Goal: Task Accomplishment & Management: Contribute content

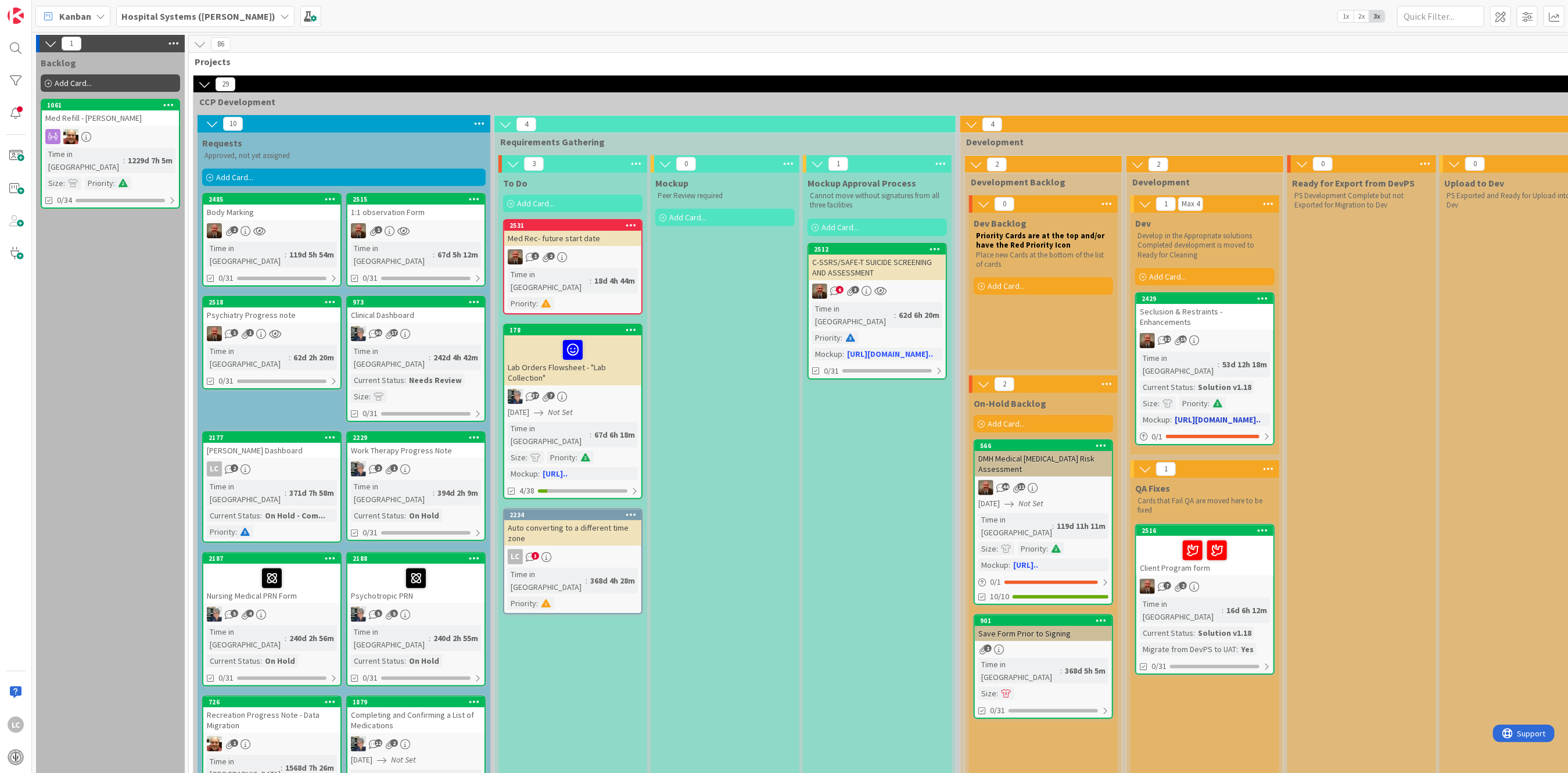
click at [1207, 333] on div "32 15" at bounding box center [1205, 341] width 137 height 15
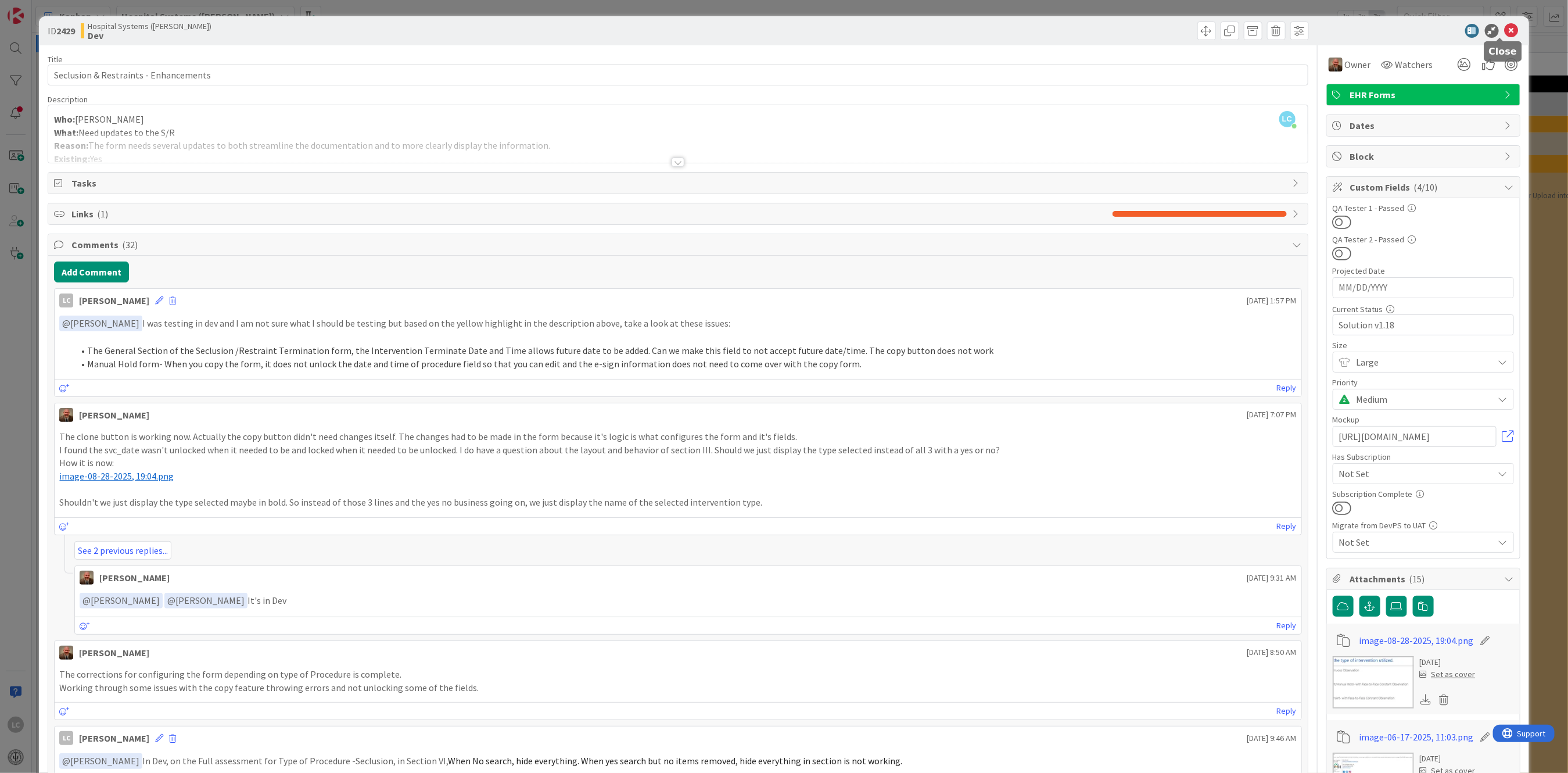
click at [1505, 34] on icon at bounding box center [1512, 30] width 14 height 14
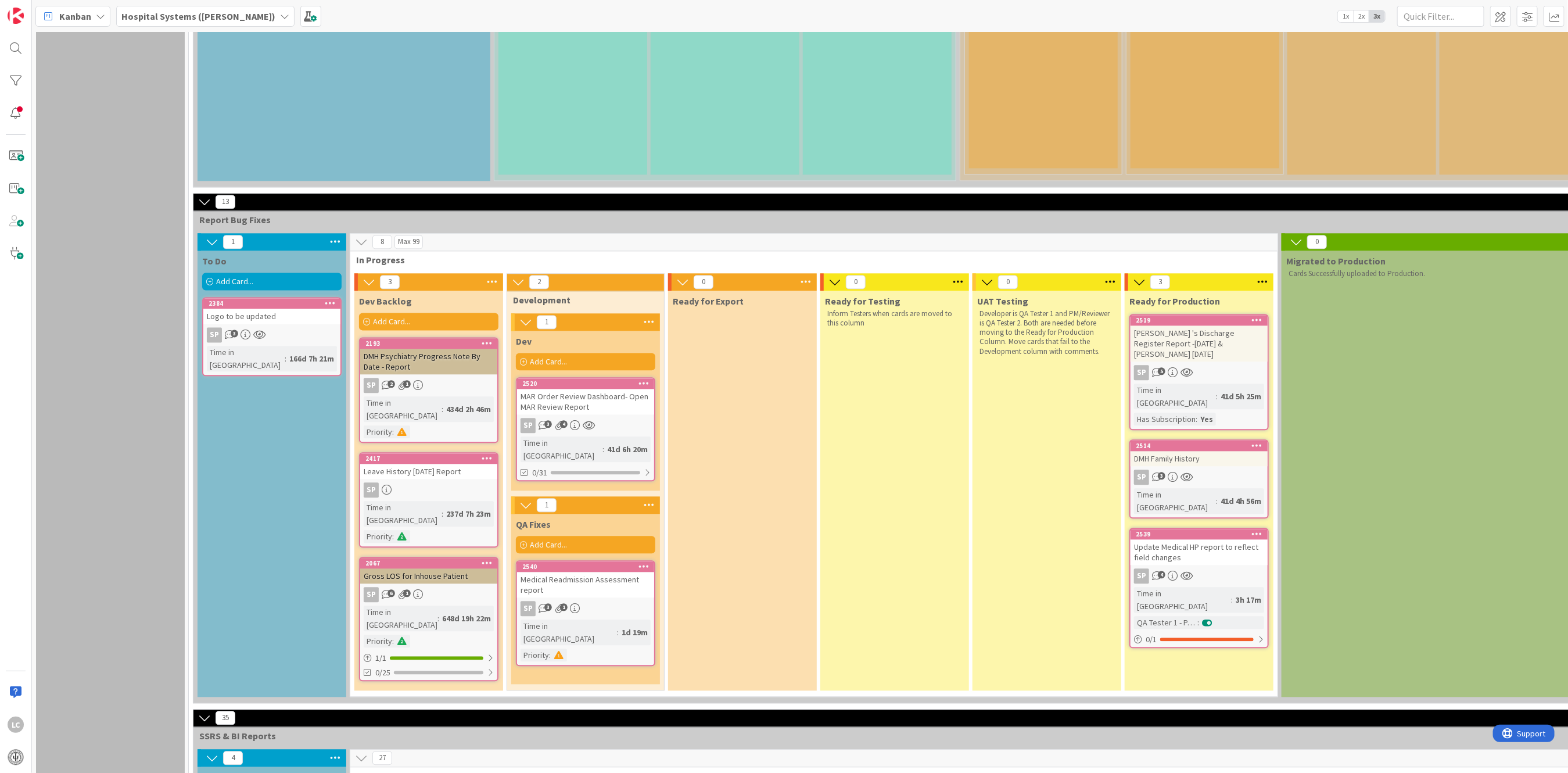
scroll to position [1782, 0]
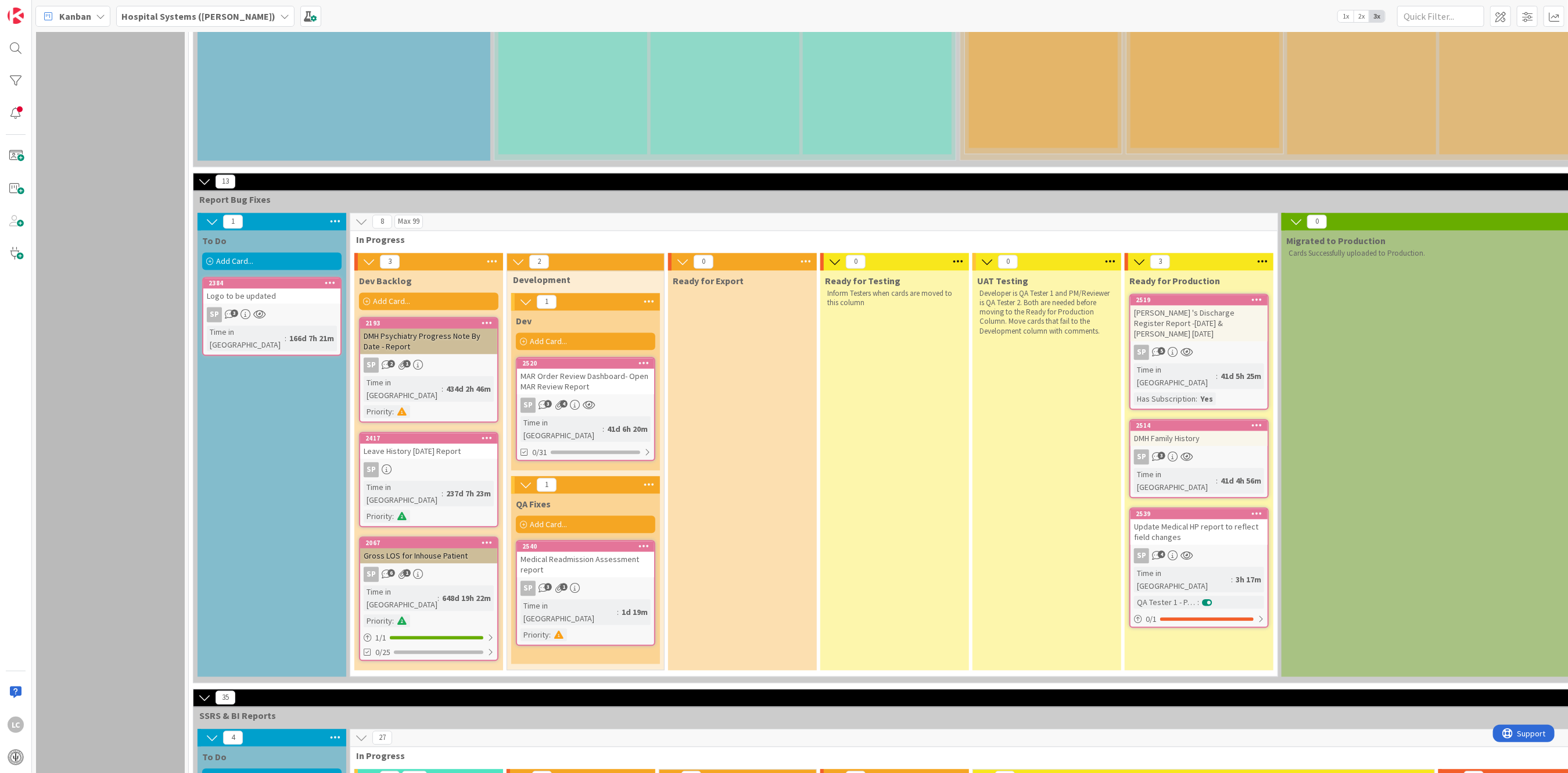
click at [369, 298] on icon at bounding box center [367, 301] width 7 height 7
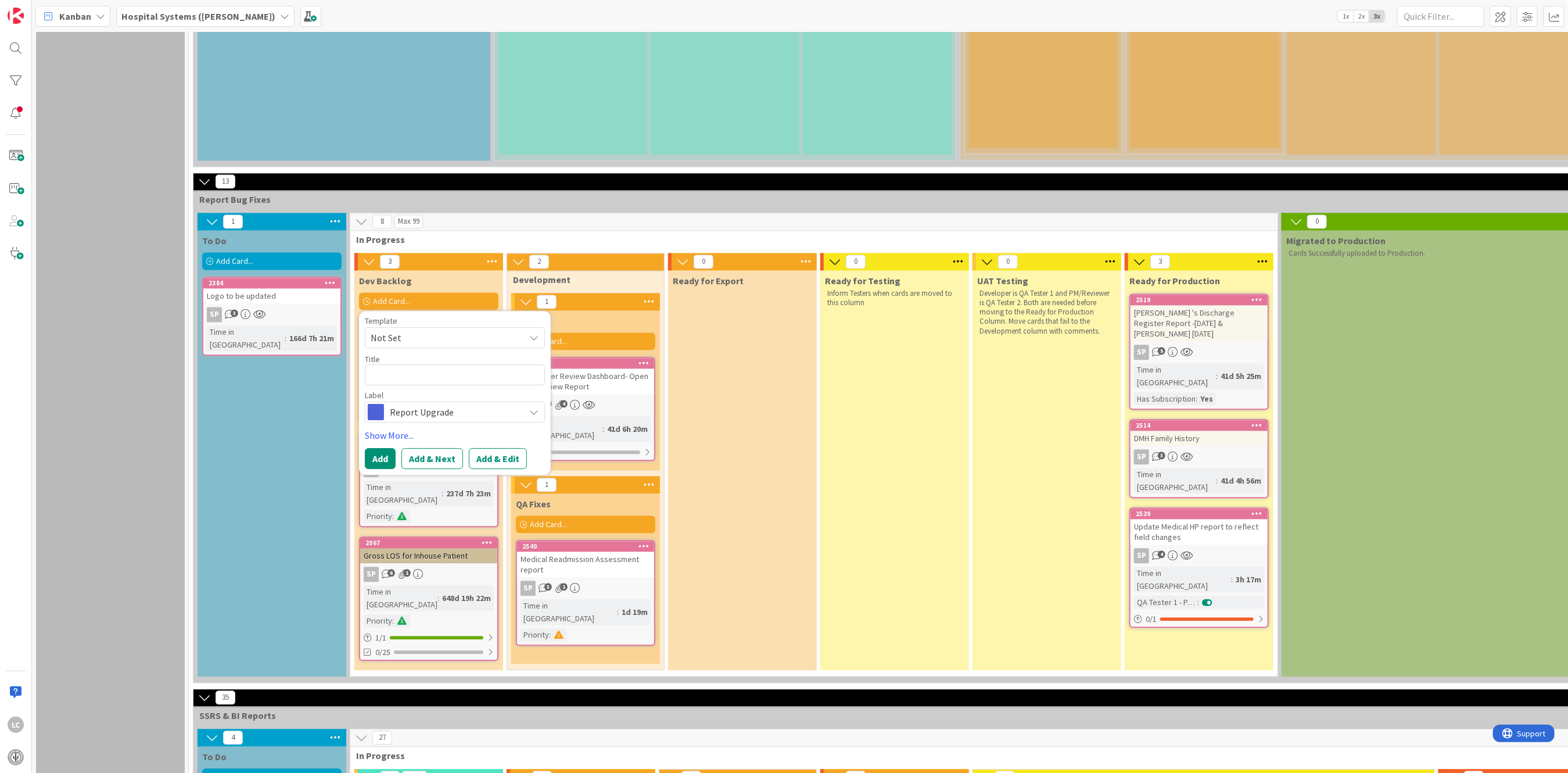
click at [530, 332] on icon at bounding box center [534, 337] width 9 height 9
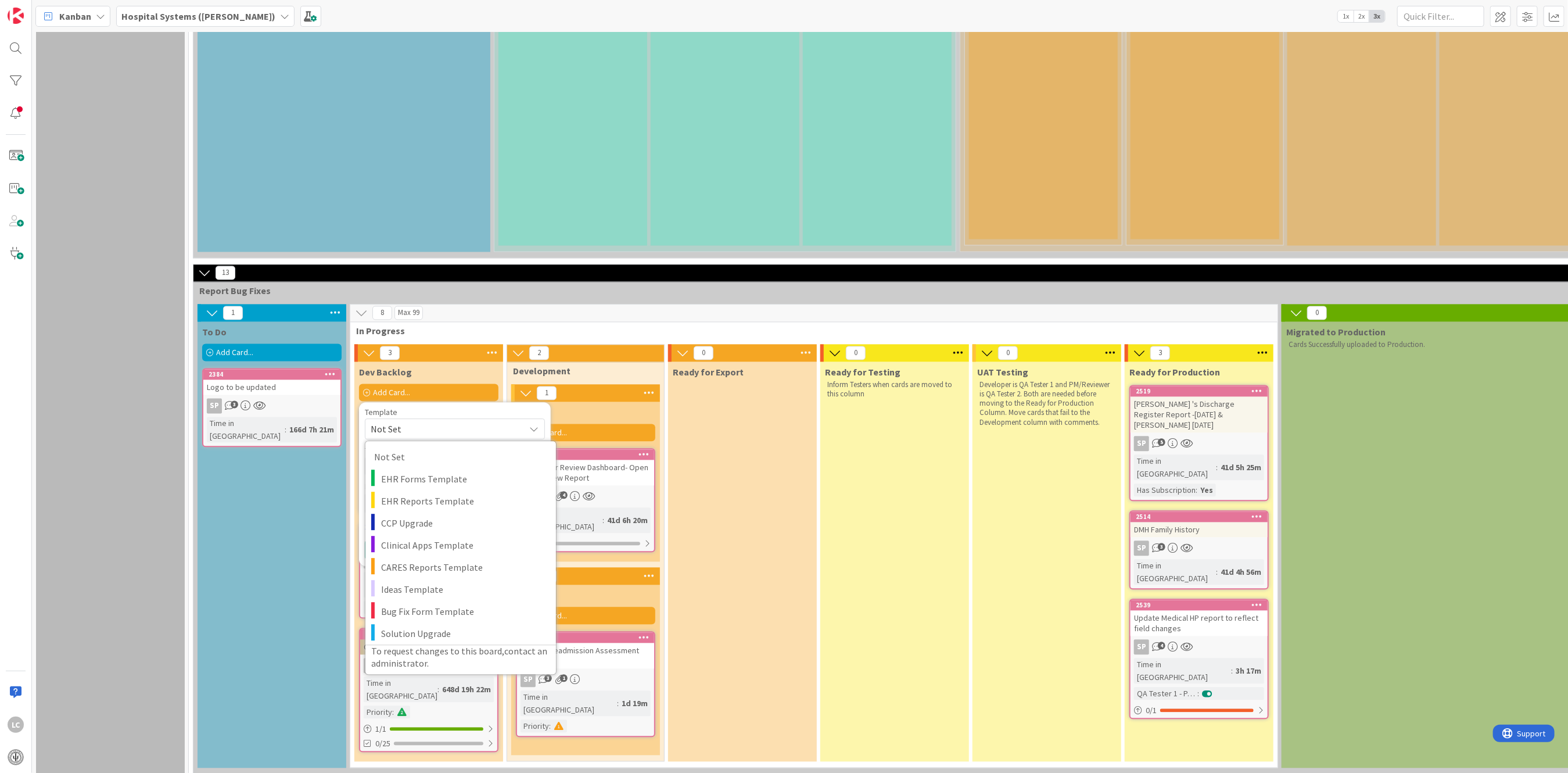
scroll to position [1705, 0]
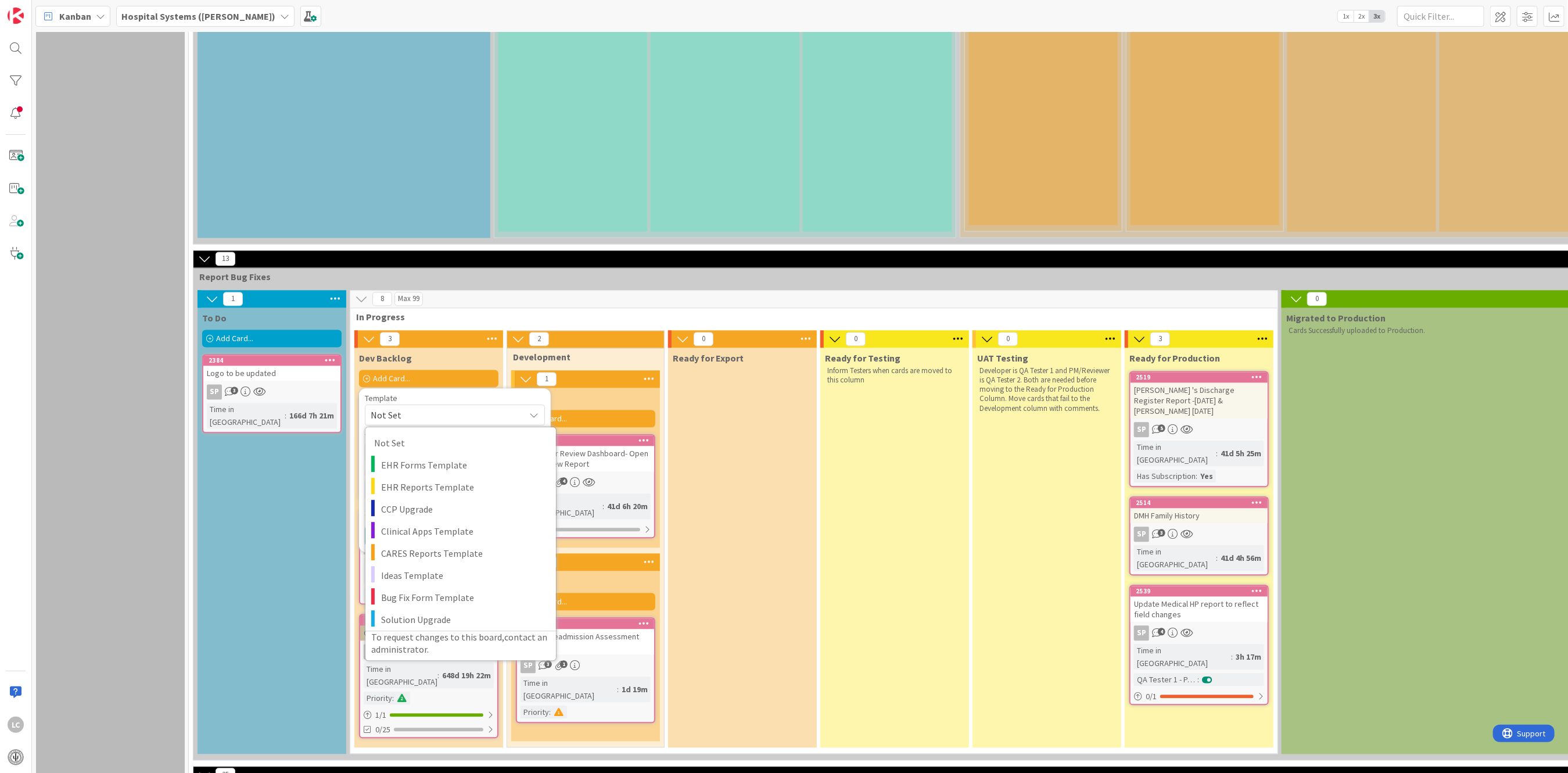
click at [440, 631] on div "To request changes to this board, contact an administrator ." at bounding box center [461, 643] width 190 height 24
click at [886, 382] on div "Ready for Testing Inform Testers when cards are moved to this column" at bounding box center [895, 548] width 149 height 400
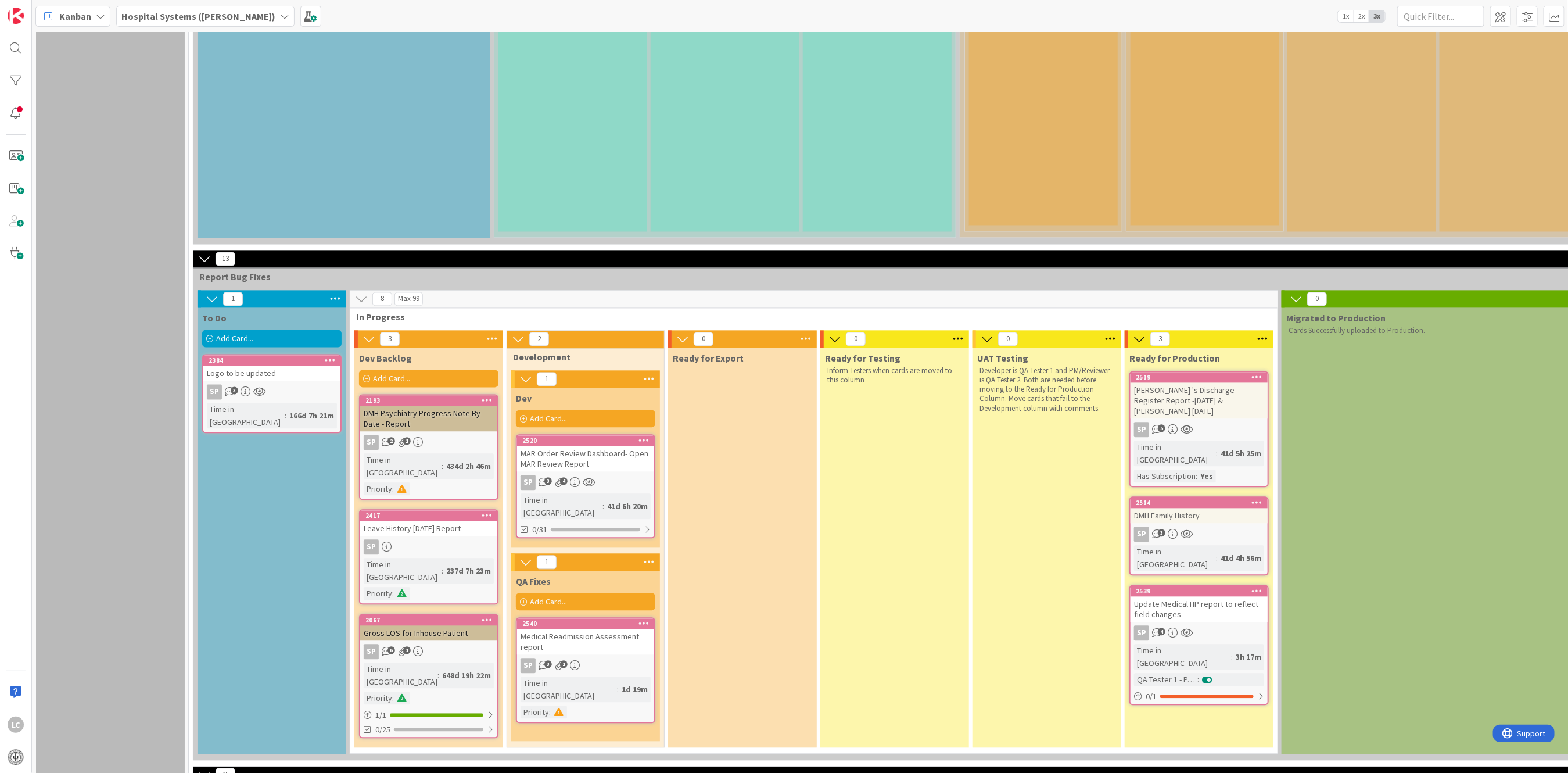
click at [527, 593] on div "Add Card..." at bounding box center [585, 602] width 140 height 18
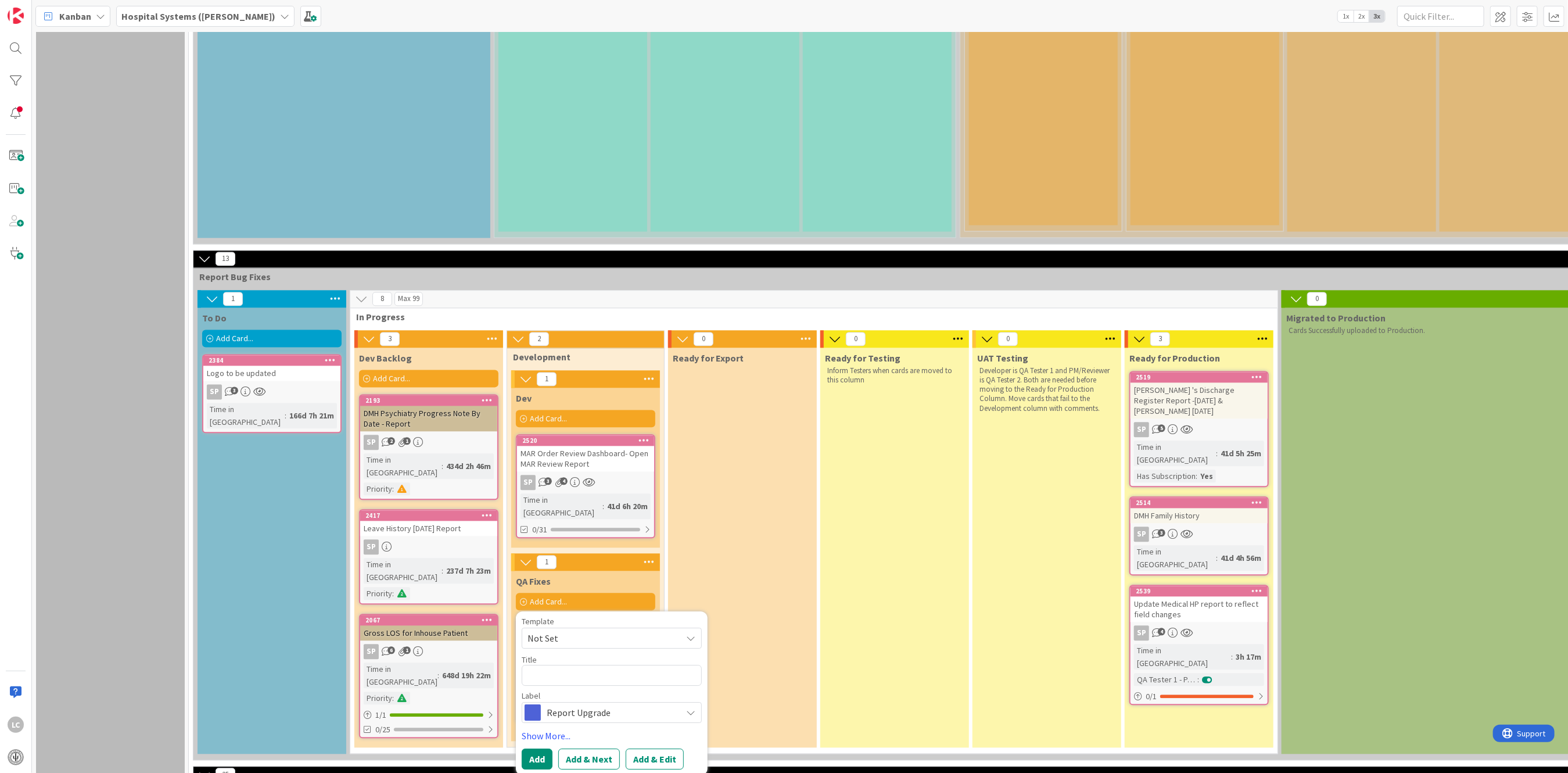
click at [694, 633] on icon at bounding box center [691, 638] width 9 height 9
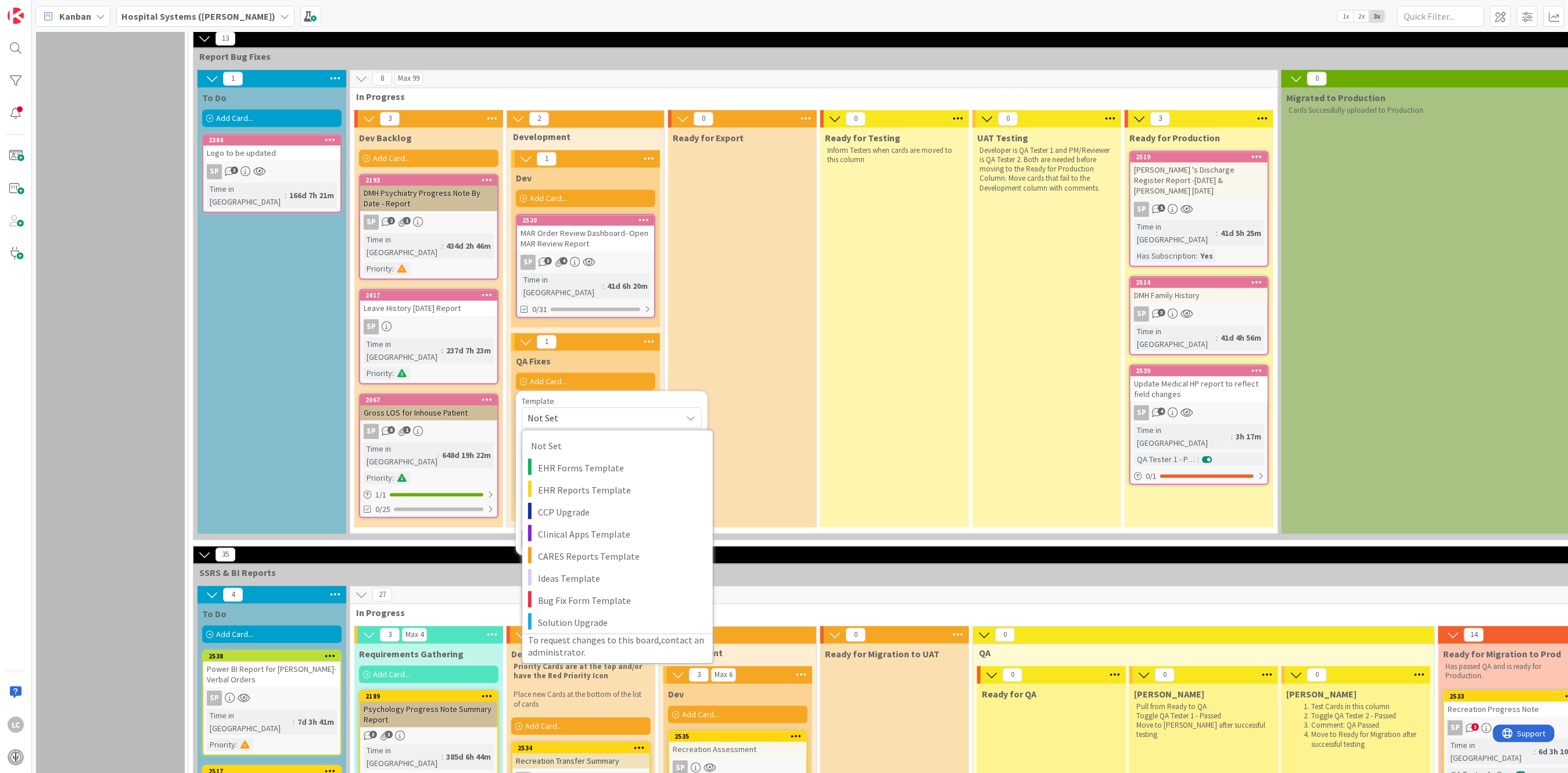
scroll to position [1938, 0]
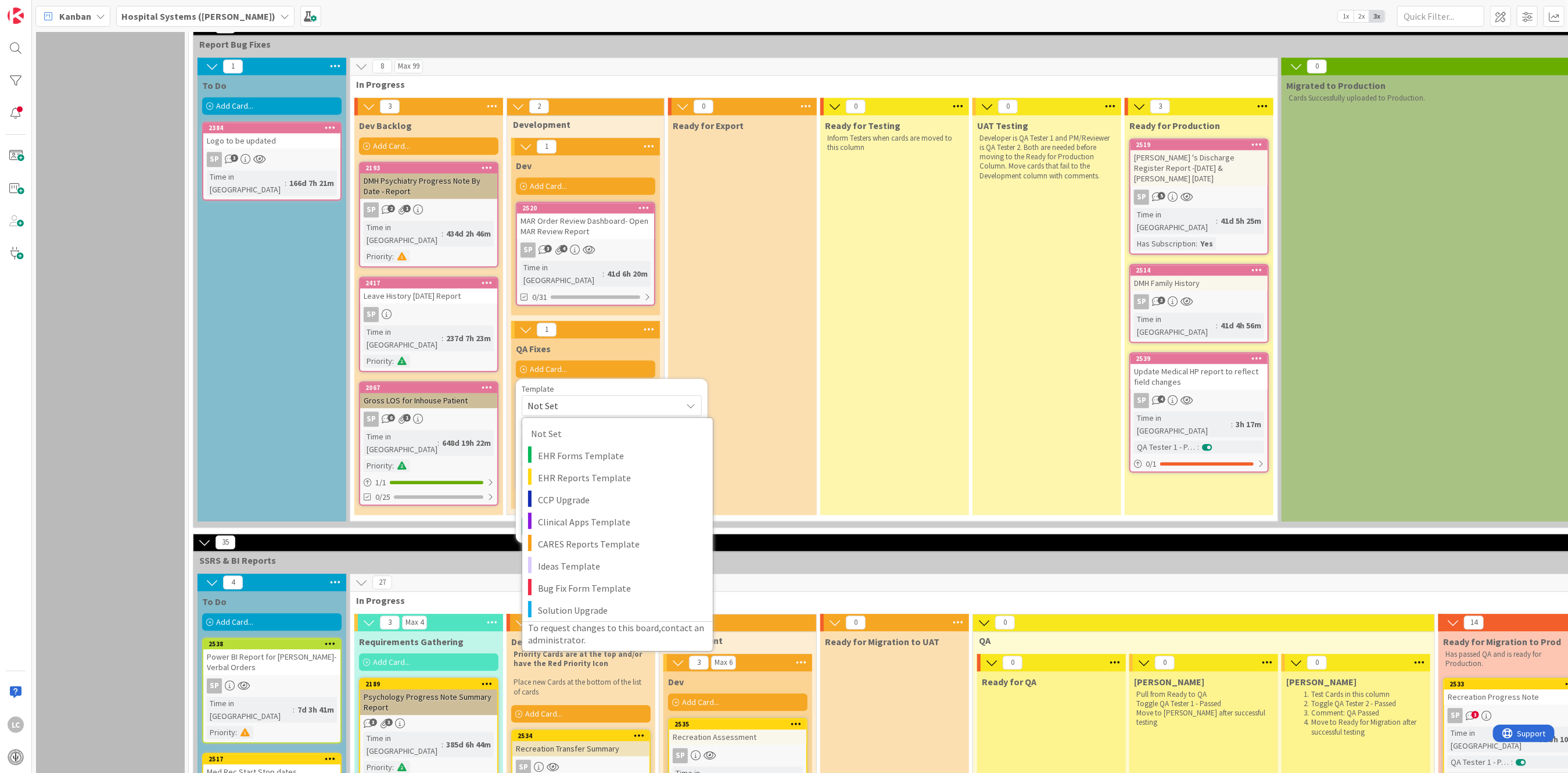
click at [781, 224] on div "Ready for Export" at bounding box center [743, 315] width 149 height 400
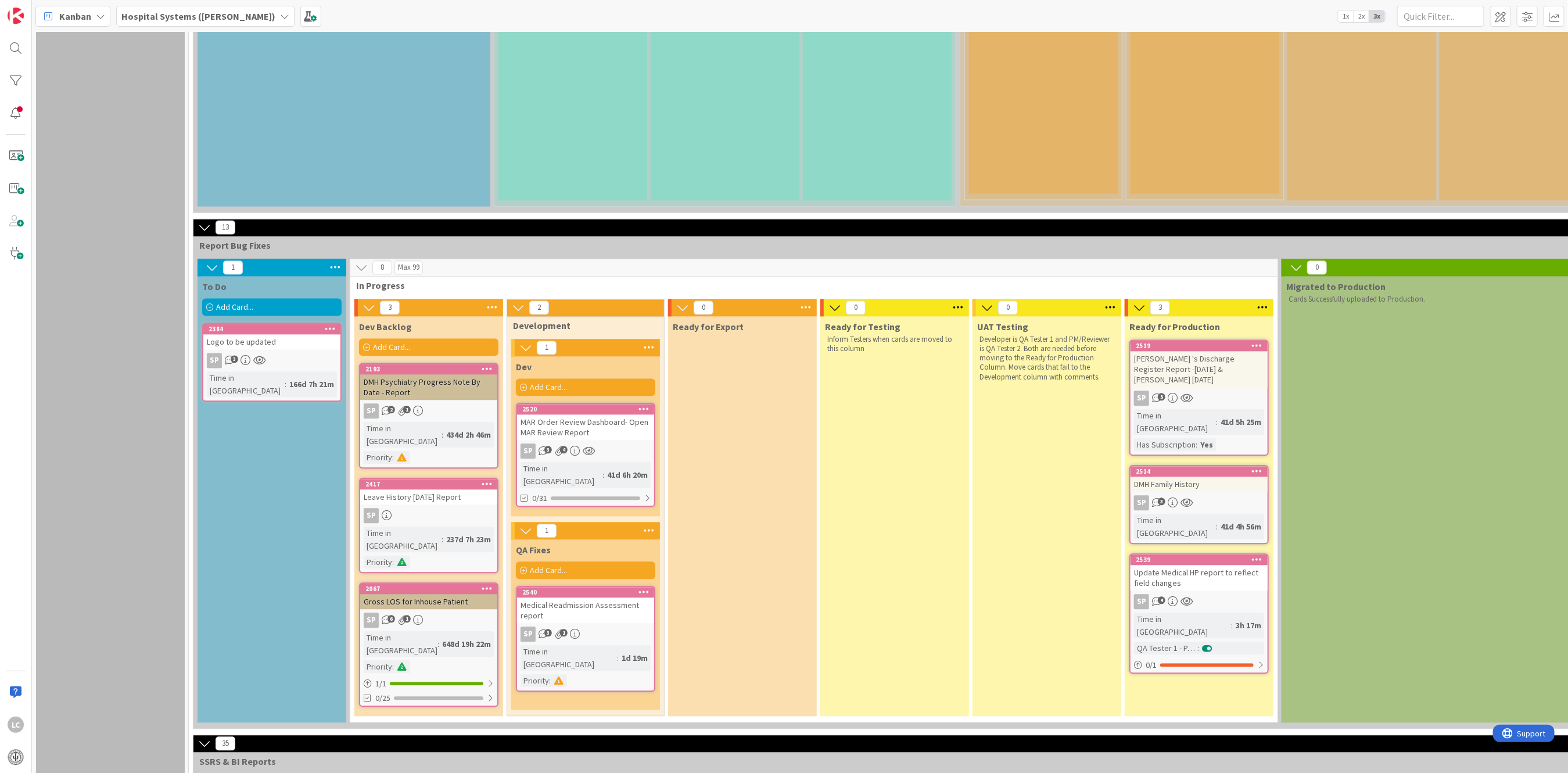
scroll to position [1705, 0]
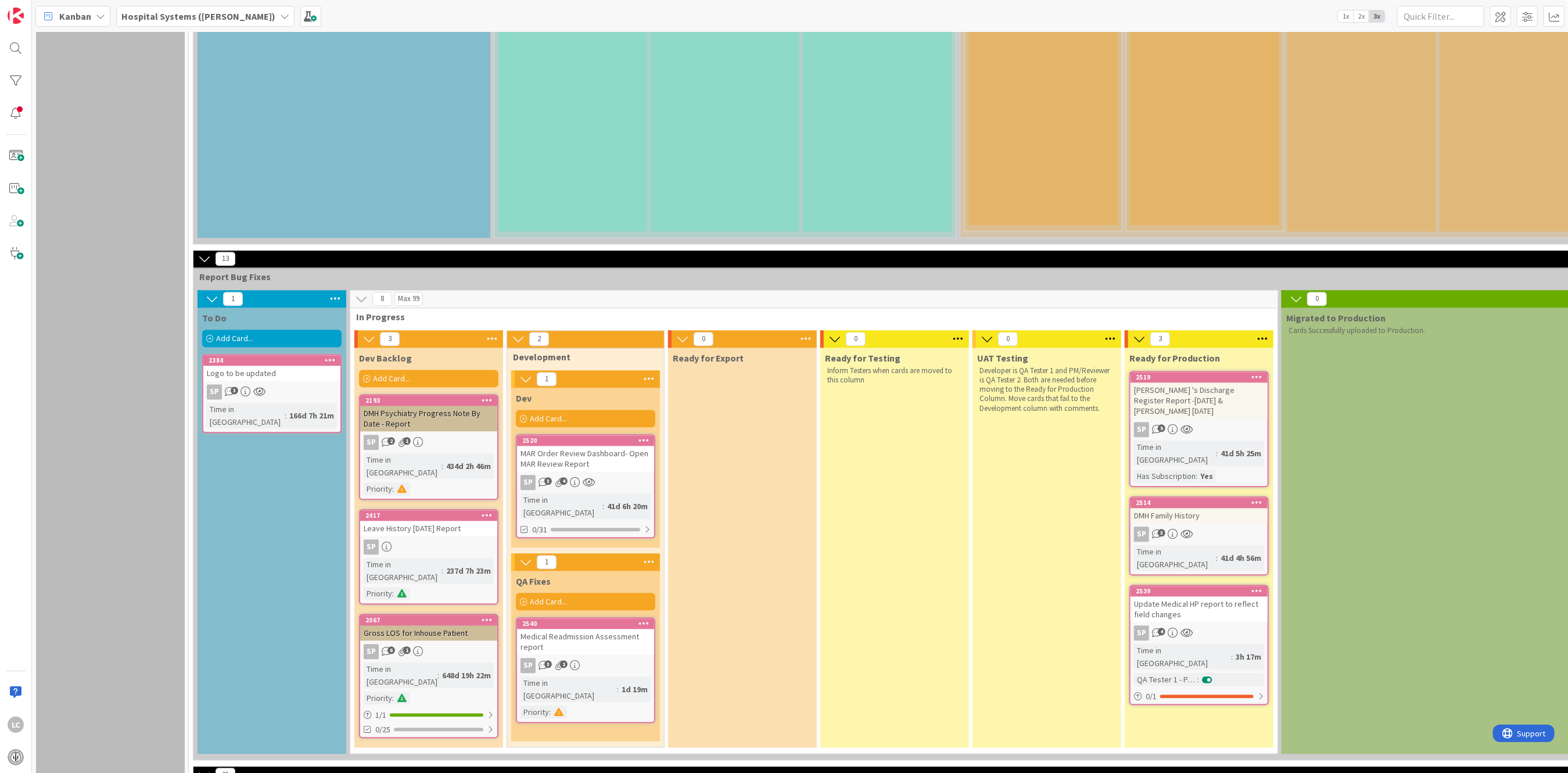
click at [253, 330] on div "Add Card..." at bounding box center [271, 339] width 140 height 18
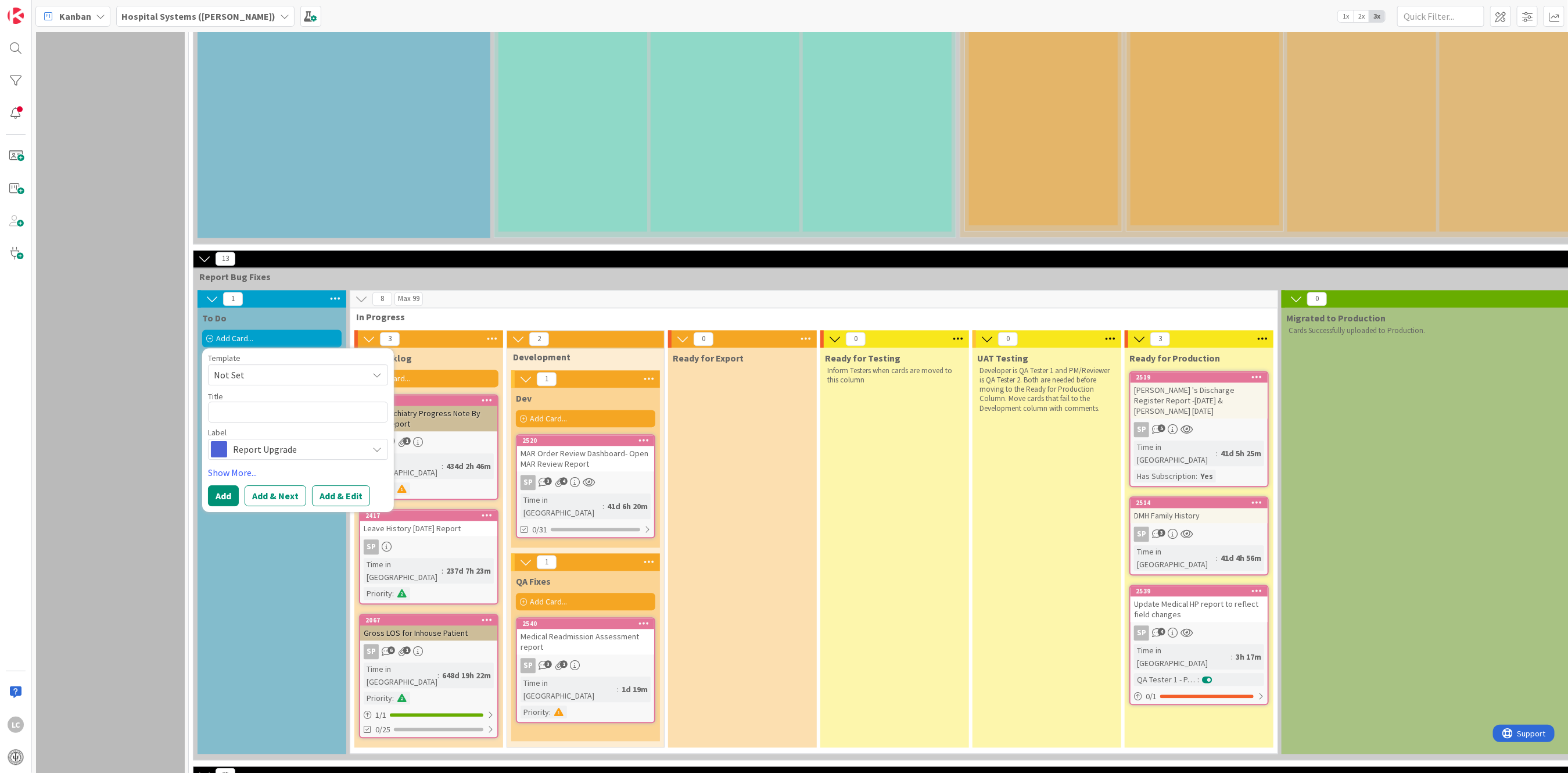
click at [382, 364] on span "Not Set" at bounding box center [298, 374] width 180 height 21
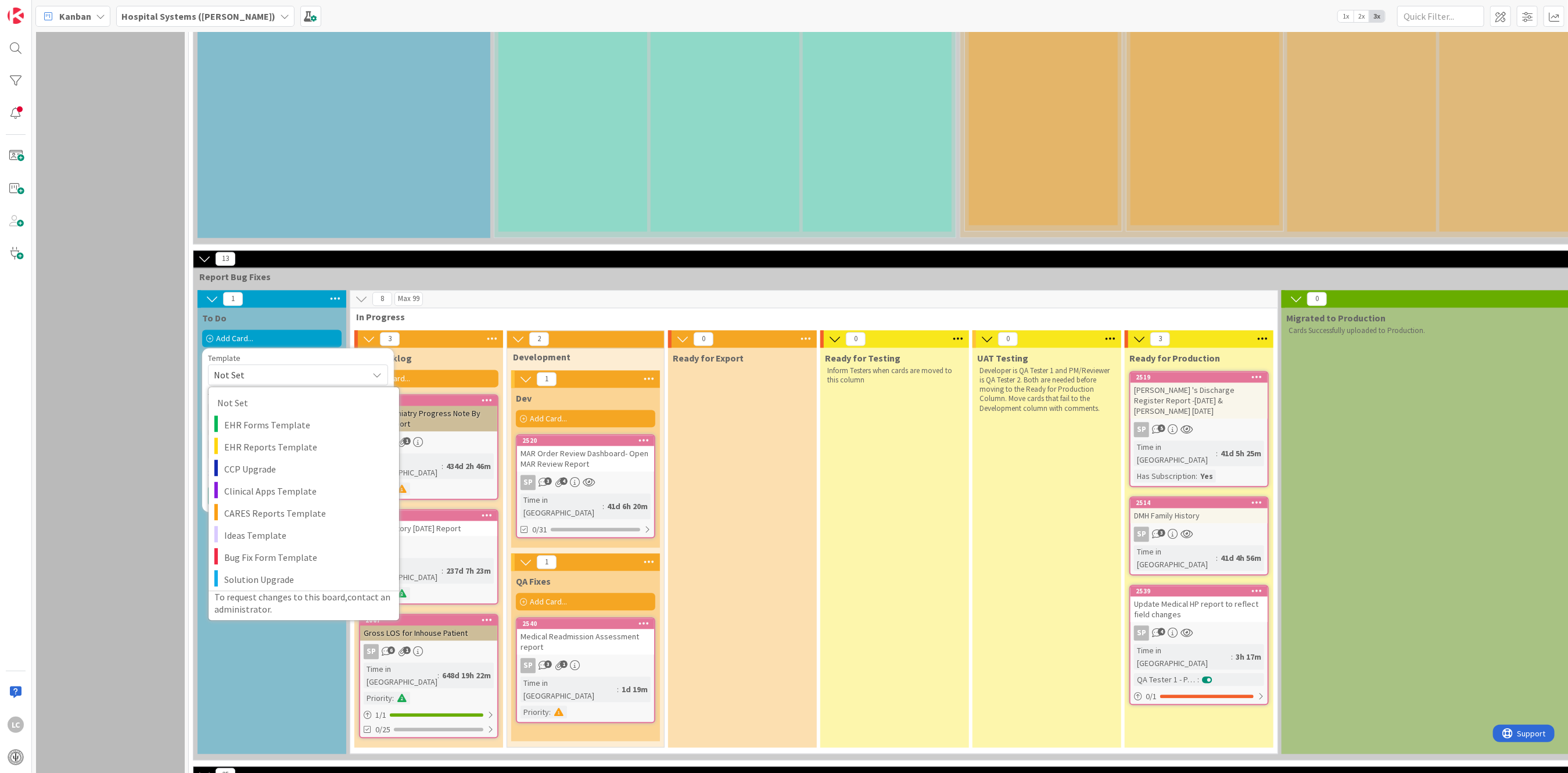
click at [816, 348] on div "Ready for Export" at bounding box center [743, 548] width 149 height 400
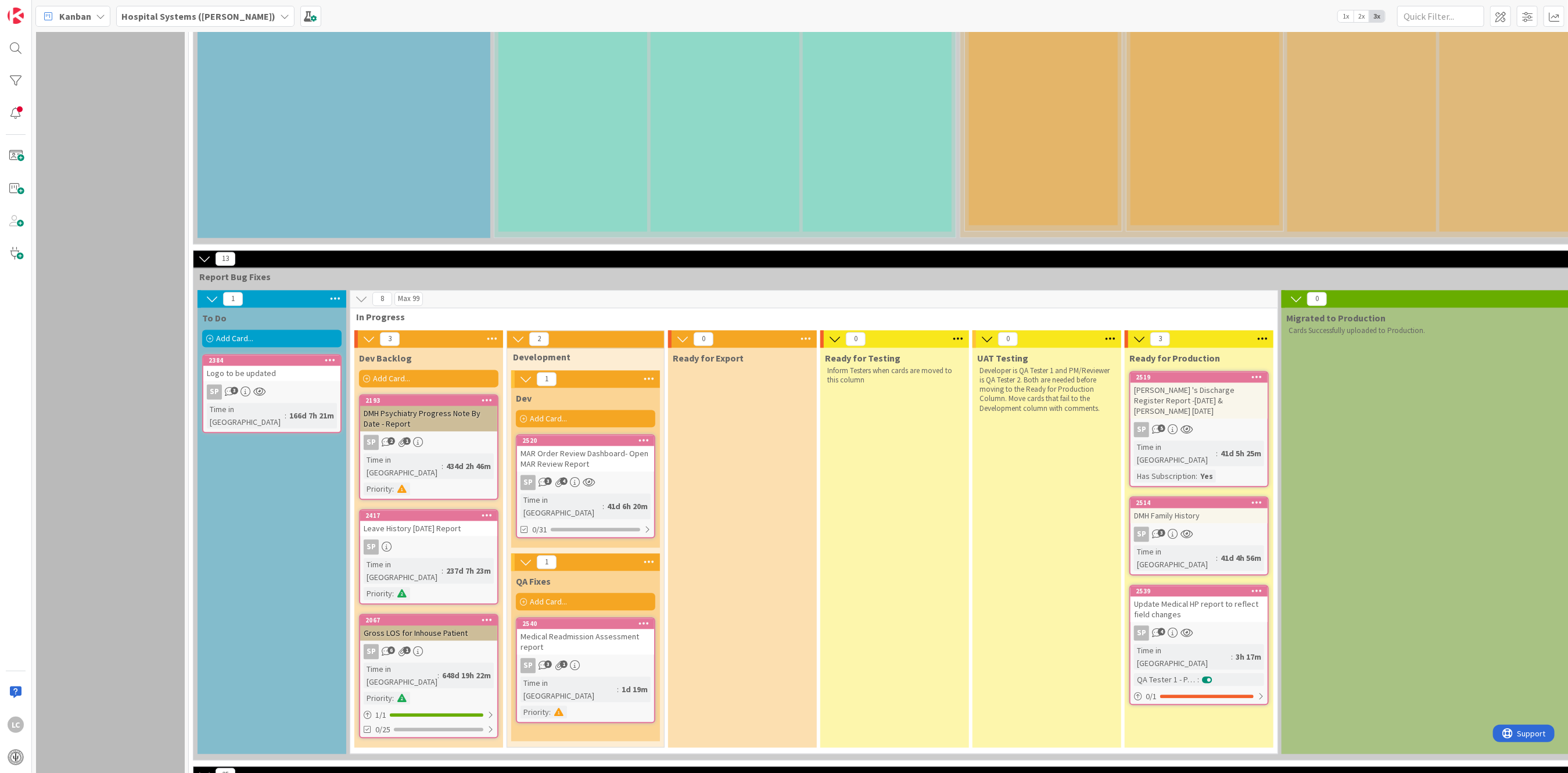
click at [276, 330] on div "Add Card..." at bounding box center [271, 339] width 140 height 18
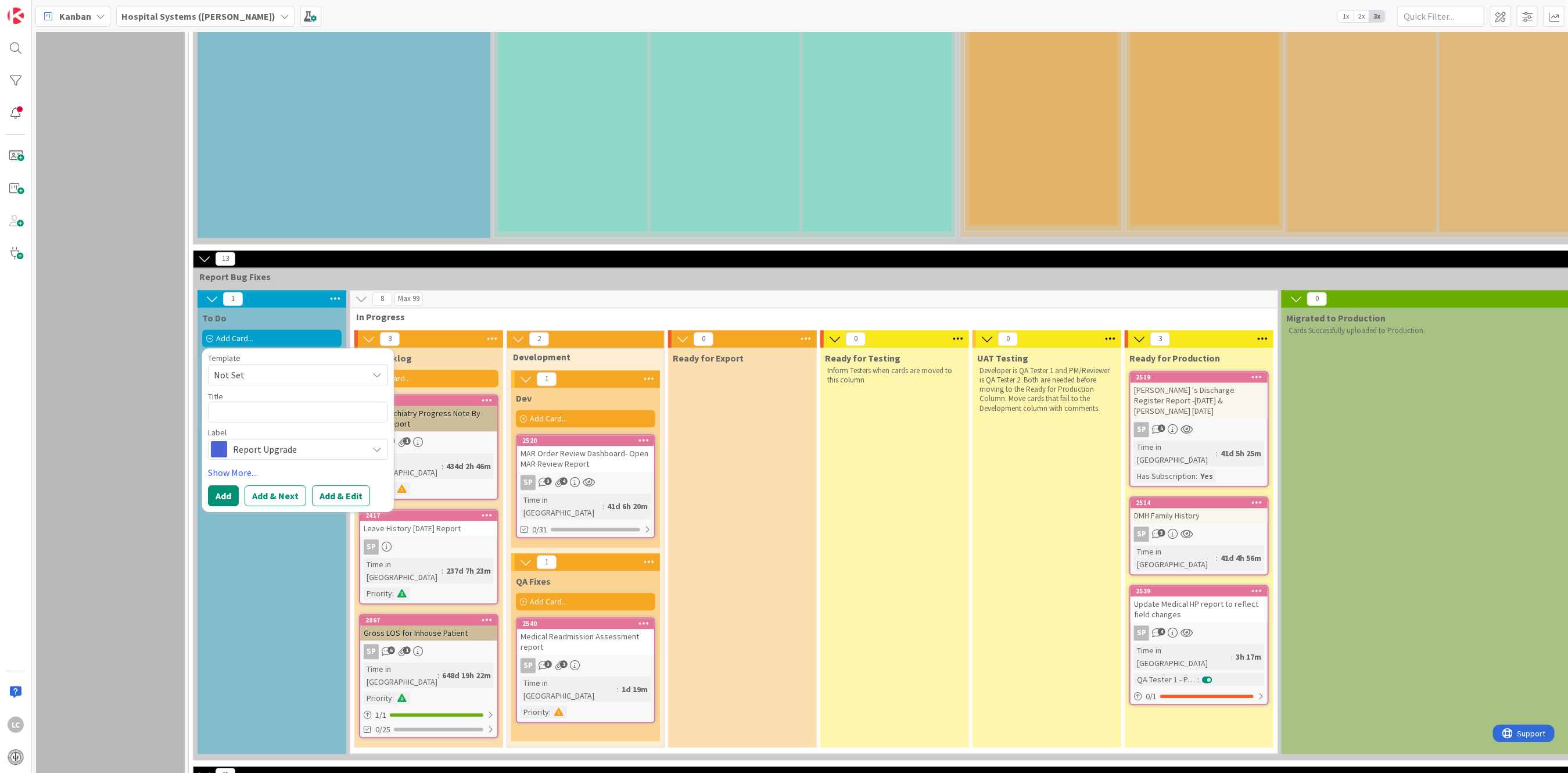
click at [369, 364] on span "Not Set" at bounding box center [298, 374] width 180 height 21
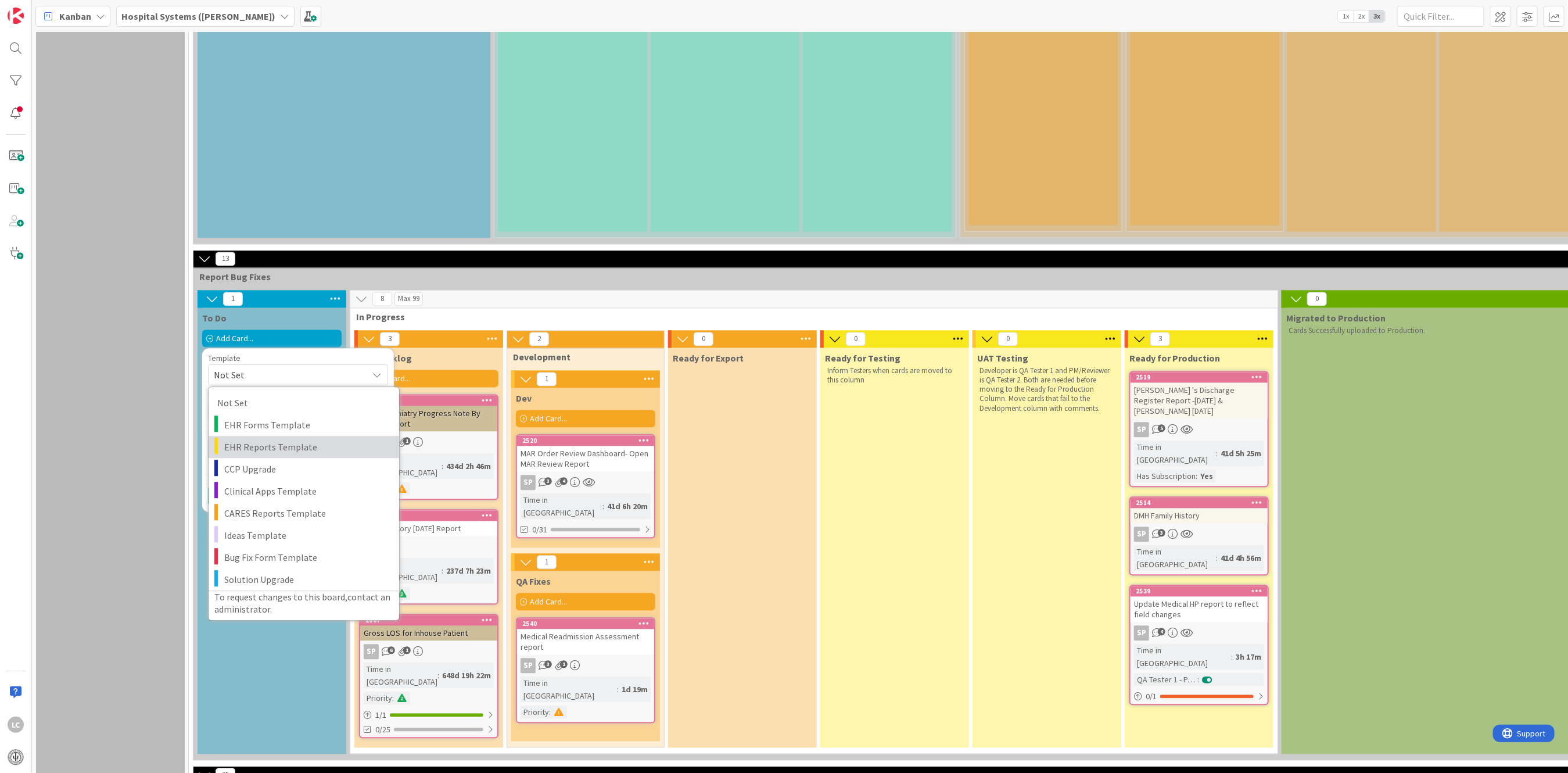
click at [255, 439] on span "EHR Reports Template" at bounding box center [307, 447] width 166 height 15
type textarea "x"
type textarea "EHR Reports Template"
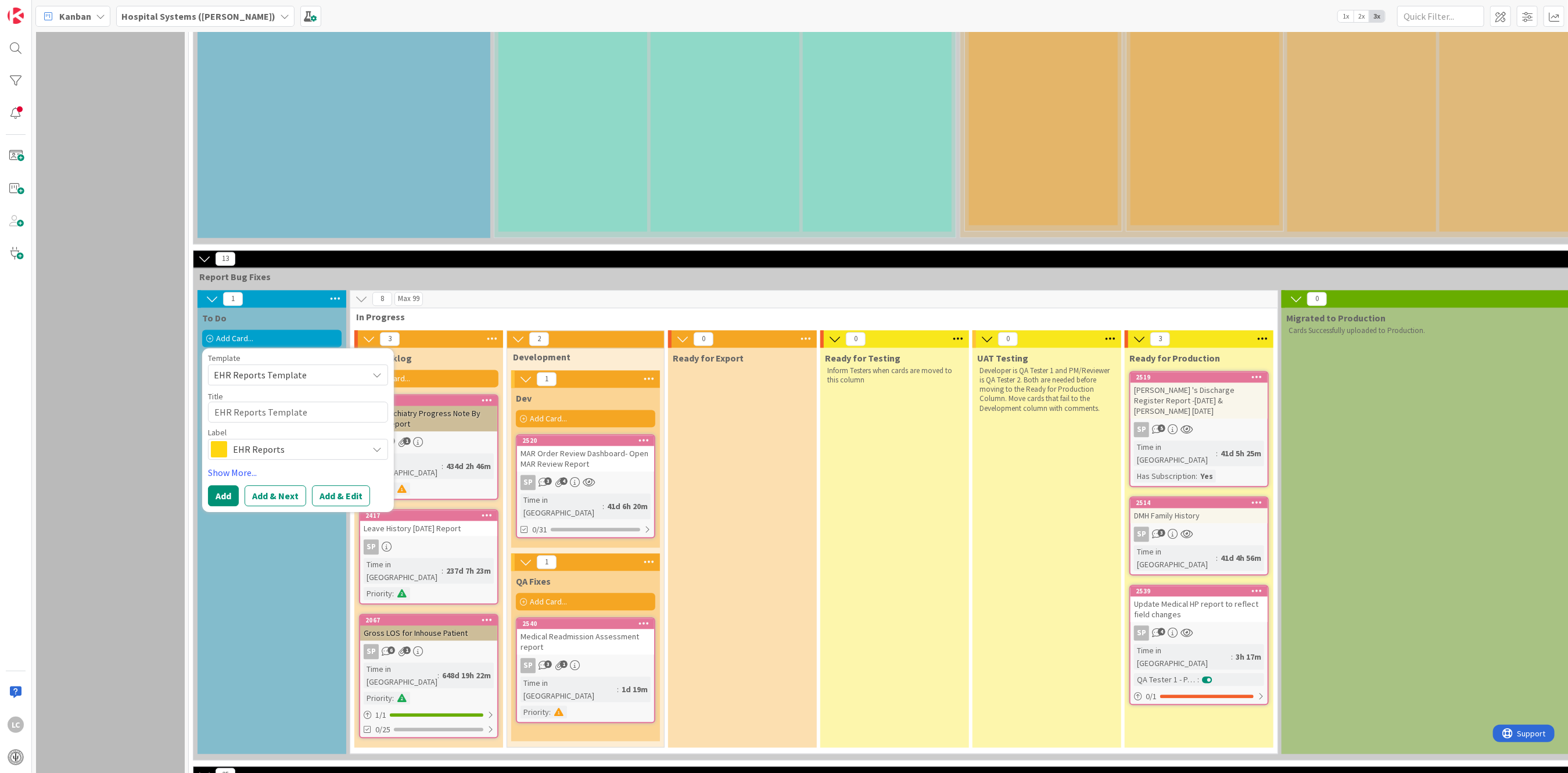
click at [348, 441] on span "EHR Reports" at bounding box center [297, 449] width 129 height 16
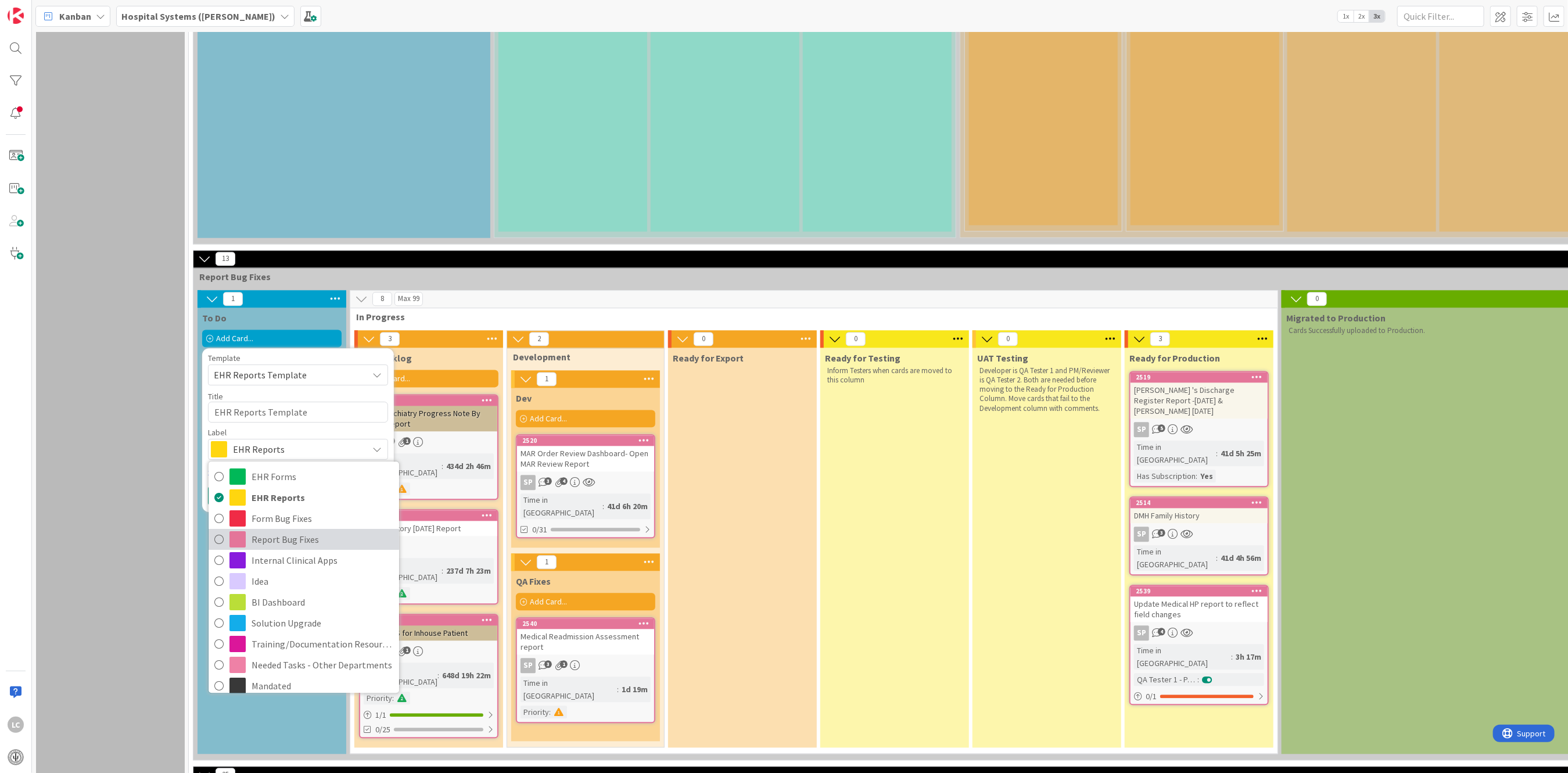
click at [218, 530] on icon at bounding box center [219, 539] width 9 height 18
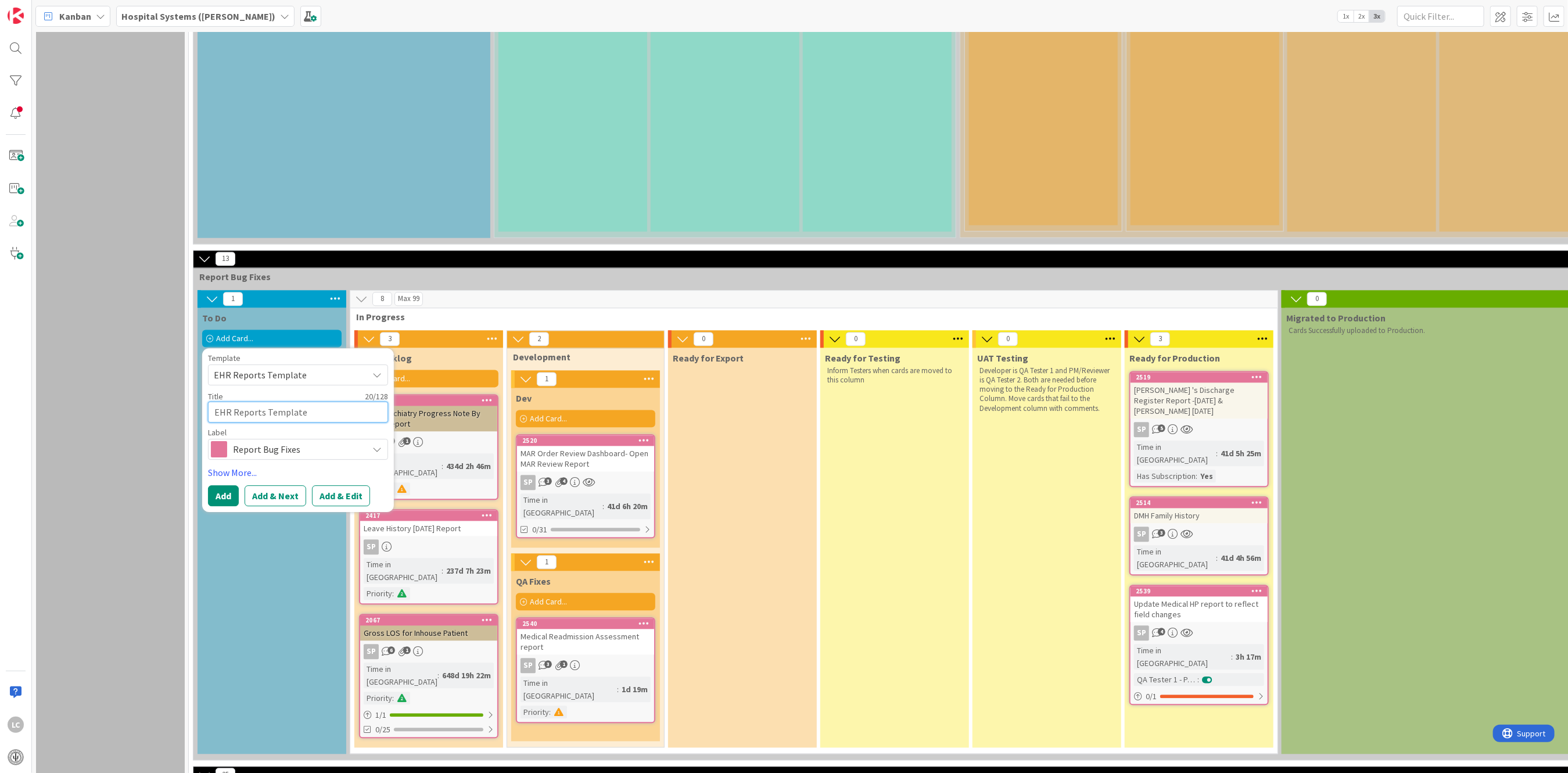
drag, startPoint x: 312, startPoint y: 267, endPoint x: 194, endPoint y: 248, distance: 119.5
click at [327, 401] on textarea "EHR Reports Template" at bounding box center [298, 412] width 180 height 21
drag, startPoint x: 327, startPoint y: 261, endPoint x: 174, endPoint y: 255, distance: 153.1
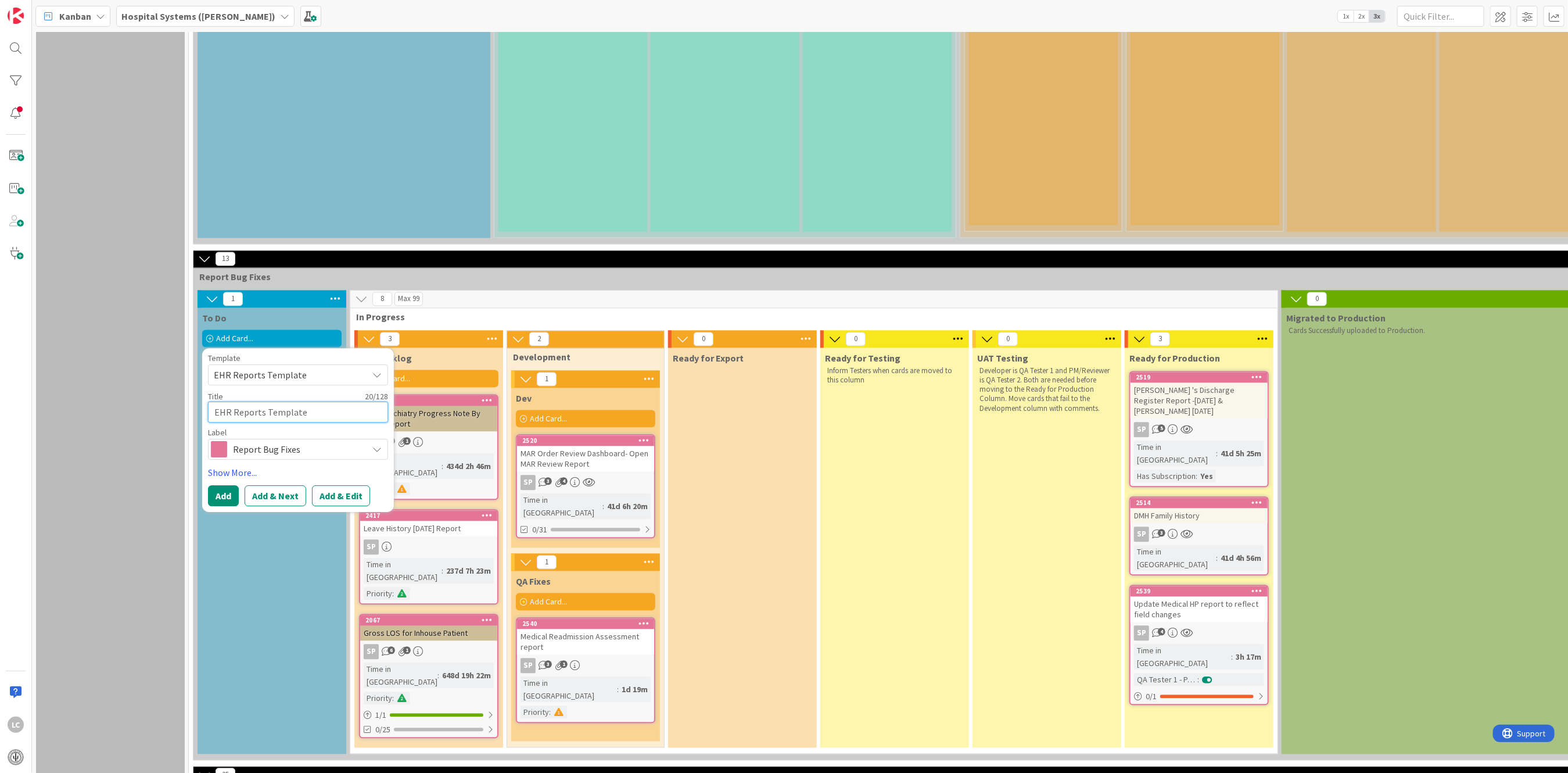
type textarea "x"
type textarea "A"
type textarea "x"
type textarea "Ad"
type textarea "x"
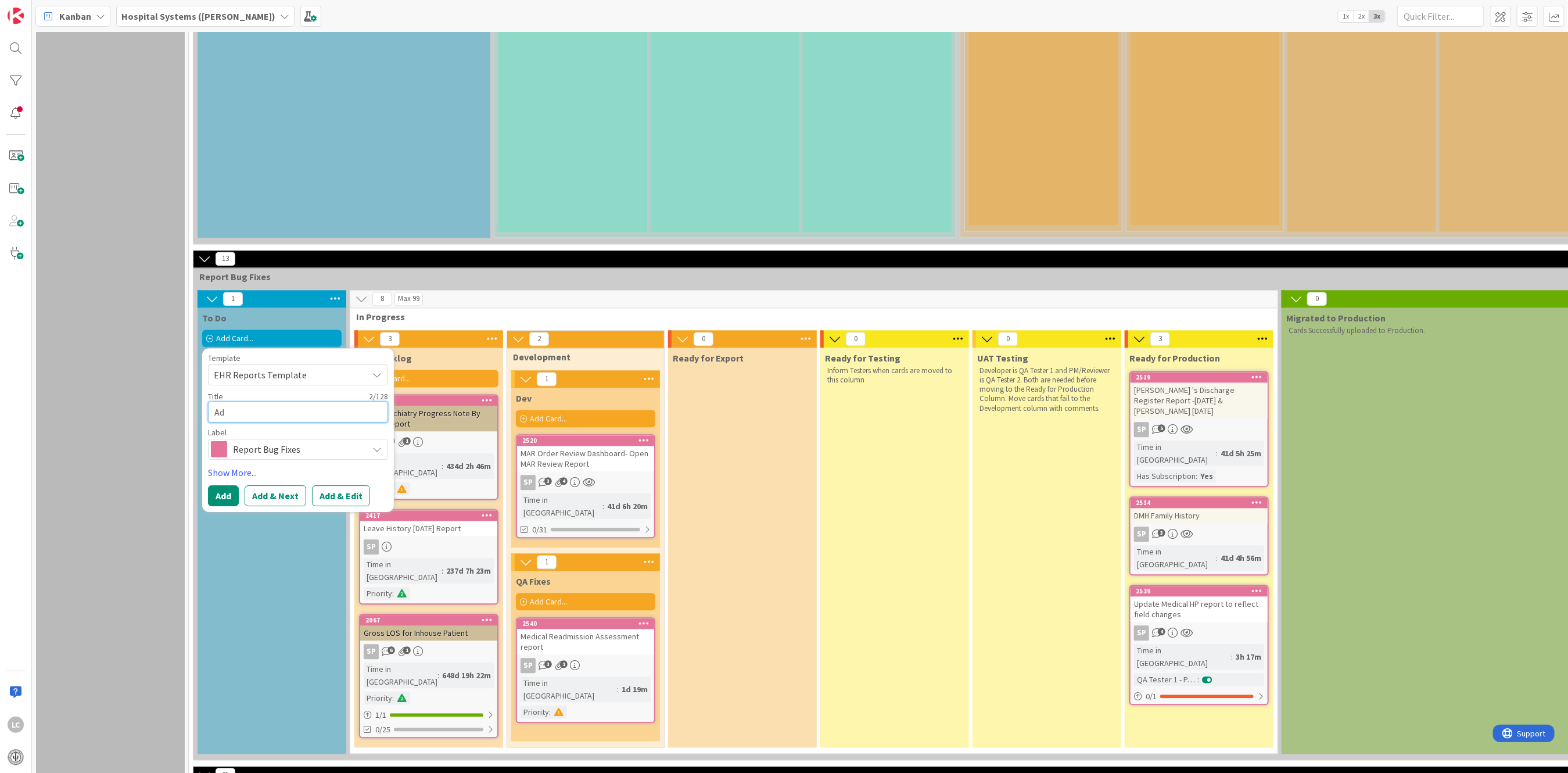
type textarea "Adm"
type textarea "x"
type textarea "Admi"
type textarea "x"
type textarea "Admisi"
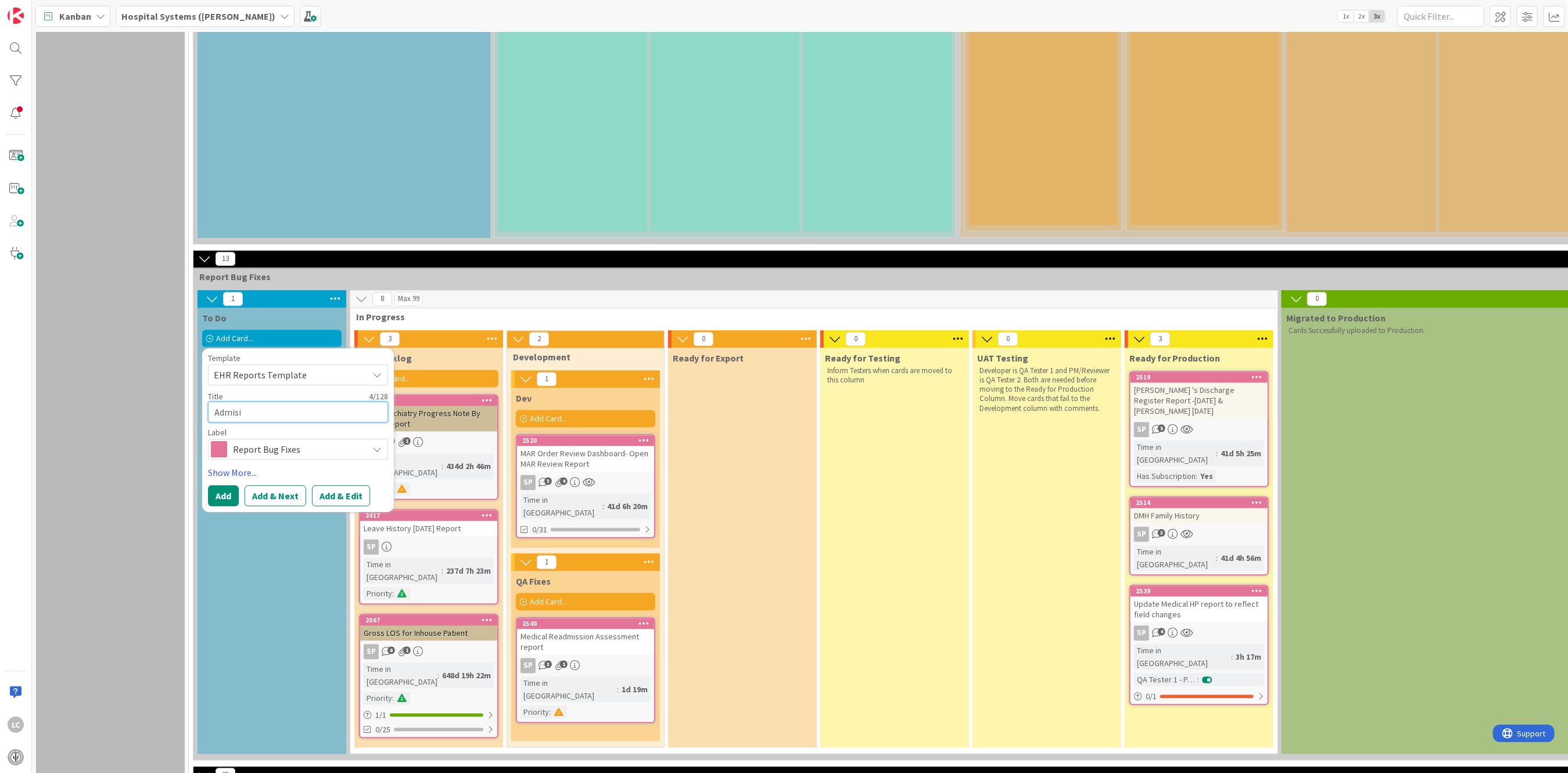
type textarea "x"
type textarea "Admisis"
type textarea "x"
type textarea "Admisiso"
type textarea "x"
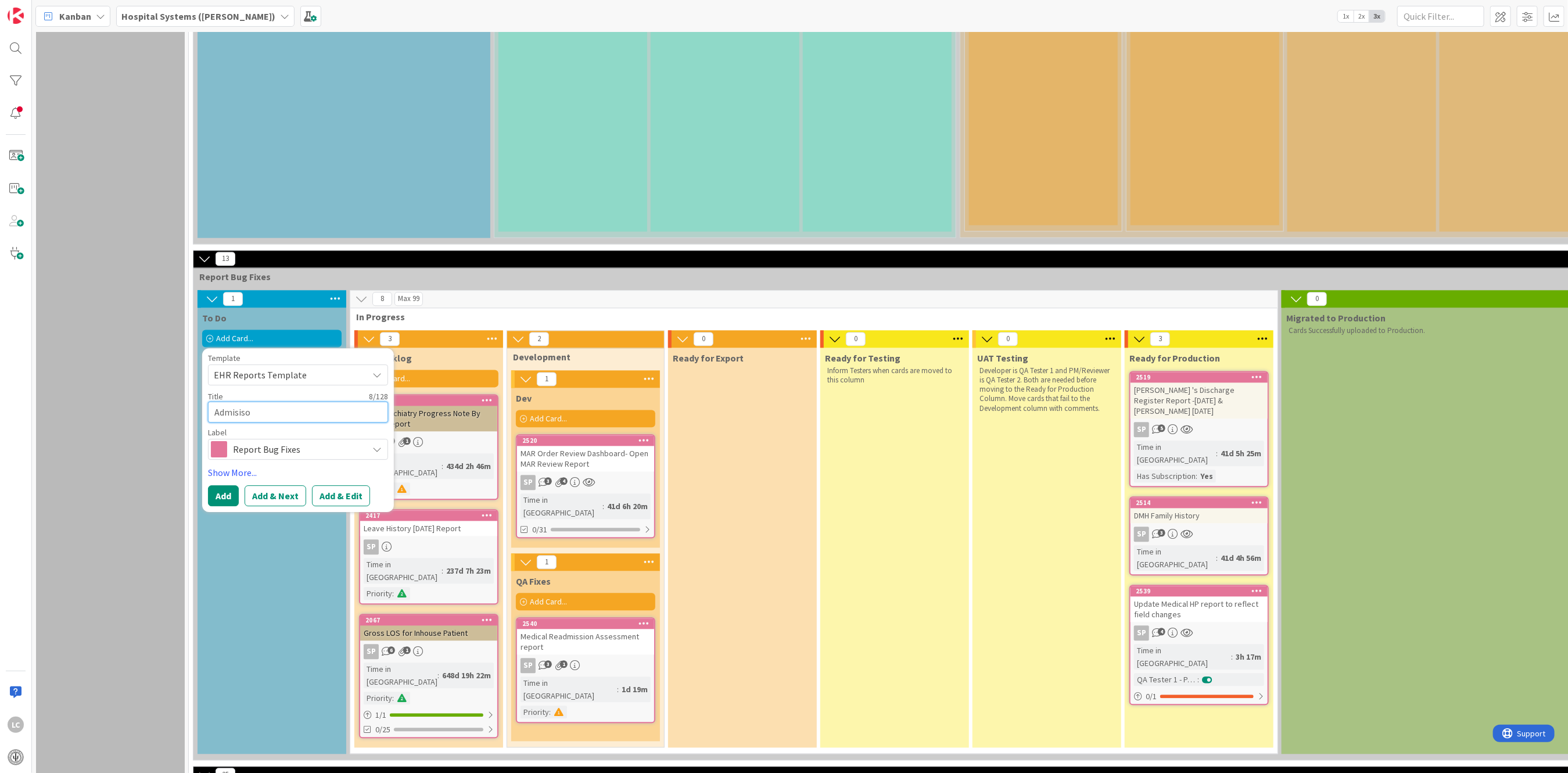
type textarea "Admisison"
type textarea "x"
type textarea "Admisison"
type textarea "x"
type textarea "Admisison"
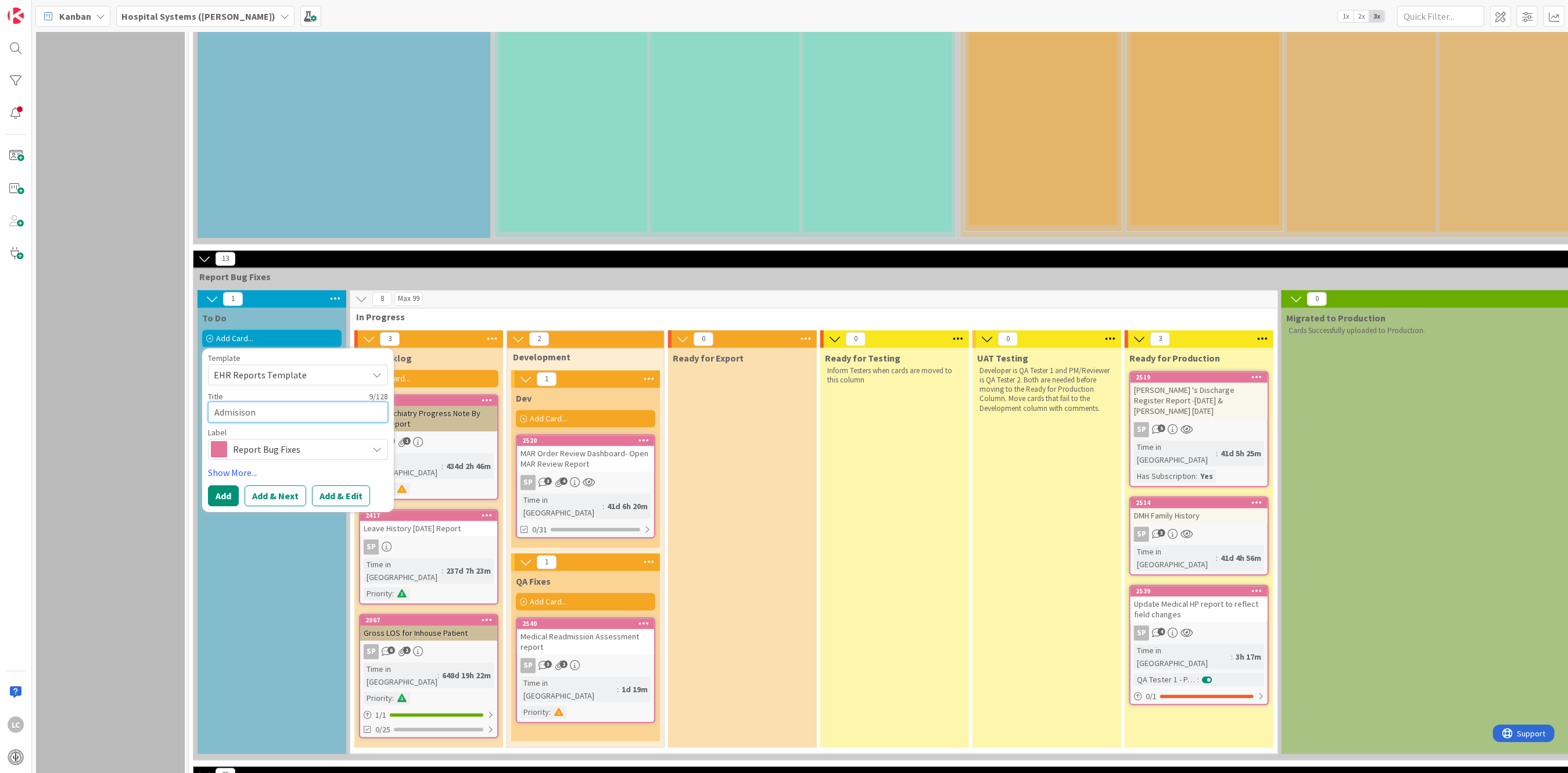
type textarea "x"
type textarea "Admisiso"
type textarea "x"
type textarea "Admisis"
type textarea "x"
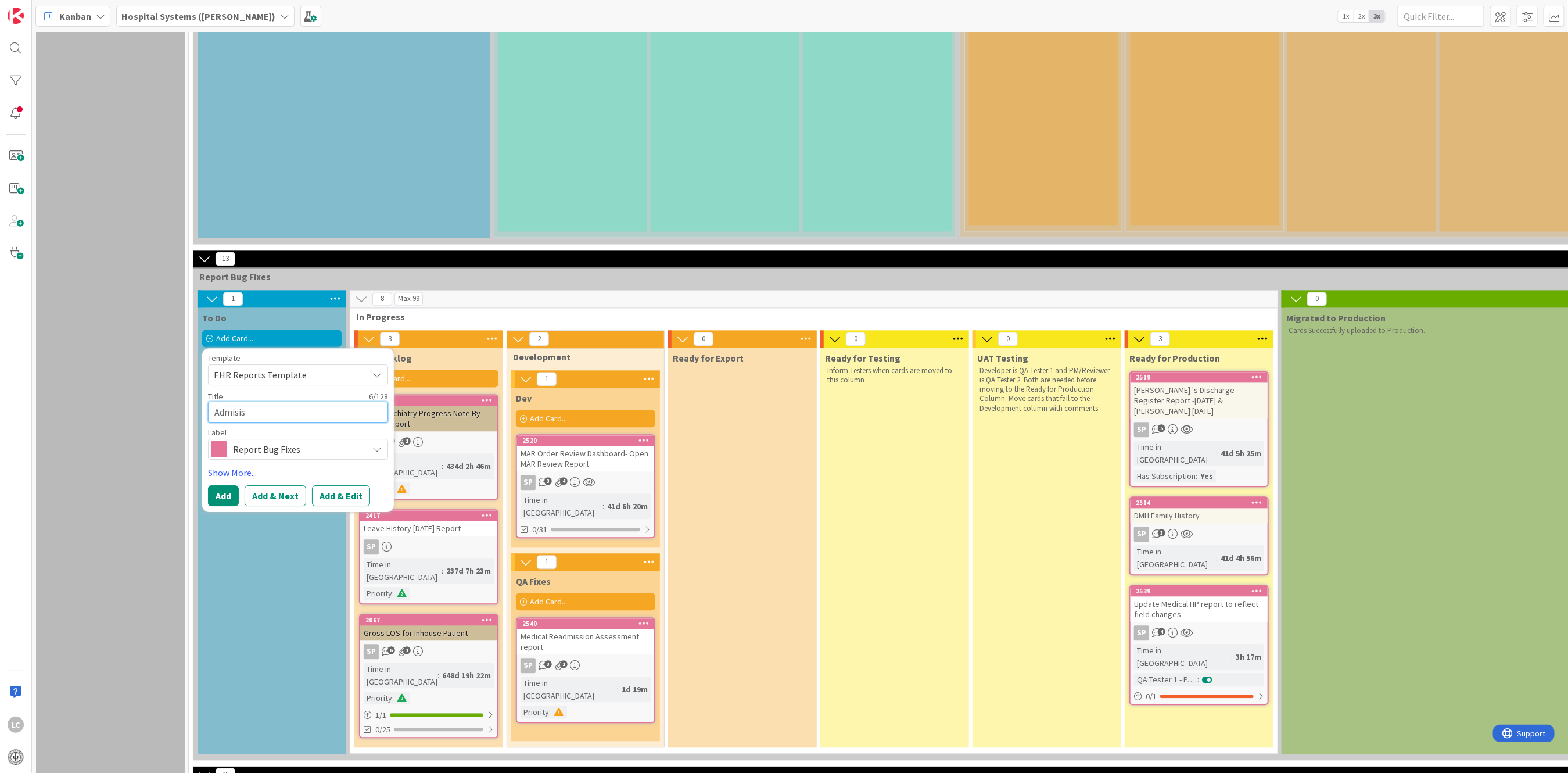
type textarea "Admisi"
type textarea "x"
type textarea "Admis"
type textarea "x"
type textarea "Admiss"
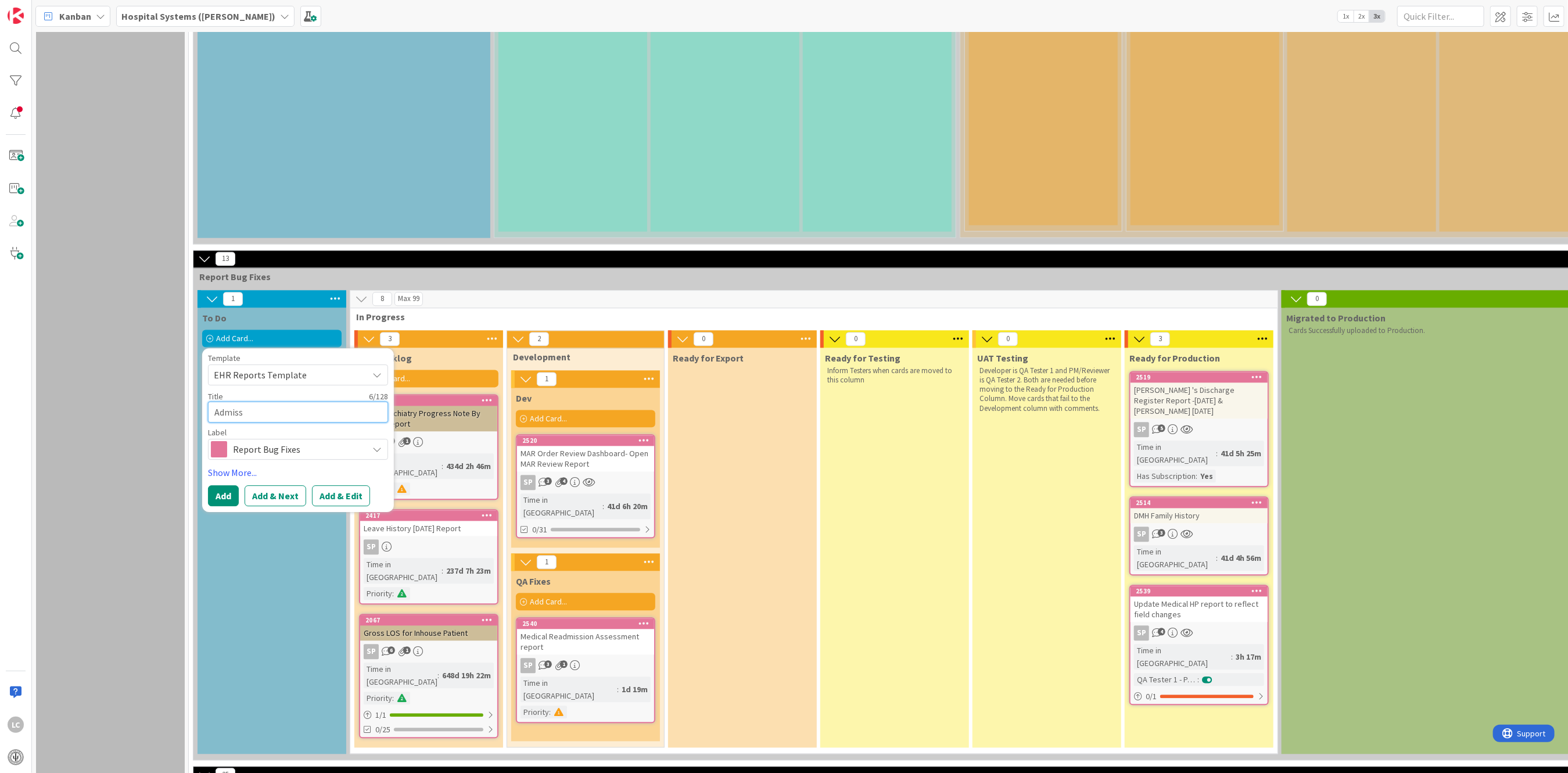
type textarea "x"
type textarea "Admissi"
type textarea "x"
type textarea "Admissio"
type textarea "x"
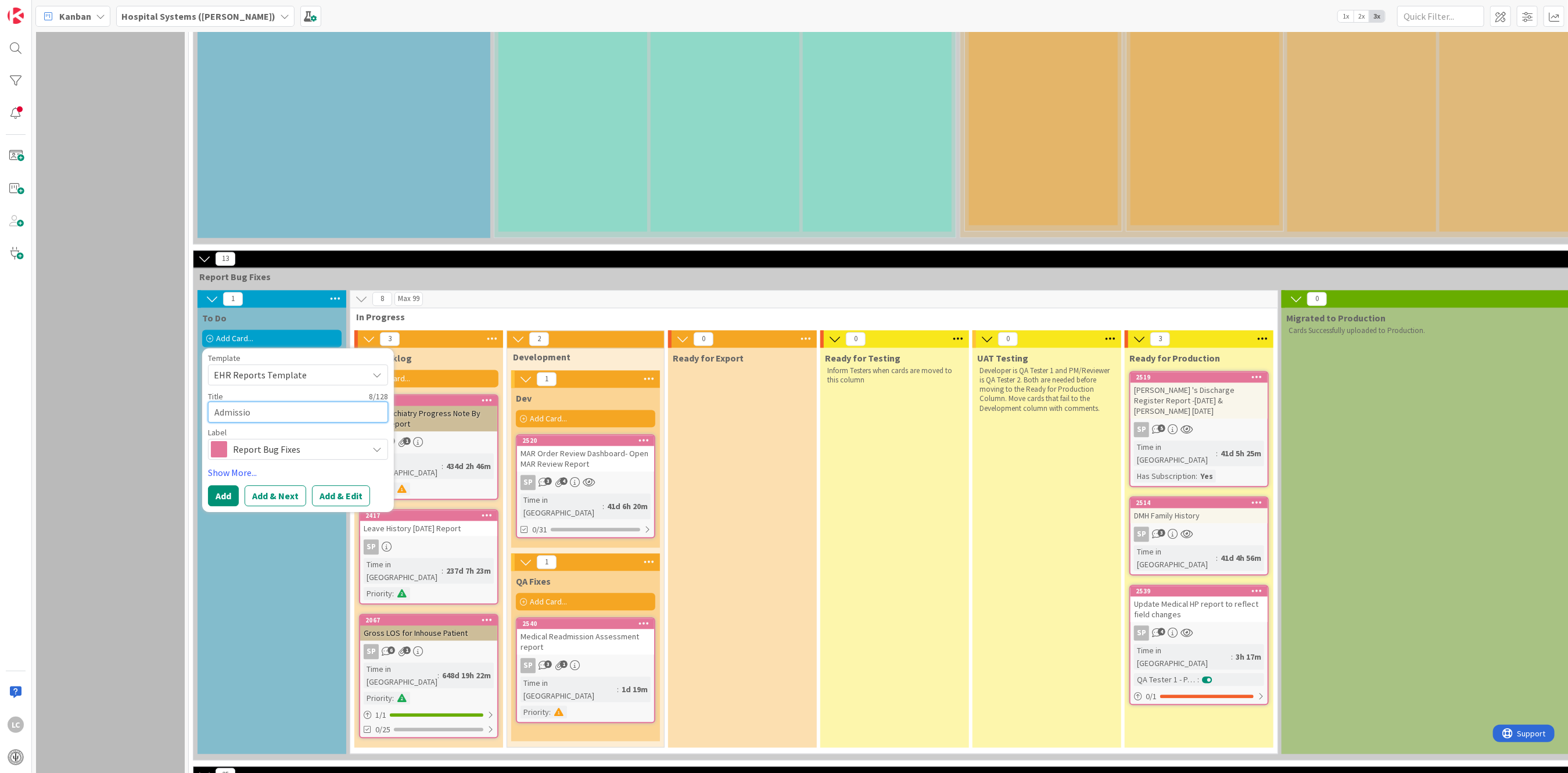
type textarea "Admission"
type textarea "x"
type textarea "Admission"
type textarea "x"
type textarea "Admission L"
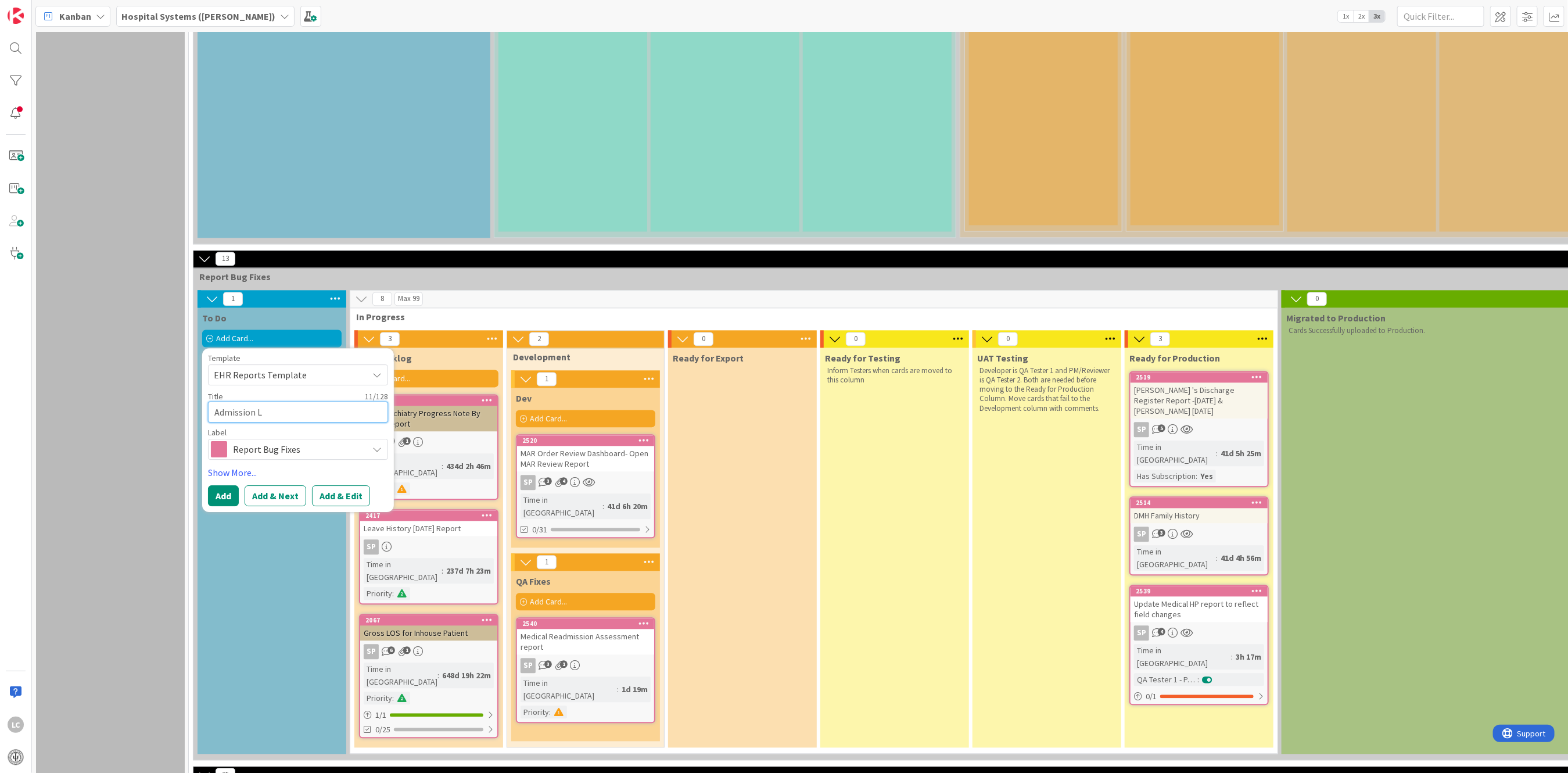
type textarea "x"
type textarea "Admission Le"
type textarea "x"
type textarea "Admission Lea"
type textarea "x"
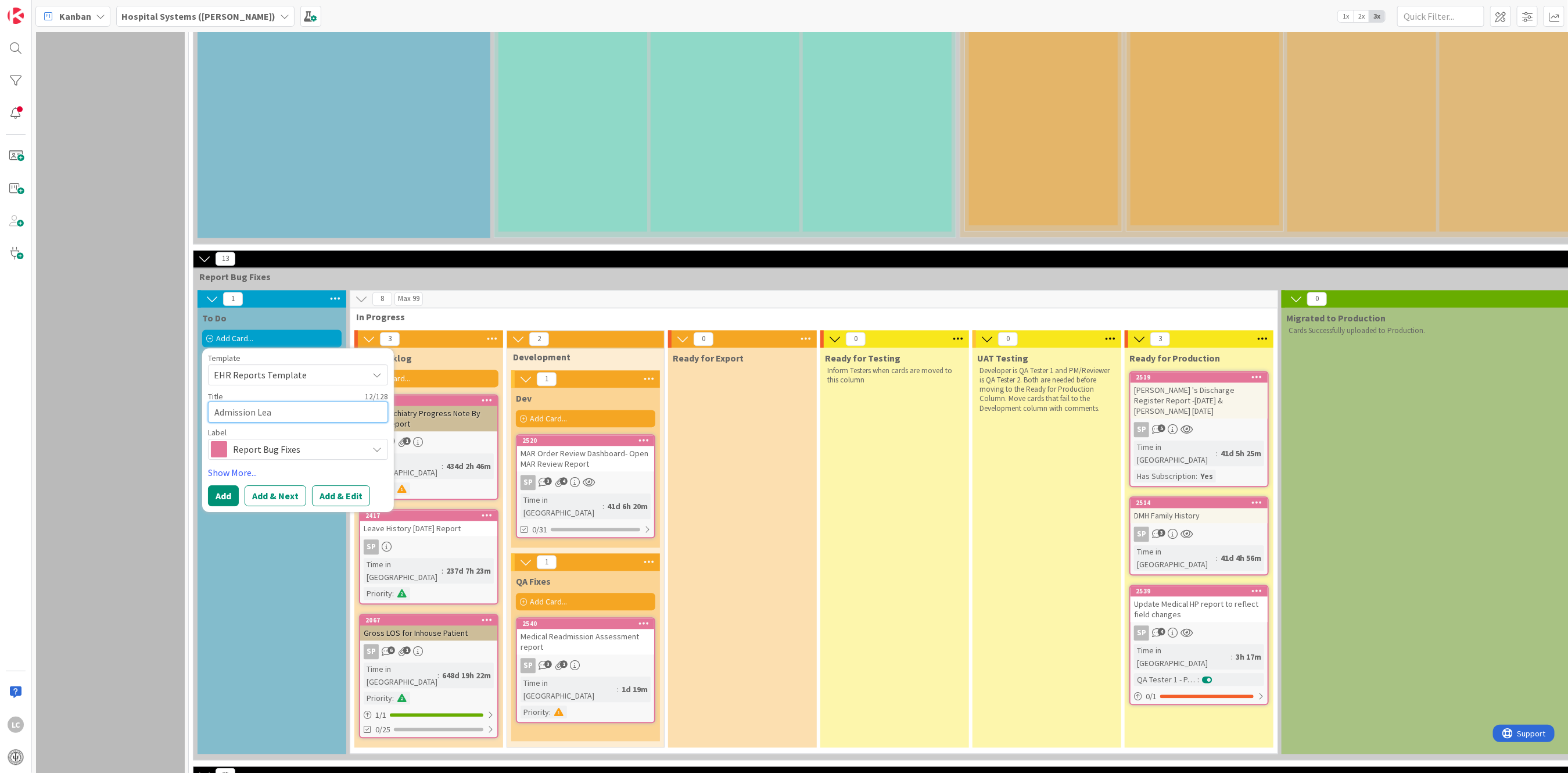
type textarea "Admission Leag"
type textarea "x"
type textarea "Admission Leaga"
type textarea "x"
type textarea "Admission Leag"
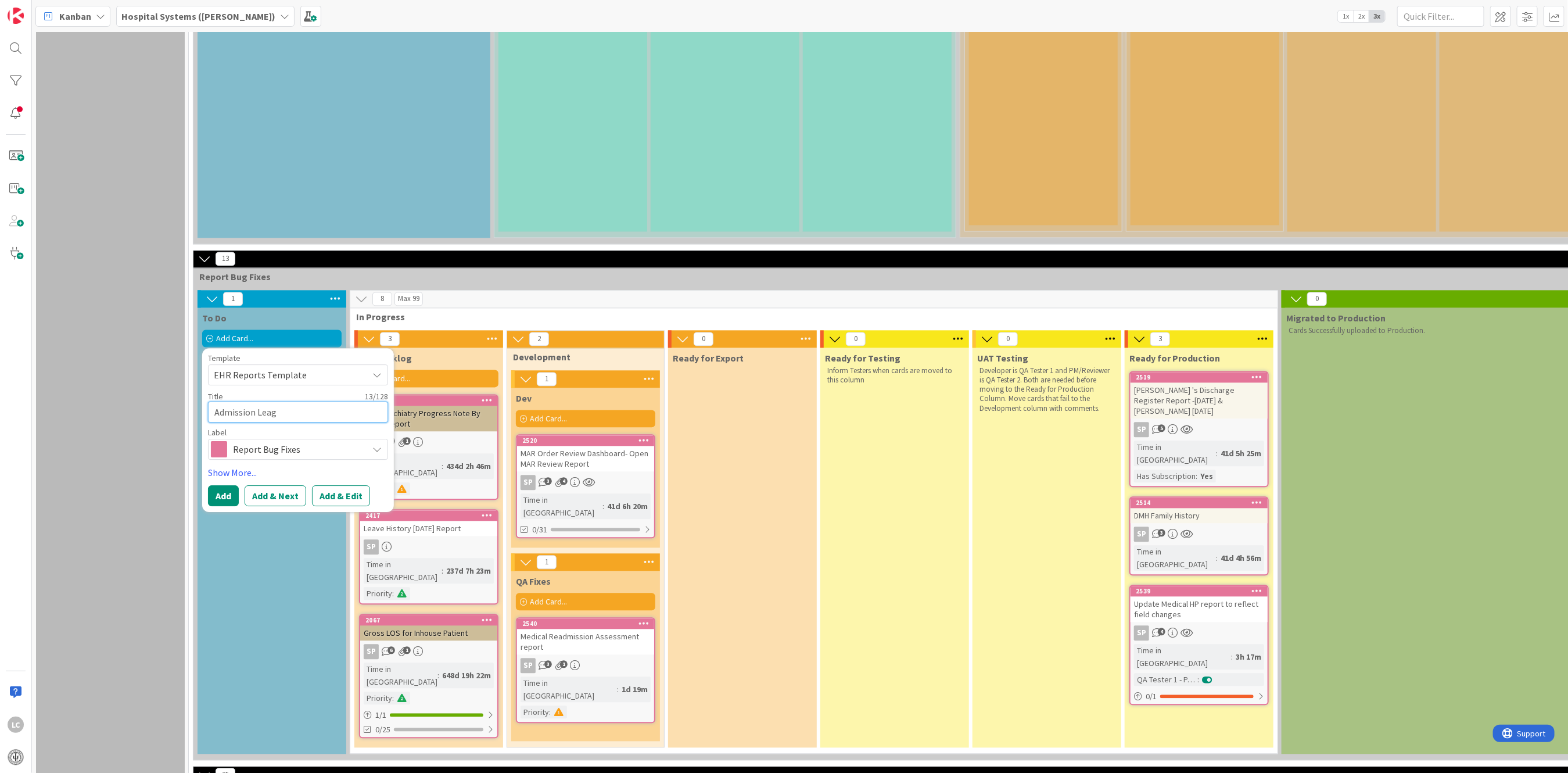
type textarea "x"
type textarea "Admission Lea"
type textarea "x"
type textarea "Admission Le"
type textarea "x"
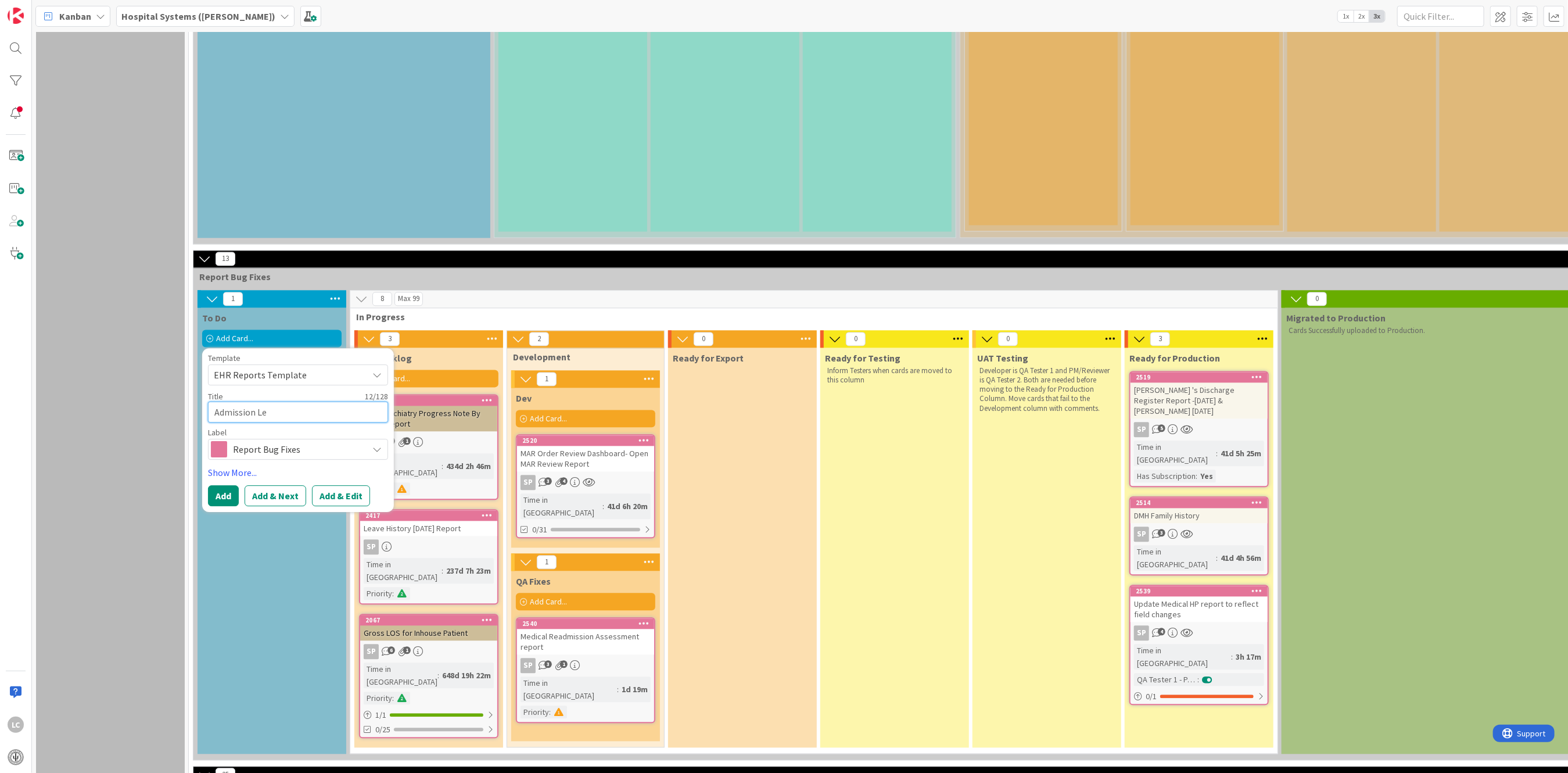
type textarea "Admission Leg"
type textarea "x"
type textarea "Admission Lega"
type textarea "x"
type textarea "Admission Legal"
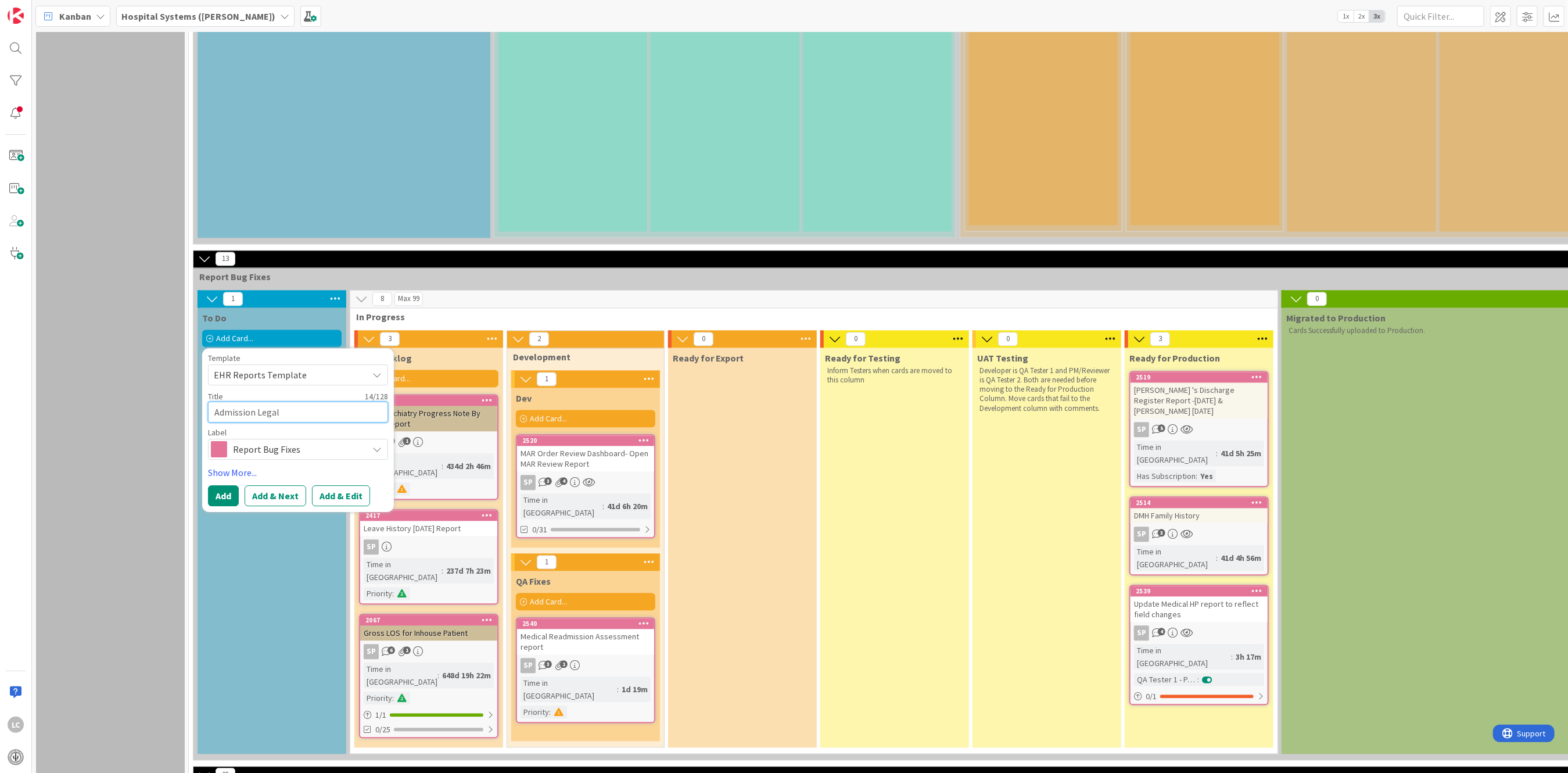
type textarea "x"
type textarea "Admission Legal"
type textarea "x"
type textarea "Admission Legal R"
type textarea "x"
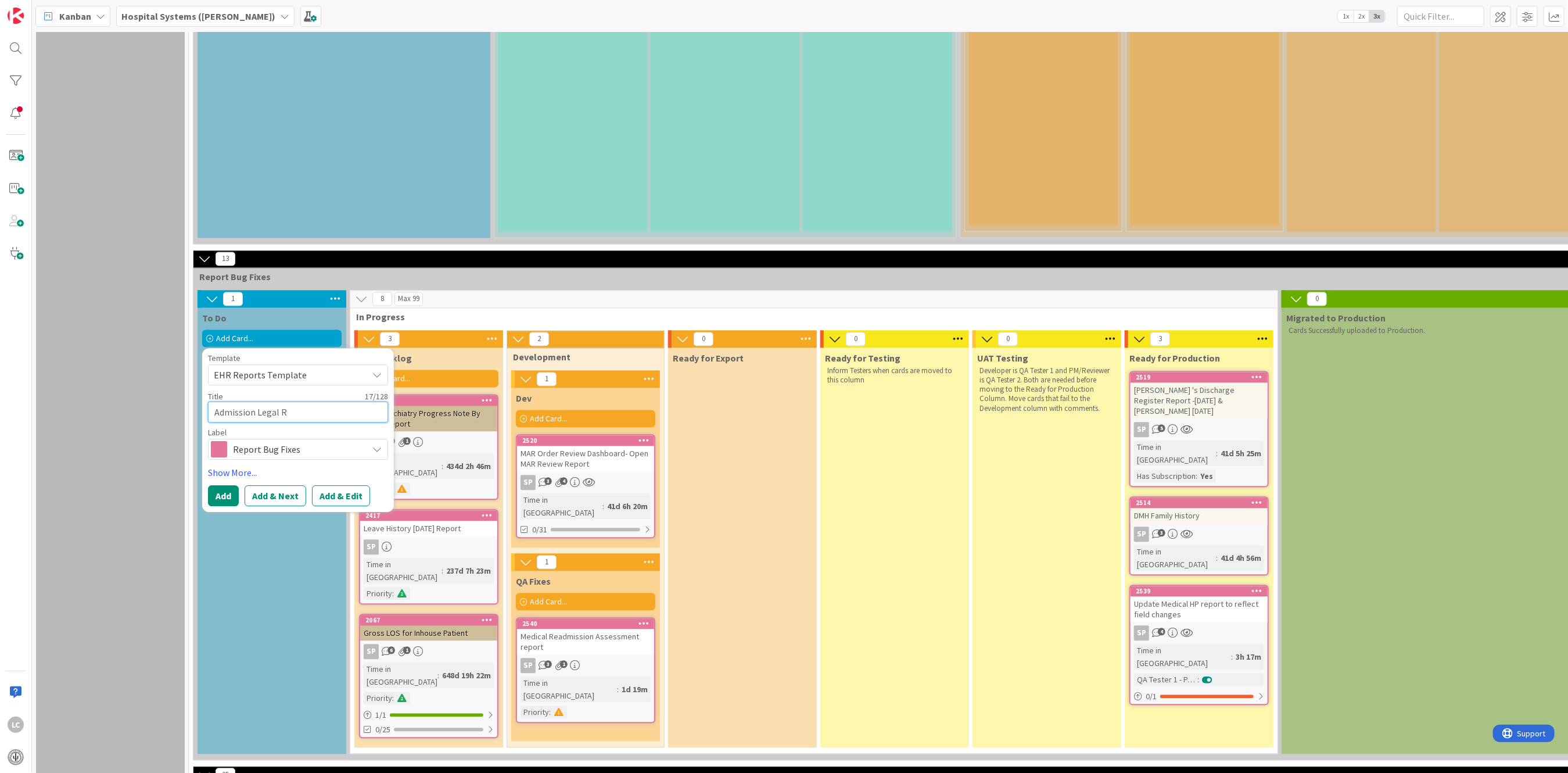
type textarea "Admission Legal Re"
type textarea "x"
type textarea "Admission Legal R"
type textarea "x"
type textarea "Admission Legal"
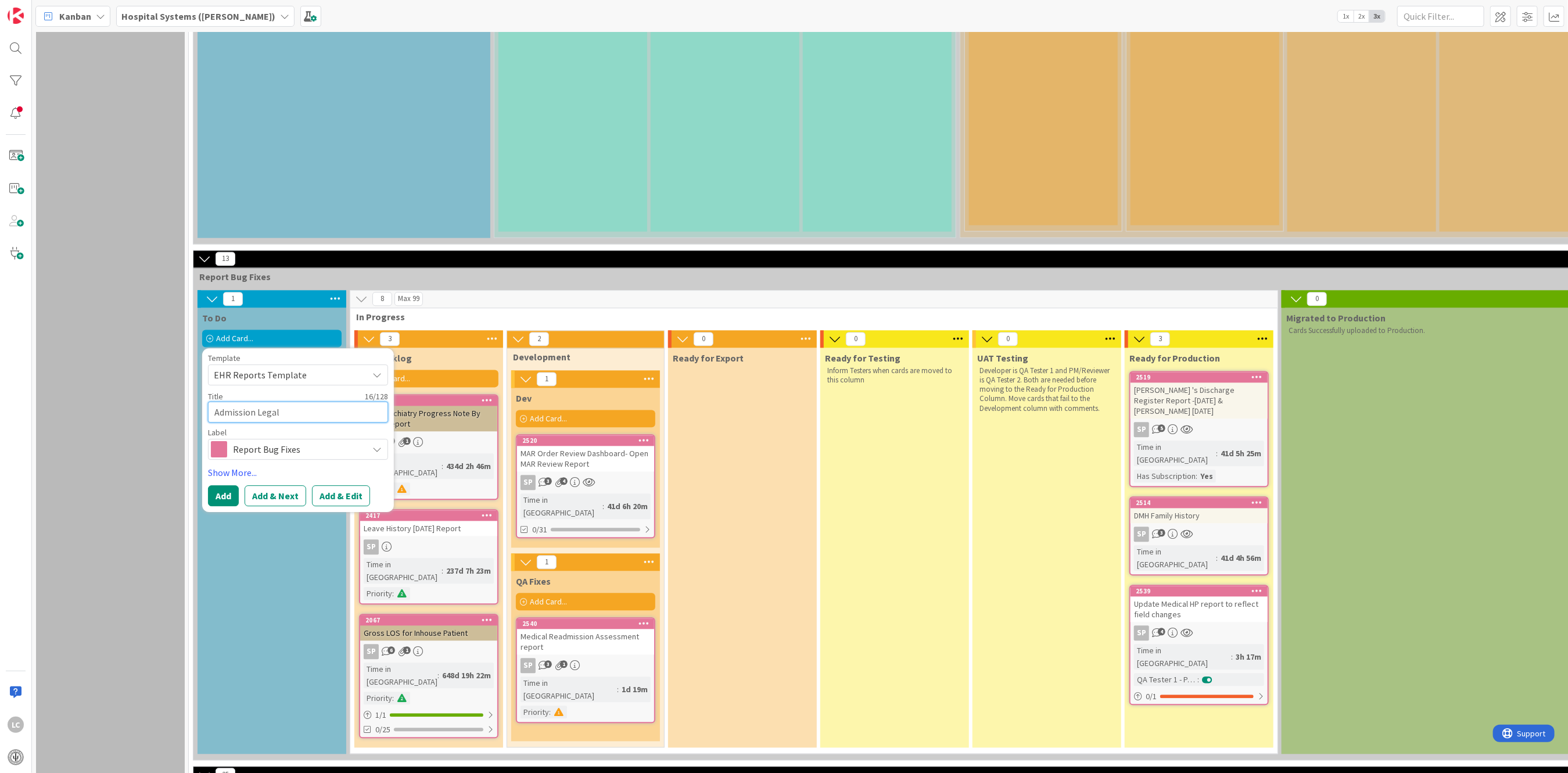
click at [292, 401] on textarea "Admission Legal" at bounding box center [298, 412] width 180 height 21
type textarea "x"
type textarea "Admission Legal C"
type textarea "x"
type textarea "Admission Legal Co"
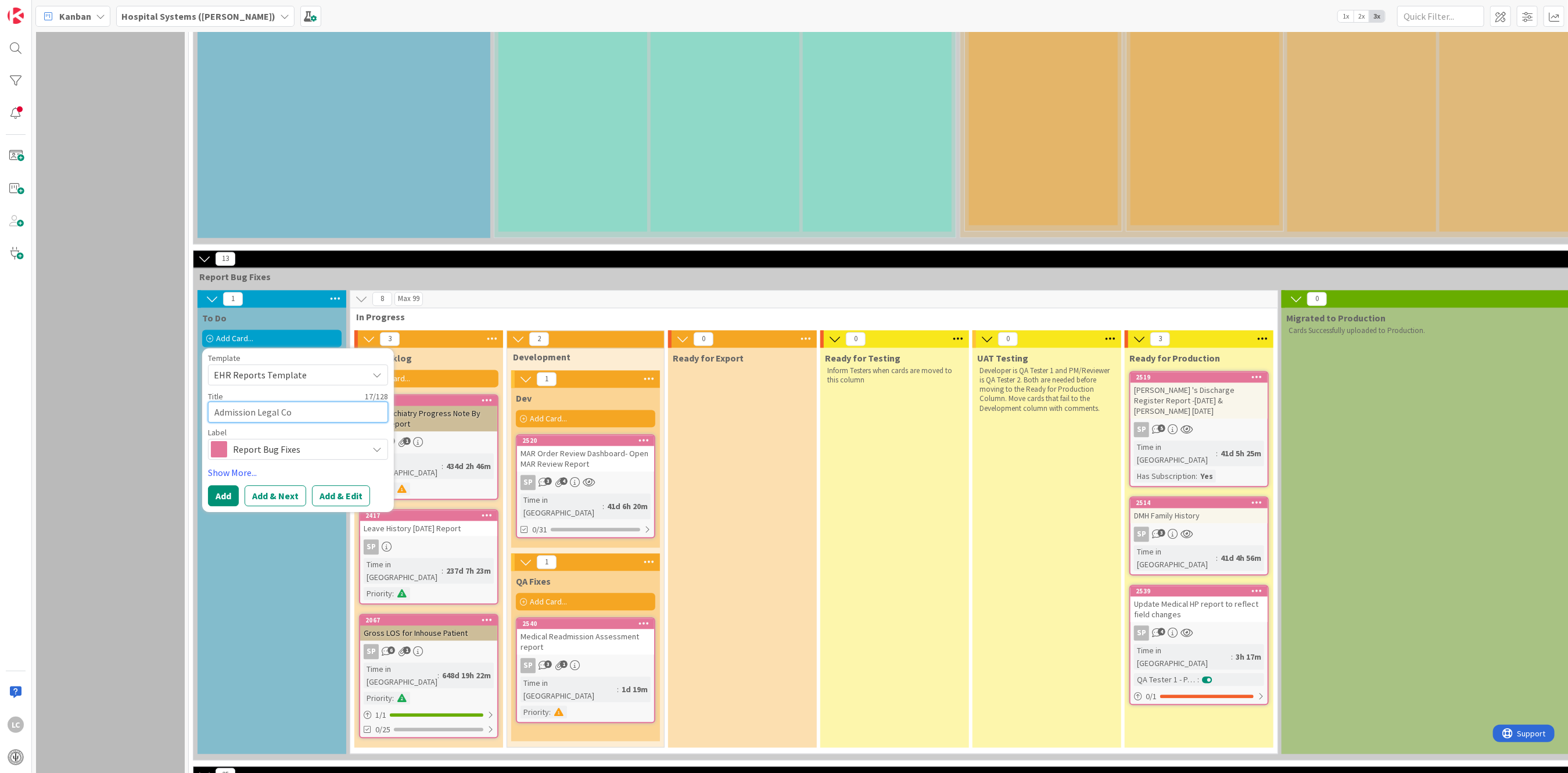
type textarea "x"
type textarea "Admission Legal Com"
type textarea "x"
type textarea "Admission Legal Comm"
type textarea "x"
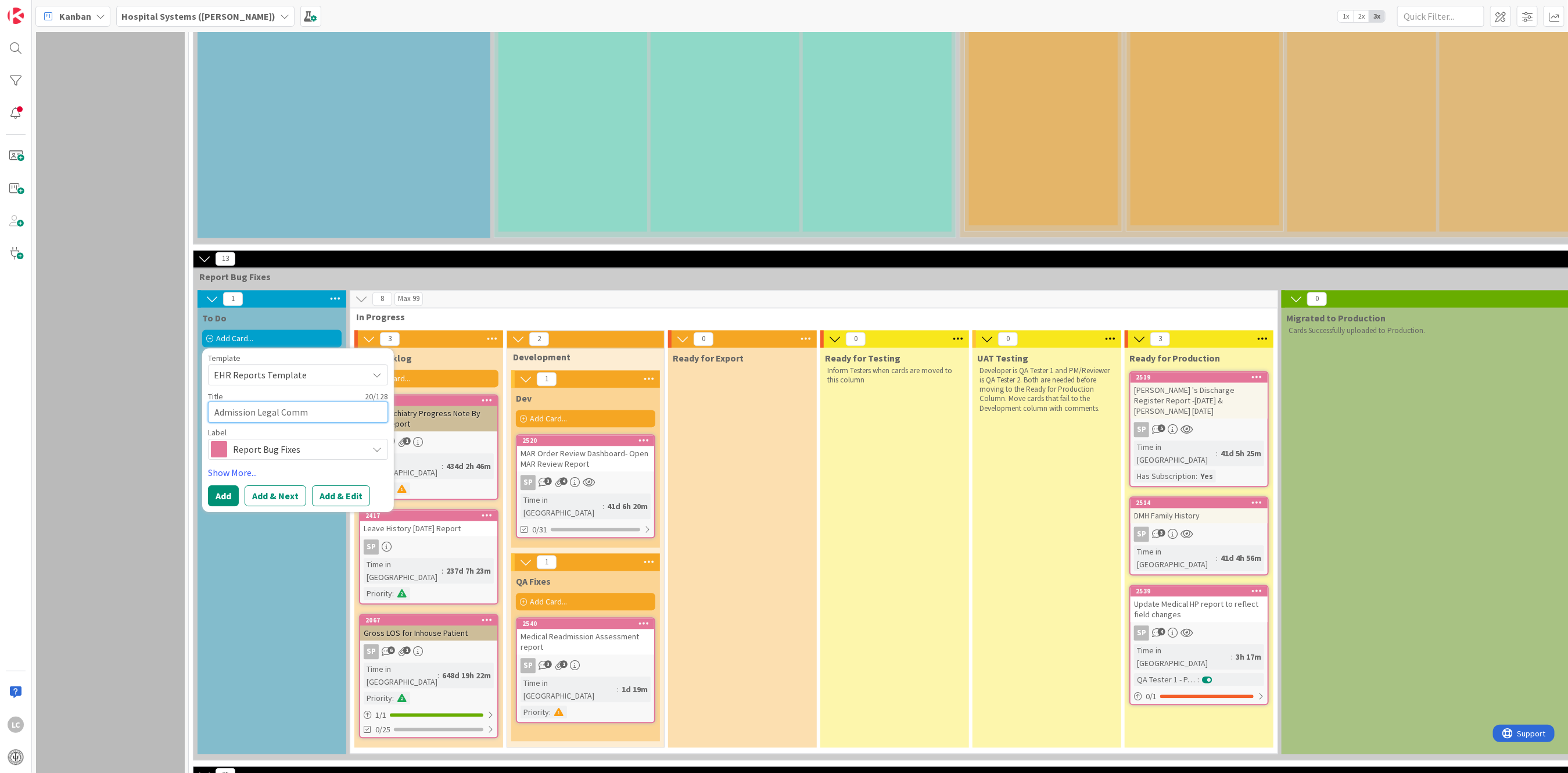
type textarea "Admission Legal Commi"
type textarea "x"
type textarea "Admission Legal Commit"
type textarea "x"
type textarea "Admission Legal Commitm"
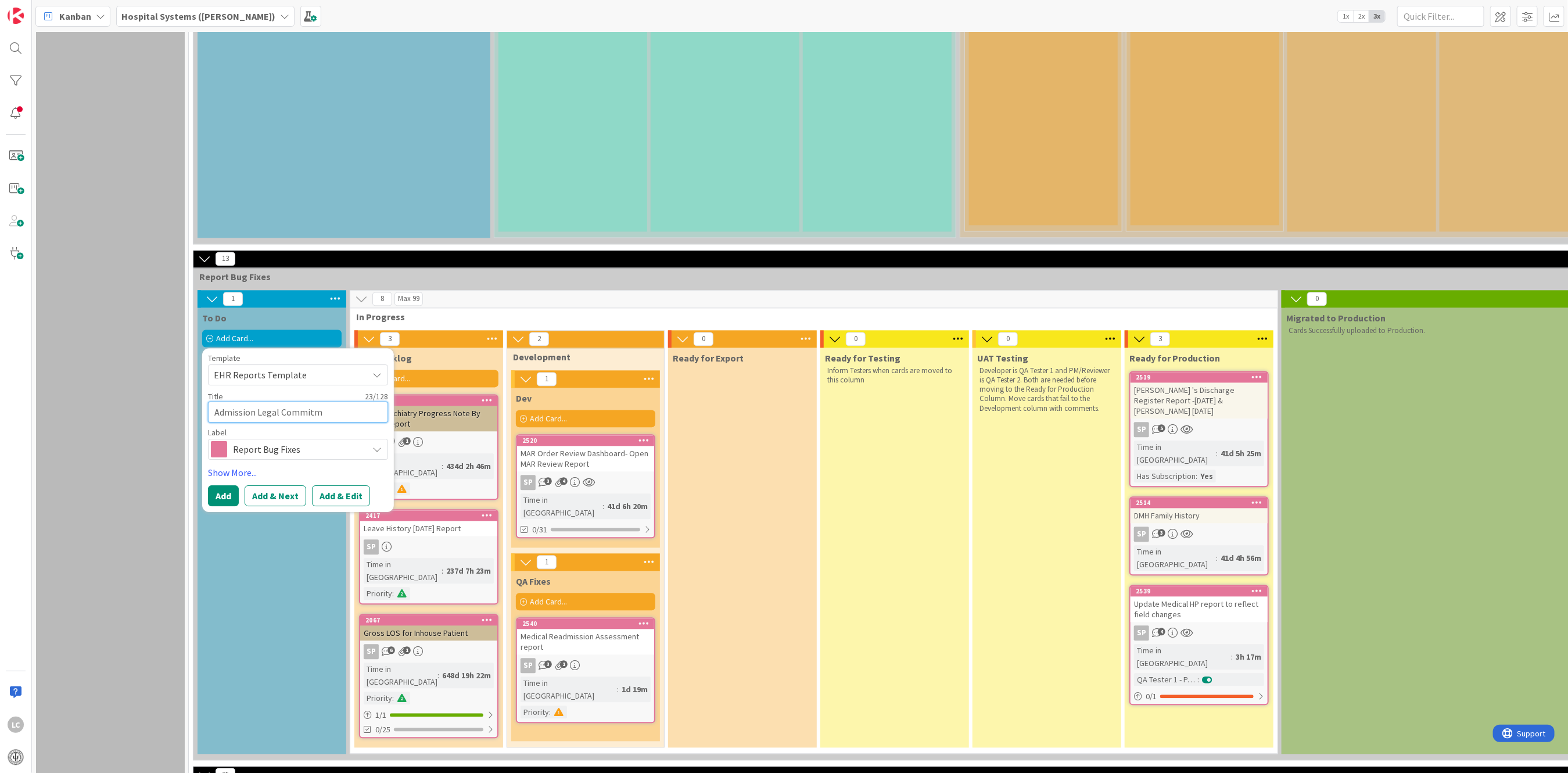
type textarea "x"
type textarea "Admission Legal Commitme"
type textarea "x"
type textarea "Admission Legal Commitmen"
type textarea "x"
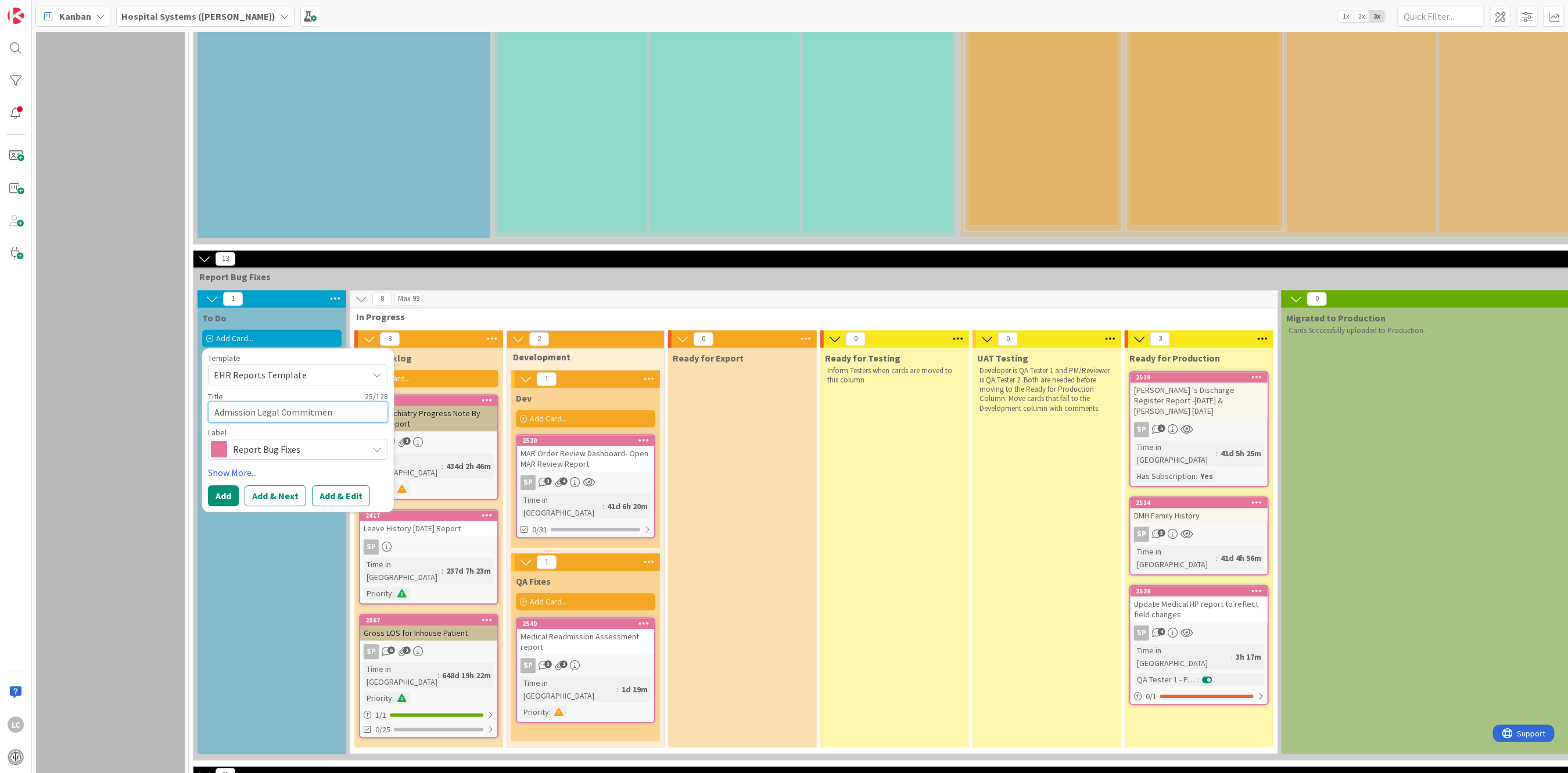
type textarea "Admission Legal Commitment"
type textarea "x"
type textarea "Admission Legal Commitment"
type textarea "x"
type textarea "Admission Legal Commitment v"
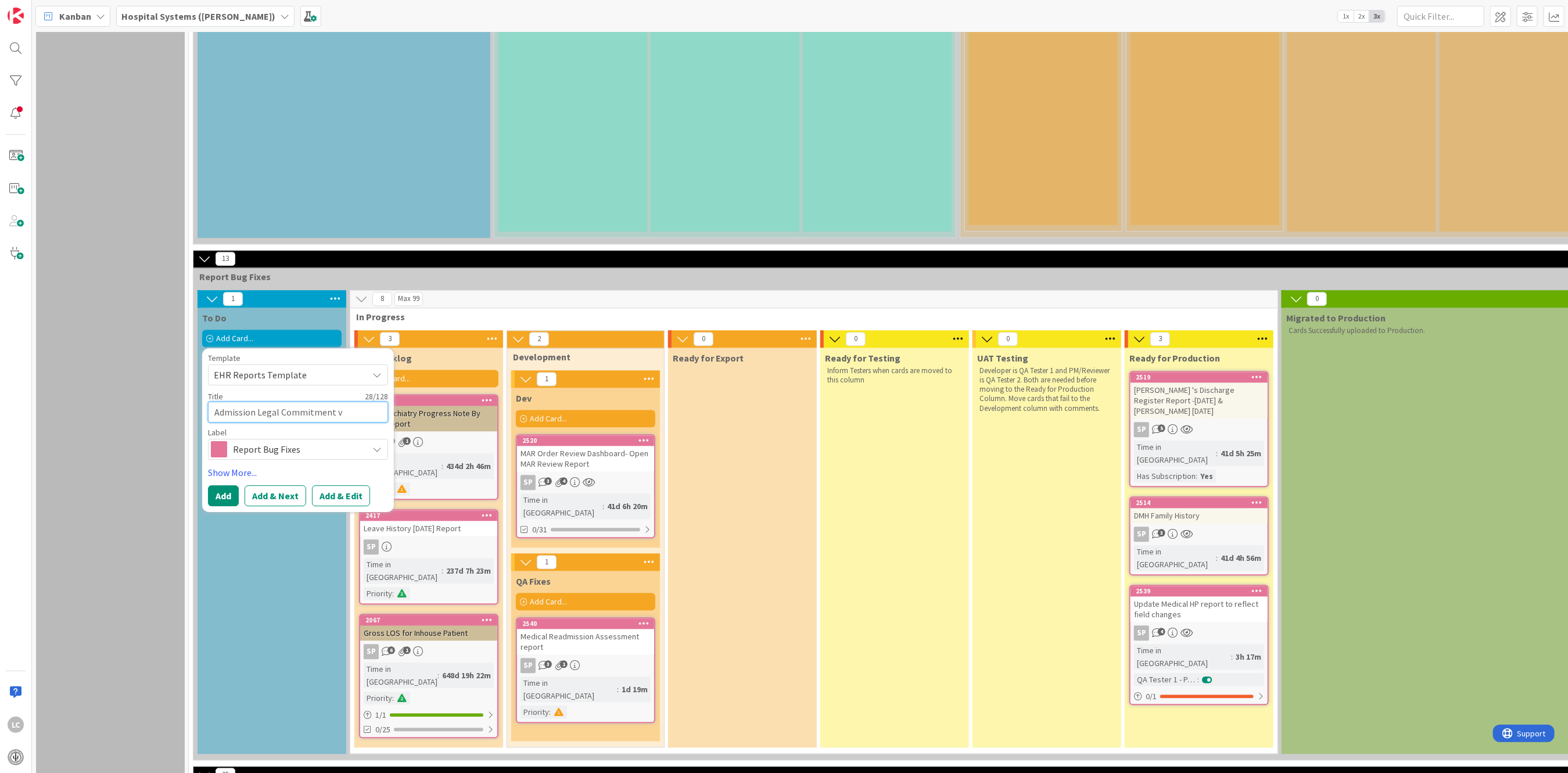
type textarea "x"
type textarea "Admission Legal Commitment vs"
type textarea "x"
type textarea "Admission Legal Commitment vs"
click at [352, 401] on textarea "Admission Legal Commitment vs" at bounding box center [298, 412] width 180 height 21
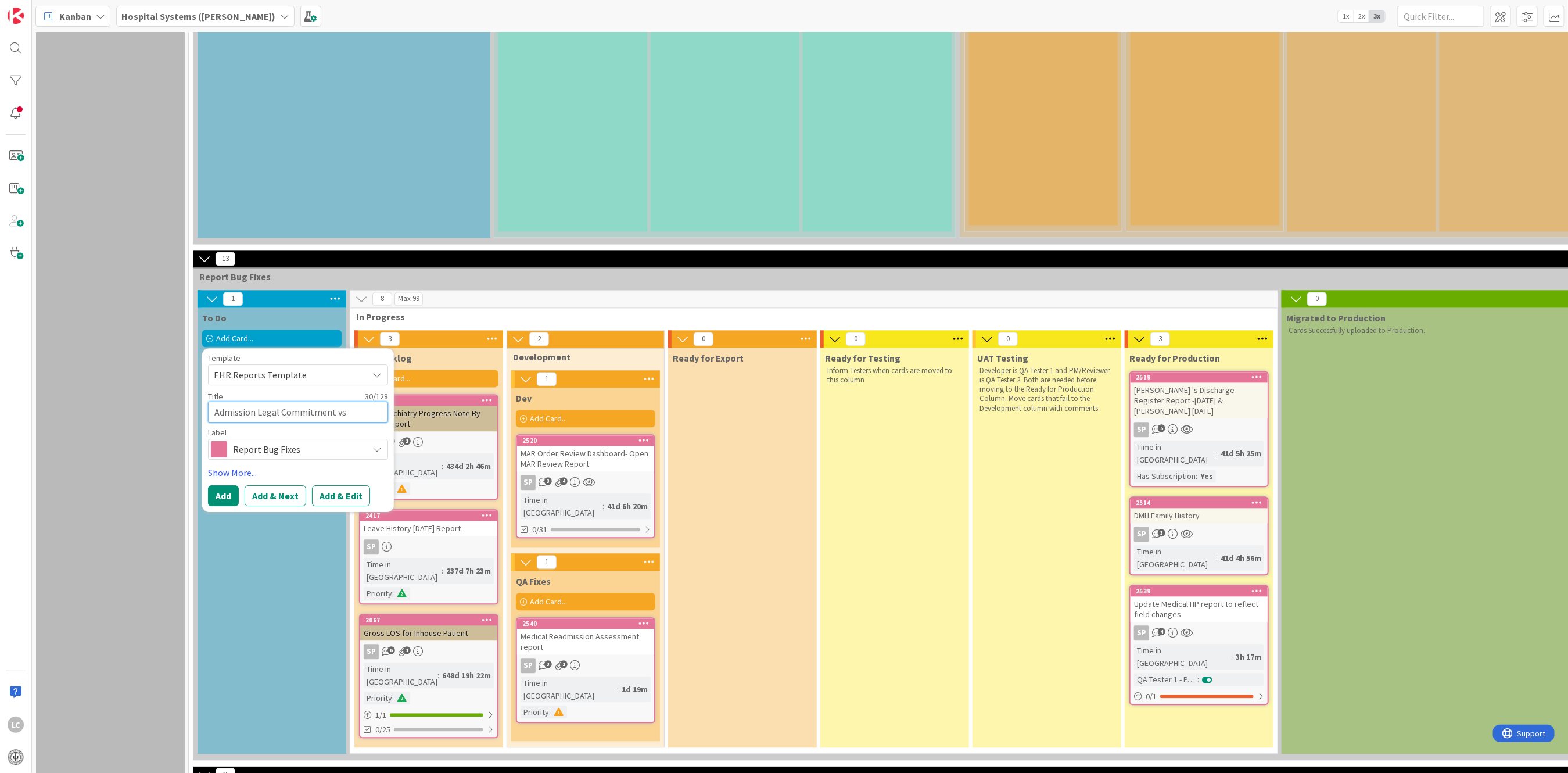
type textarea "x"
type textarea "Admission Legal Commitment vs D"
type textarea "x"
type textarea "Admission Legal Commitment vs DM"
type textarea "x"
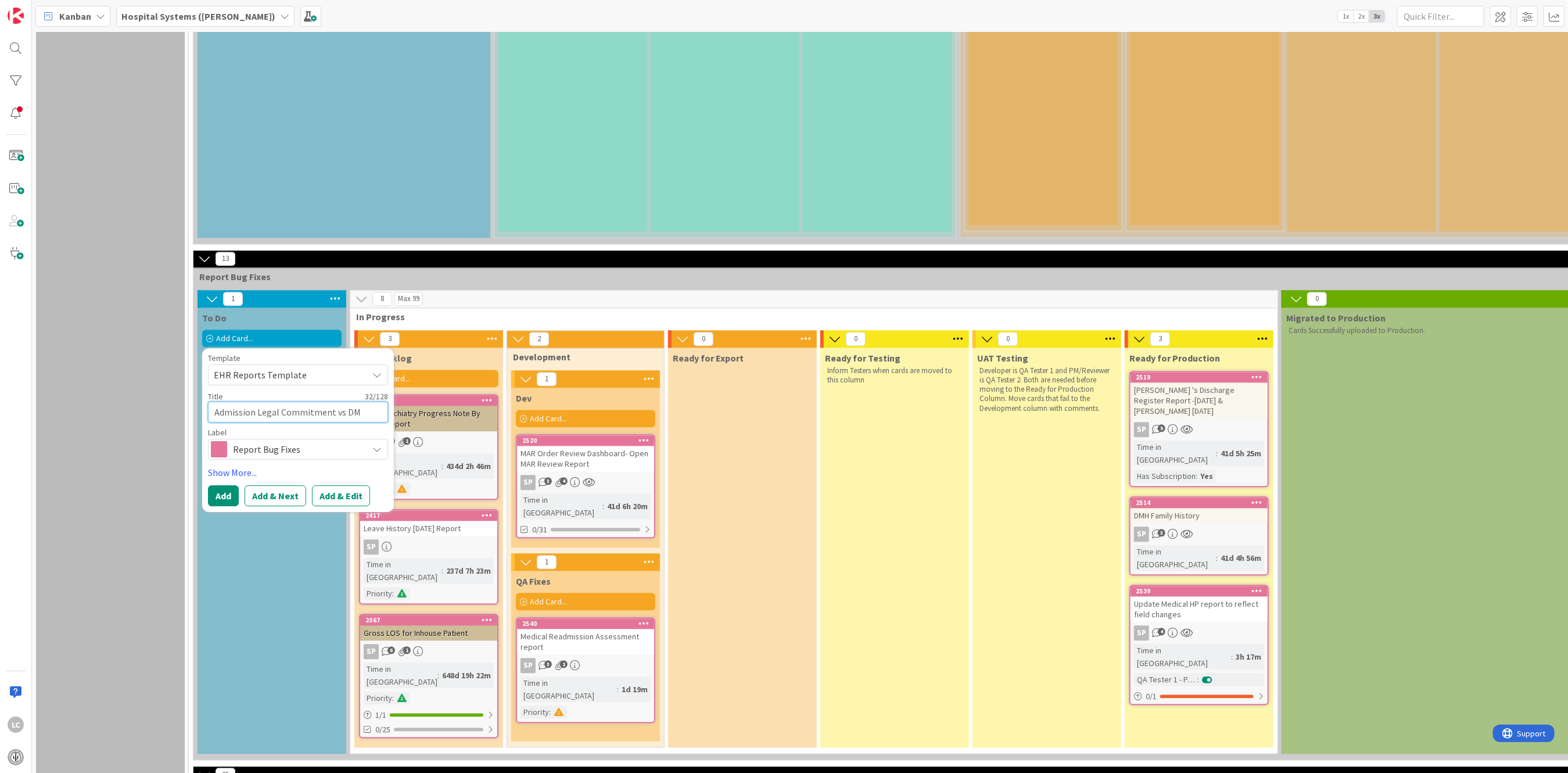
type textarea "Admission Legal Commitment vs DMH"
type textarea "x"
type textarea "Admission Legal Commitment vs DMH"
type textarea "x"
type textarea "Admission Legal Commitment vs DMH A"
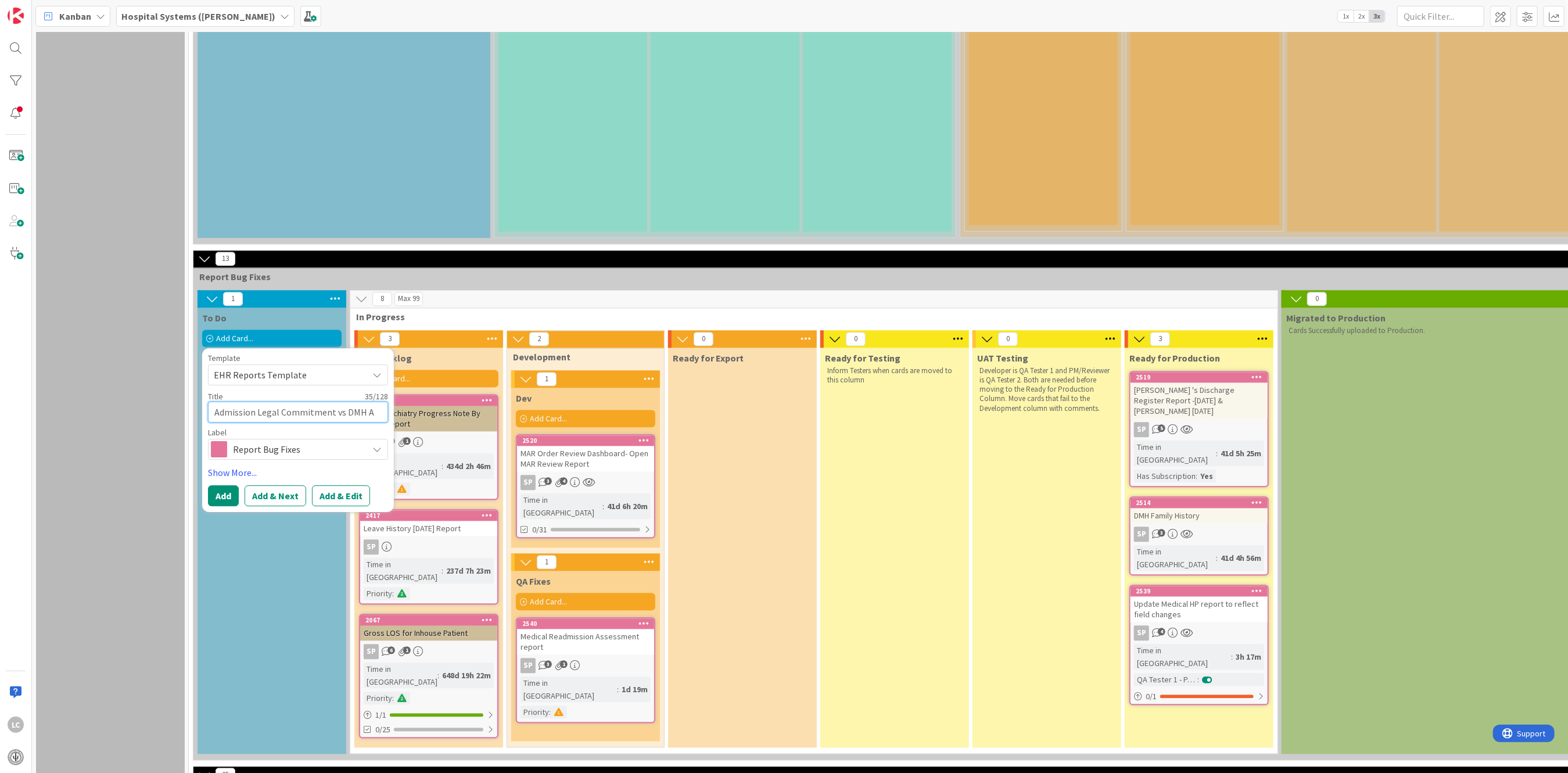
type textarea "x"
type textarea "Admission Legal Commitment vs DMH Ad"
type textarea "x"
type textarea "Admission Legal Commitment vs DMH Adm"
type textarea "x"
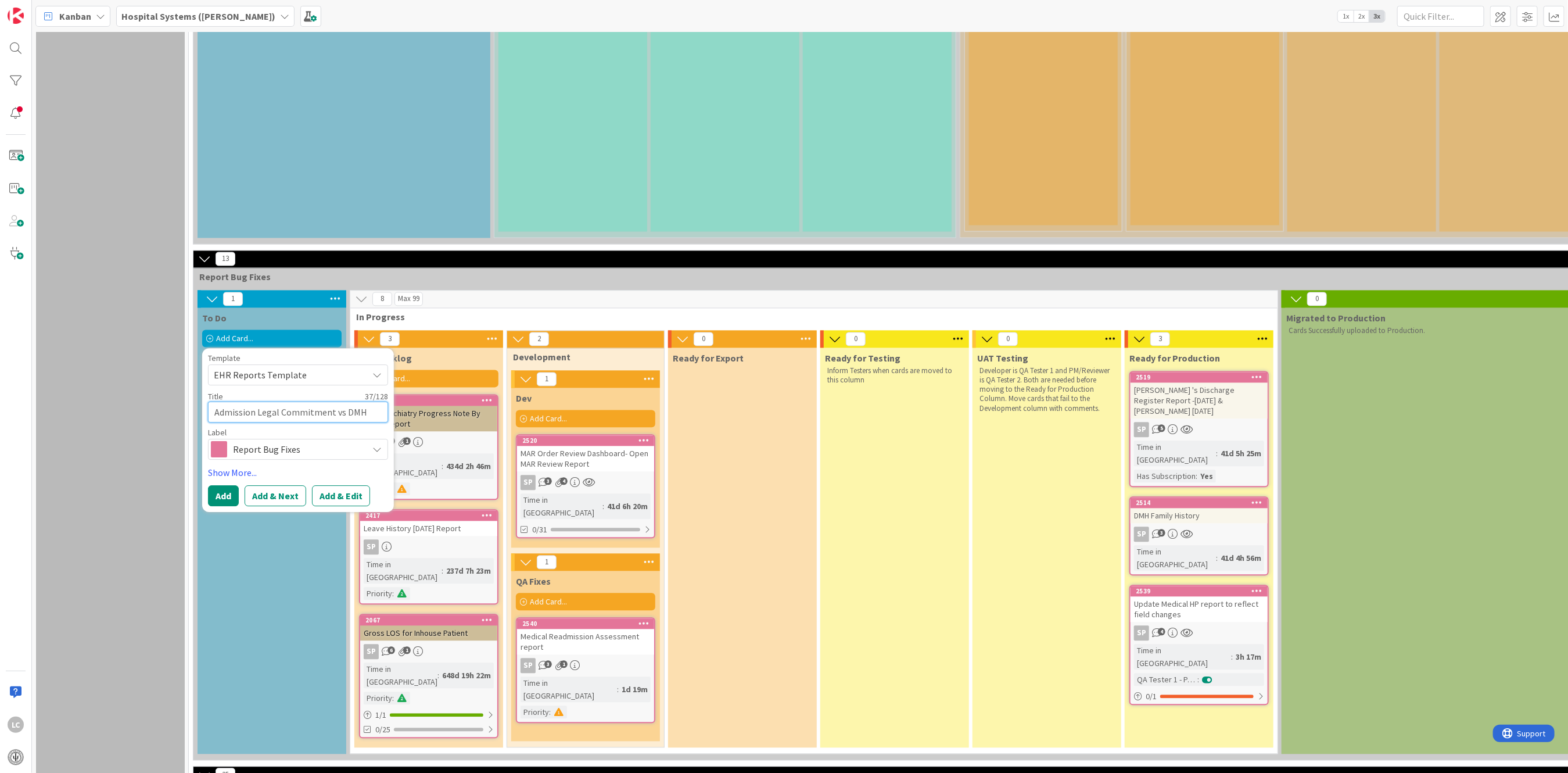
type textarea "Admission Legal Commitment vs DMH Admi"
type textarea "x"
type textarea "Admission Legal Commitment vs DMH Admis"
type textarea "x"
type textarea "Admission Legal Commitment vs DMH Admiss"
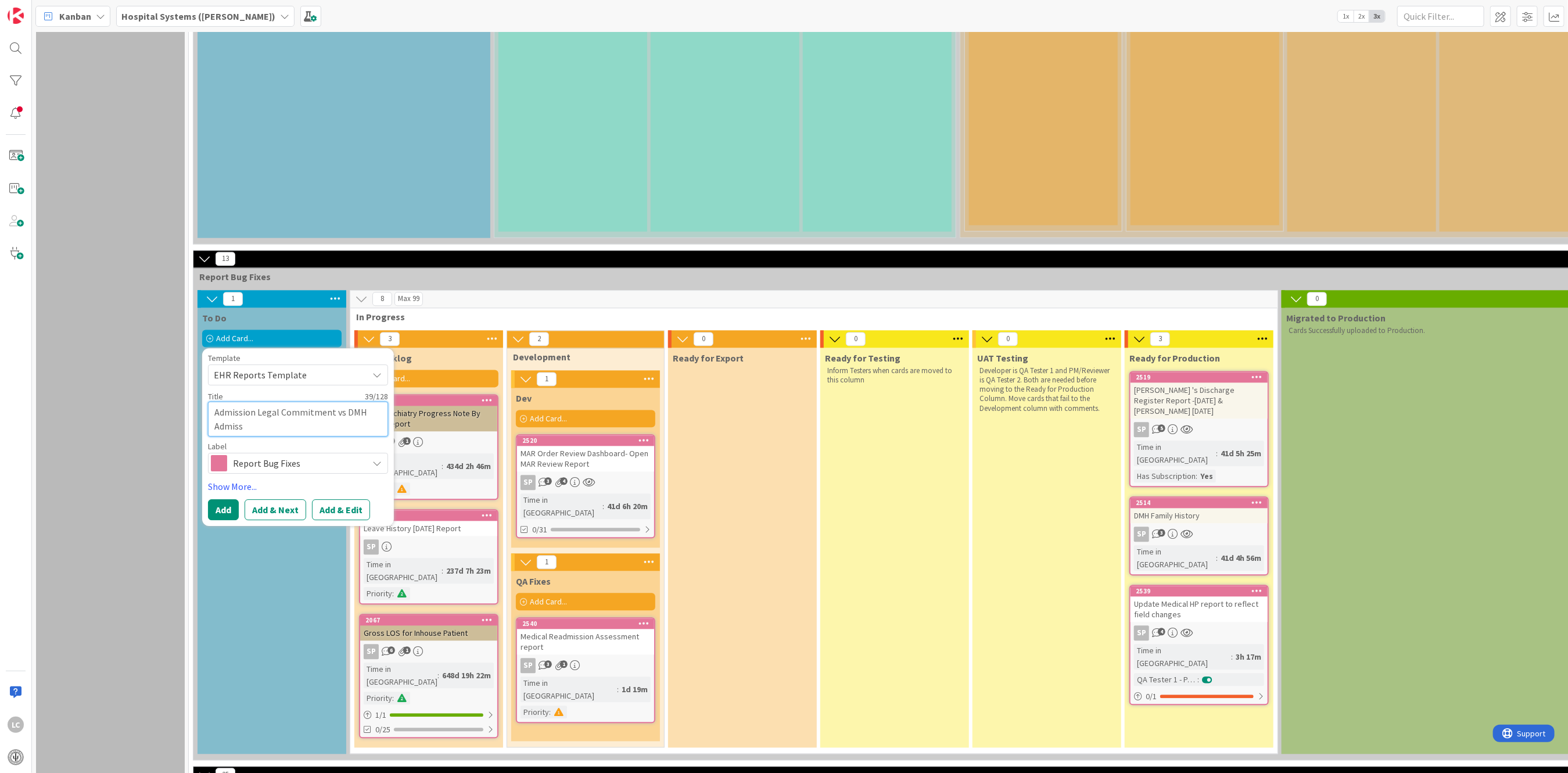
type textarea "x"
type textarea "Admission Legal Commitment vs DMH Admissi"
type textarea "x"
type textarea "Admission Legal Commitment vs DMH Admissio"
type textarea "x"
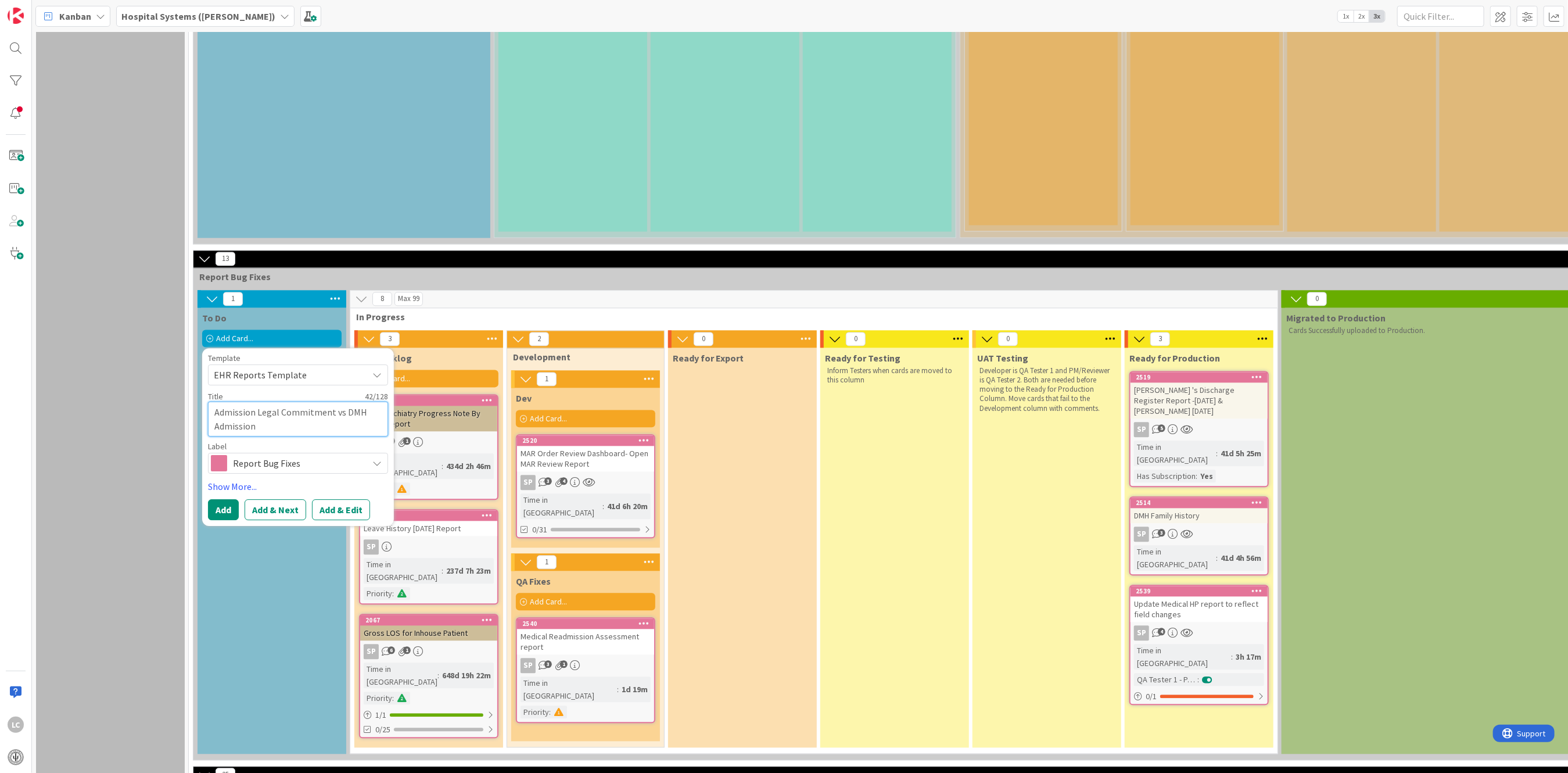
type textarea "Admission Legal Commitment vs DMH Admission"
type textarea "x"
type textarea "Admission Legal Commitment vs DMH Admission R"
type textarea "x"
type textarea "Admission Legal Commitment vs DMH Admission Re"
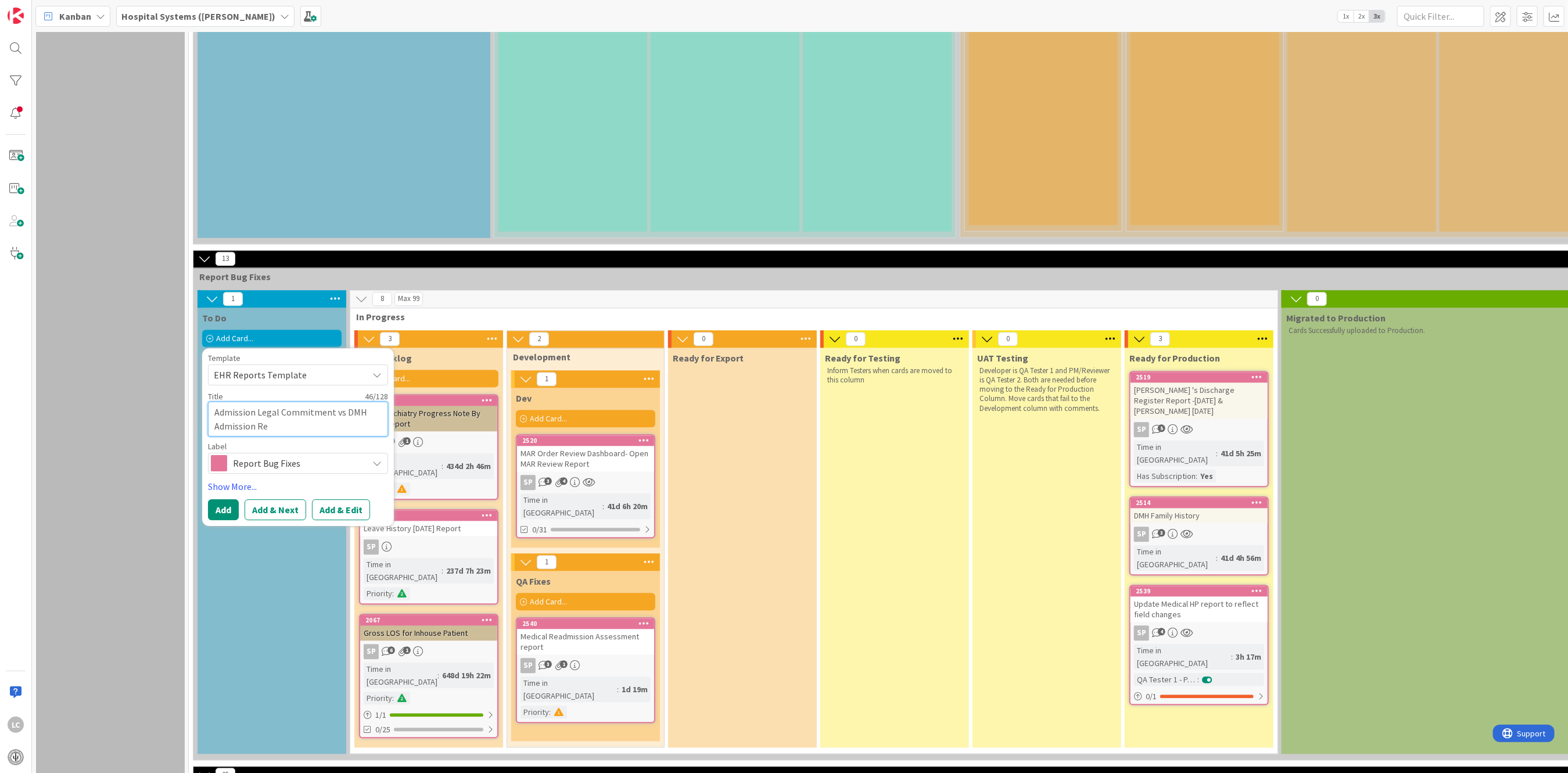
type textarea "x"
type textarea "Admission Legal Commitment vs DMH Admission Rep"
type textarea "x"
type textarea "Admission Legal Commitment vs DMH Admission Repo"
type textarea "x"
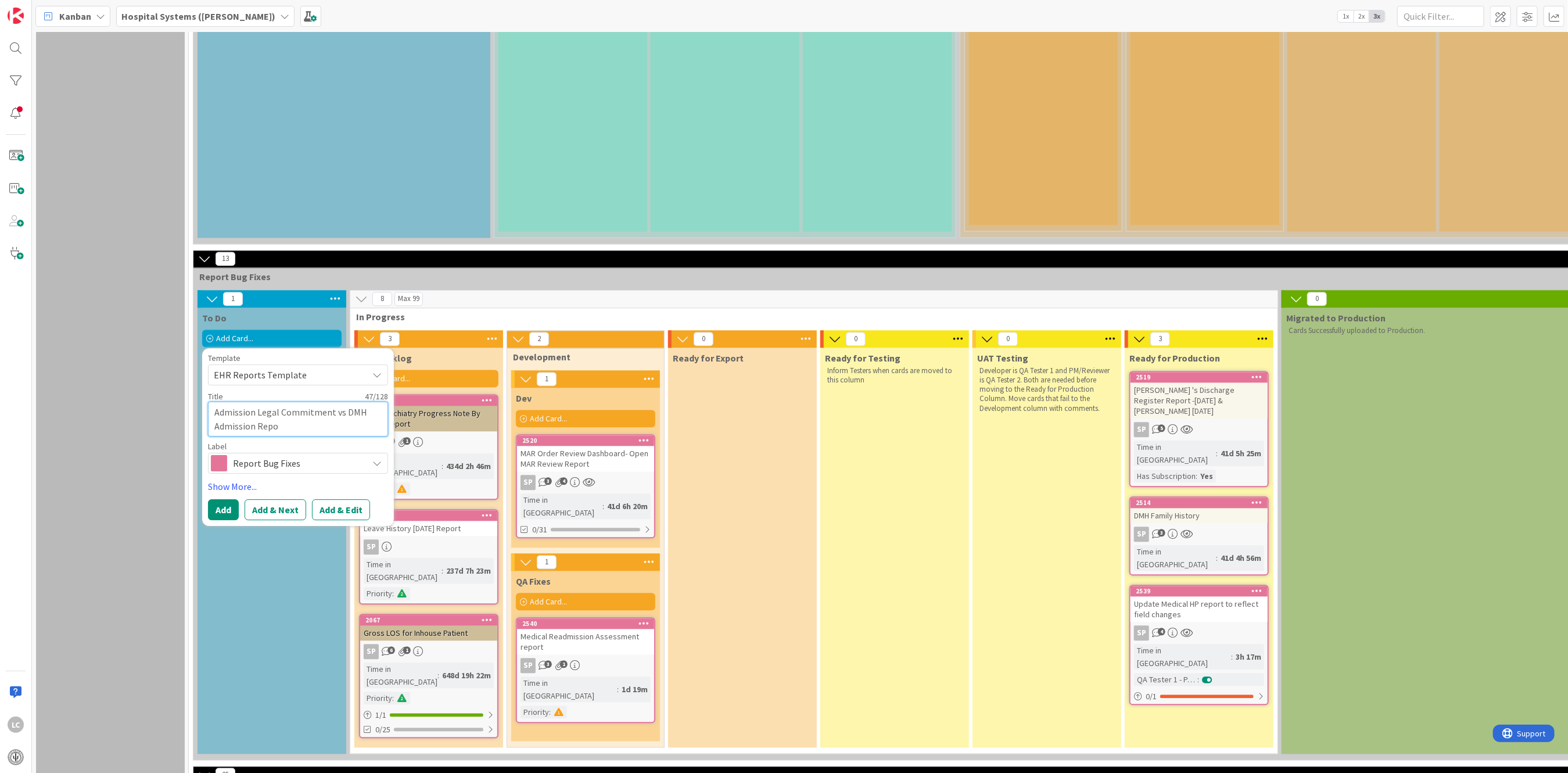
type textarea "Admission Legal Commitment vs DMH Admission Repor"
type textarea "x"
type textarea "Admission Legal Commitment vs DMH Admission Report"
type textarea "x"
type textarea "Admission Legal Commitment vs DMH Admission Reports"
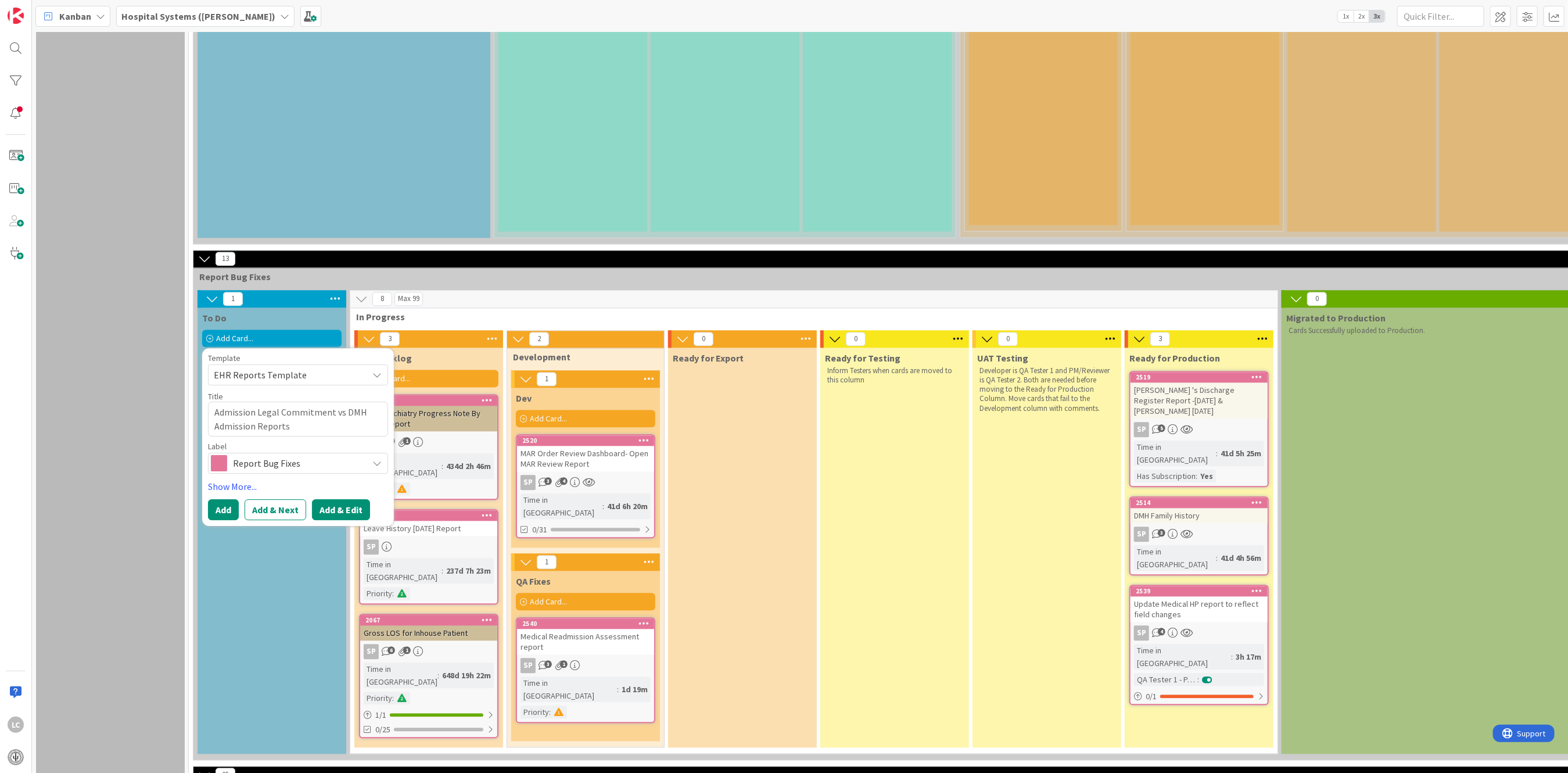
click at [340, 499] on button "Add & Edit" at bounding box center [341, 509] width 58 height 21
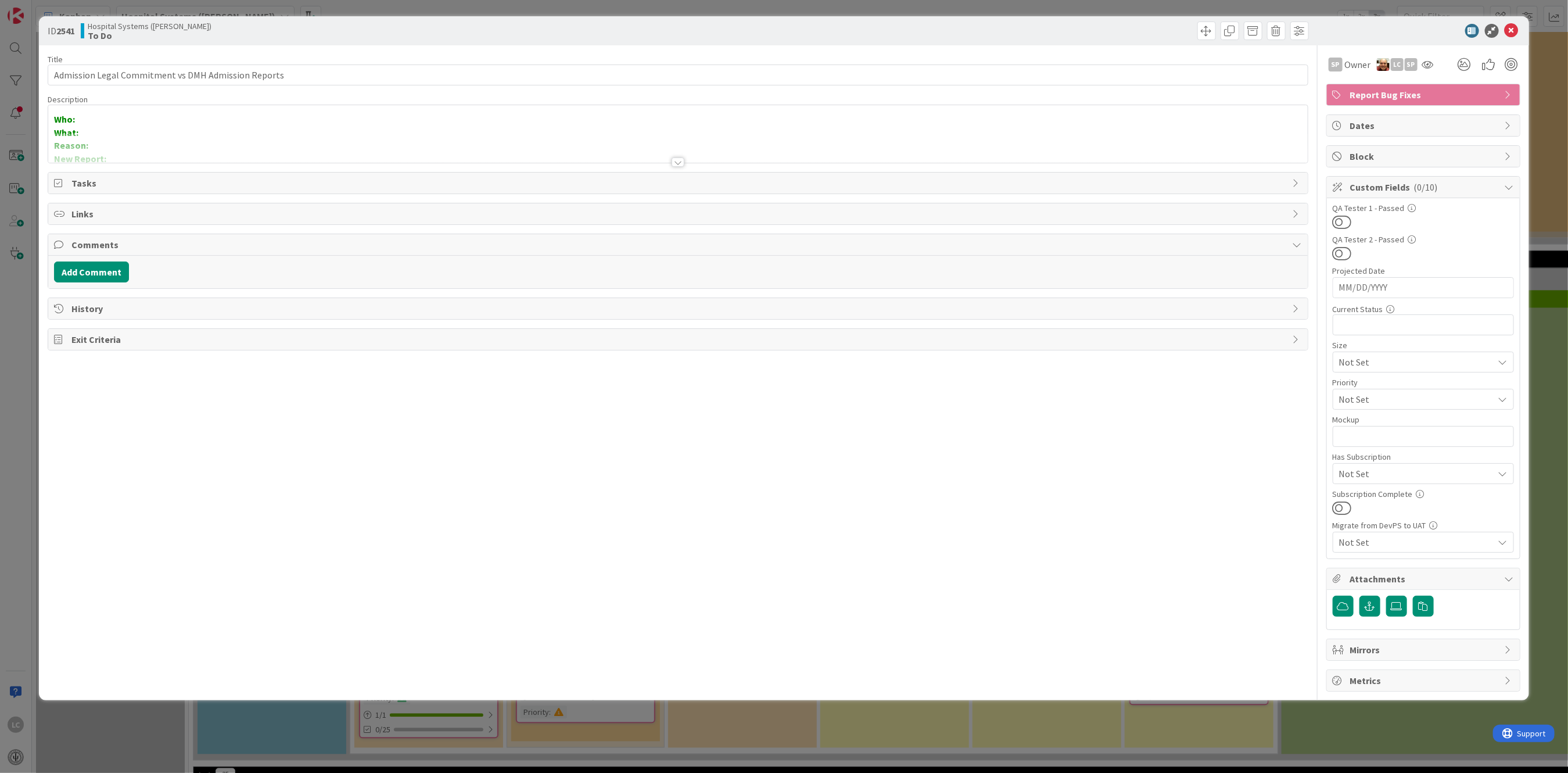
click at [96, 121] on div "Who: What: Reason: New Report: What is the full name for the report? Where do y…" at bounding box center [677, 134] width 1259 height 57
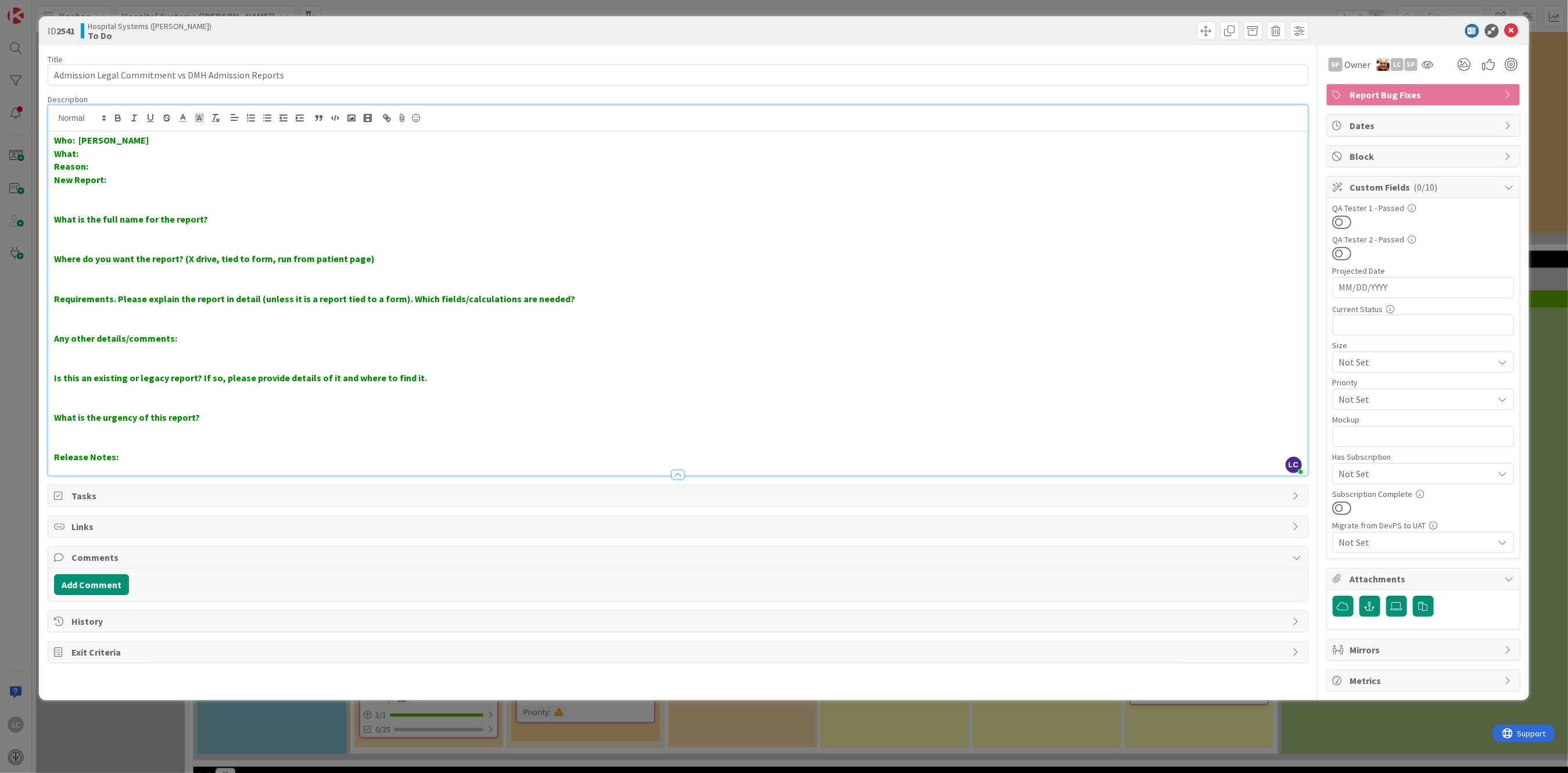
click at [91, 153] on p "What:" at bounding box center [677, 154] width 1247 height 14
click at [145, 152] on p "What: Admission" at bounding box center [677, 154] width 1247 height 14
click at [102, 170] on p "Reason:" at bounding box center [677, 167] width 1247 height 14
click at [363, 164] on p "Reason: The Admission Legal Commitment report for [DATE]" at bounding box center [677, 167] width 1247 height 14
click at [373, 168] on p "Reason: The Admission Legal Commitment report for [DATE] is missing" at bounding box center [677, 167] width 1247 height 14
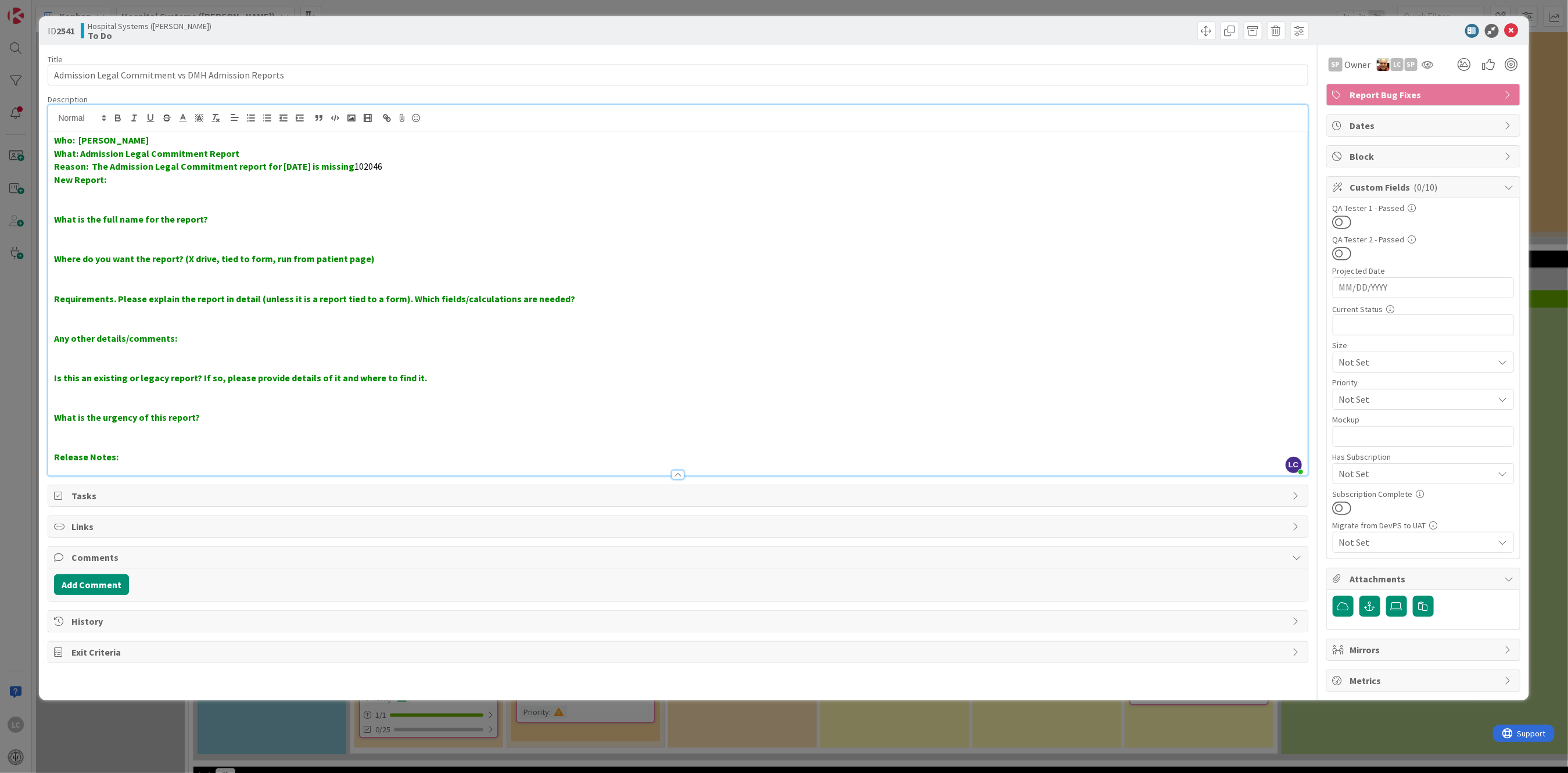
click at [355, 164] on strong "Reason: The Admission Legal Commitment report for [DATE] is missing" at bounding box center [204, 166] width 300 height 11
click at [427, 170] on p "Reason: The Admission Legal Commitment report for [DATE] is missing patient 102…" at bounding box center [677, 167] width 1247 height 14
click at [51, 182] on div "Who: [PERSON_NAME] What: Admission Legal Commitment Report Reason: The Admissio…" at bounding box center [677, 303] width 1259 height 344
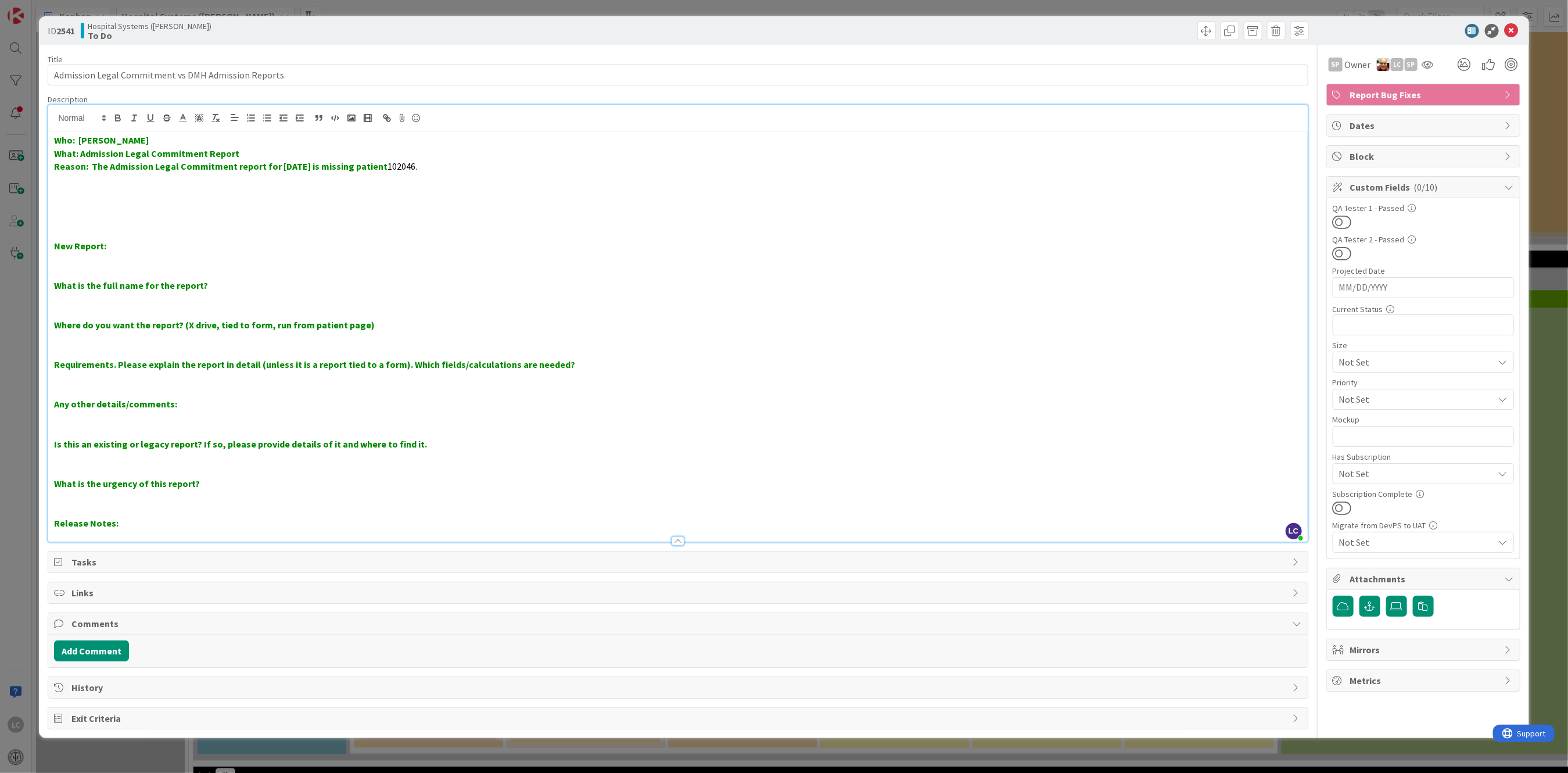
click at [456, 160] on p "Reason: The Admission Legal Commitment report for [DATE] is missing patient 102…" at bounding box center [677, 167] width 1247 height 14
click at [616, 164] on p "Reason: The Admission Legal Commitment report for [DATE] is missing patient 102…" at bounding box center [677, 167] width 1247 height 14
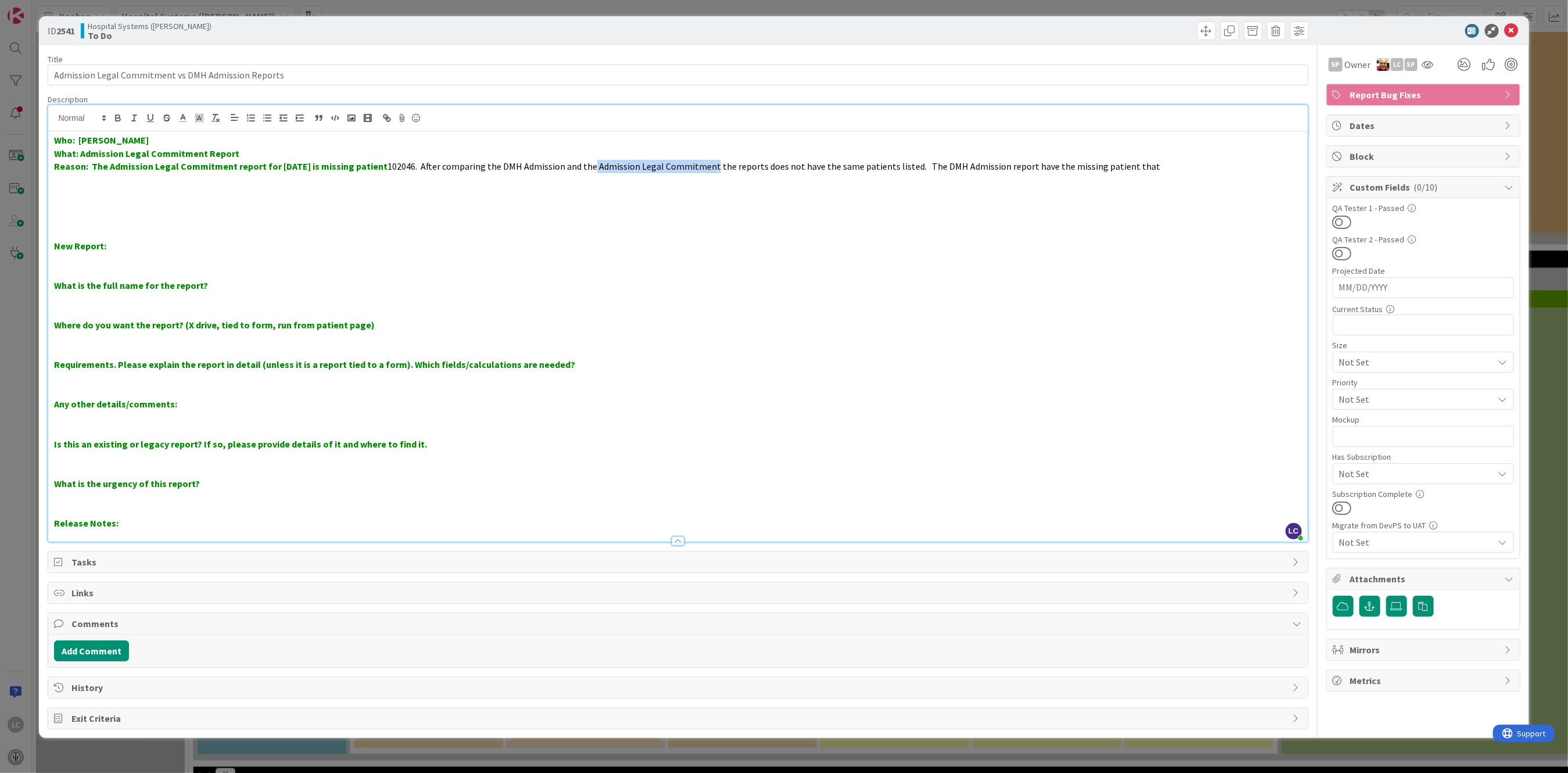
drag, startPoint x: 604, startPoint y: 165, endPoint x: 721, endPoint y: 161, distance: 117.1
click at [721, 161] on span "102046. After comparing the DMH Admission and the Admission Legal Commitment th…" at bounding box center [774, 166] width 773 height 11
copy span "Admission Legal Commitment"
click at [1145, 164] on p "Reason: The Admission Legal Commitment report for [DATE] is missing patient 102…" at bounding box center [677, 167] width 1247 height 14
click at [1276, 165] on p "Reason: The Admission Legal Commitment report for [DATE] is missing patient 102…" at bounding box center [677, 167] width 1247 height 14
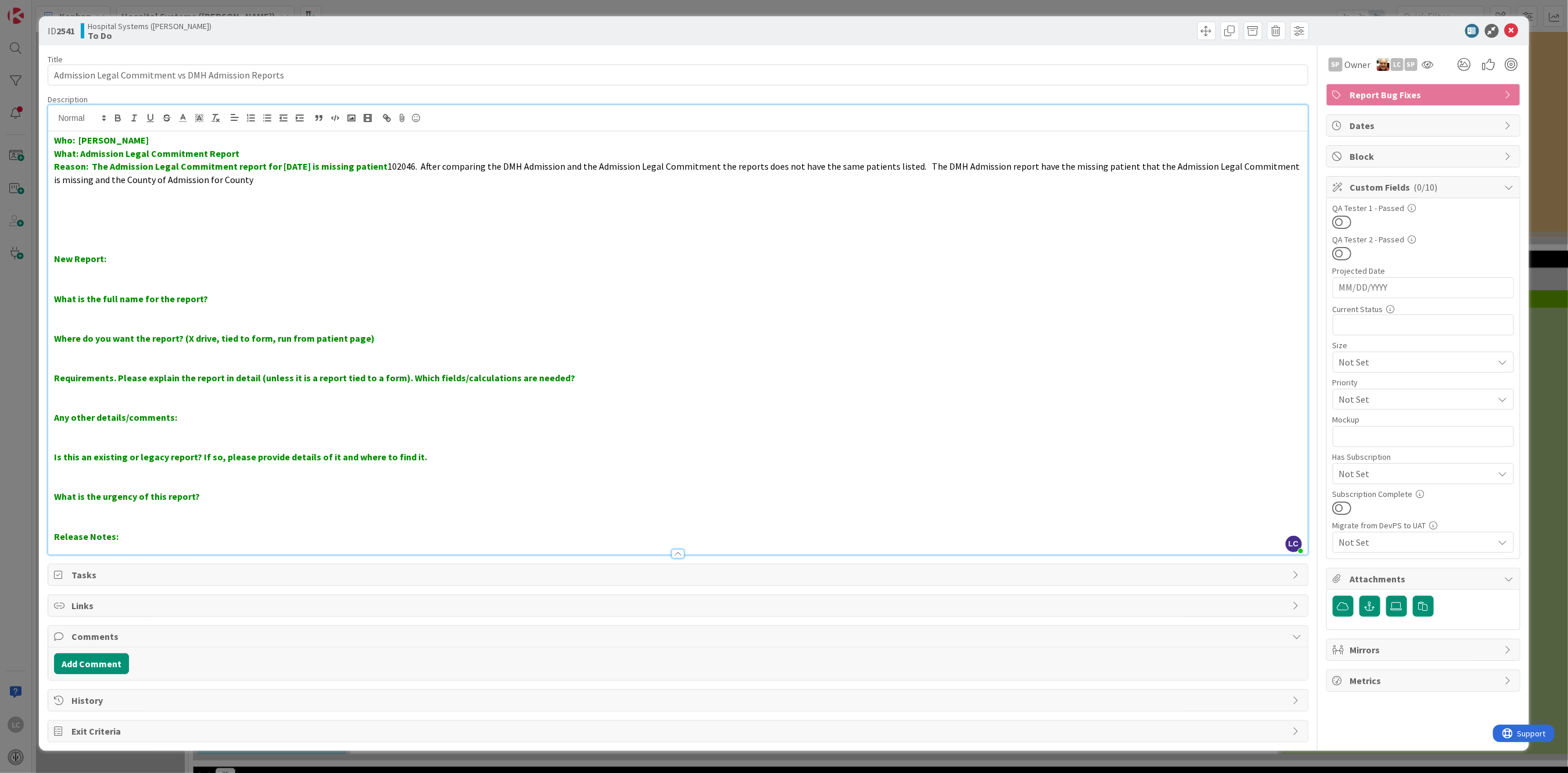
click at [118, 178] on span "102046. After comparing the DMH Admission and the Admission Legal Commitment th…" at bounding box center [677, 172] width 1247 height 25
click at [293, 179] on span "102046. After comparing the DMH Admission and the Admission Legal Commitment th…" at bounding box center [677, 172] width 1247 height 25
click at [337, 180] on span "102046. After comparing the DMH Admission and the Admission Legal Commitment th…" at bounding box center [677, 172] width 1247 height 25
click at [335, 178] on p "Reason: The Admission Legal Commitment report for [DATE] is missing patient 102…" at bounding box center [677, 173] width 1247 height 26
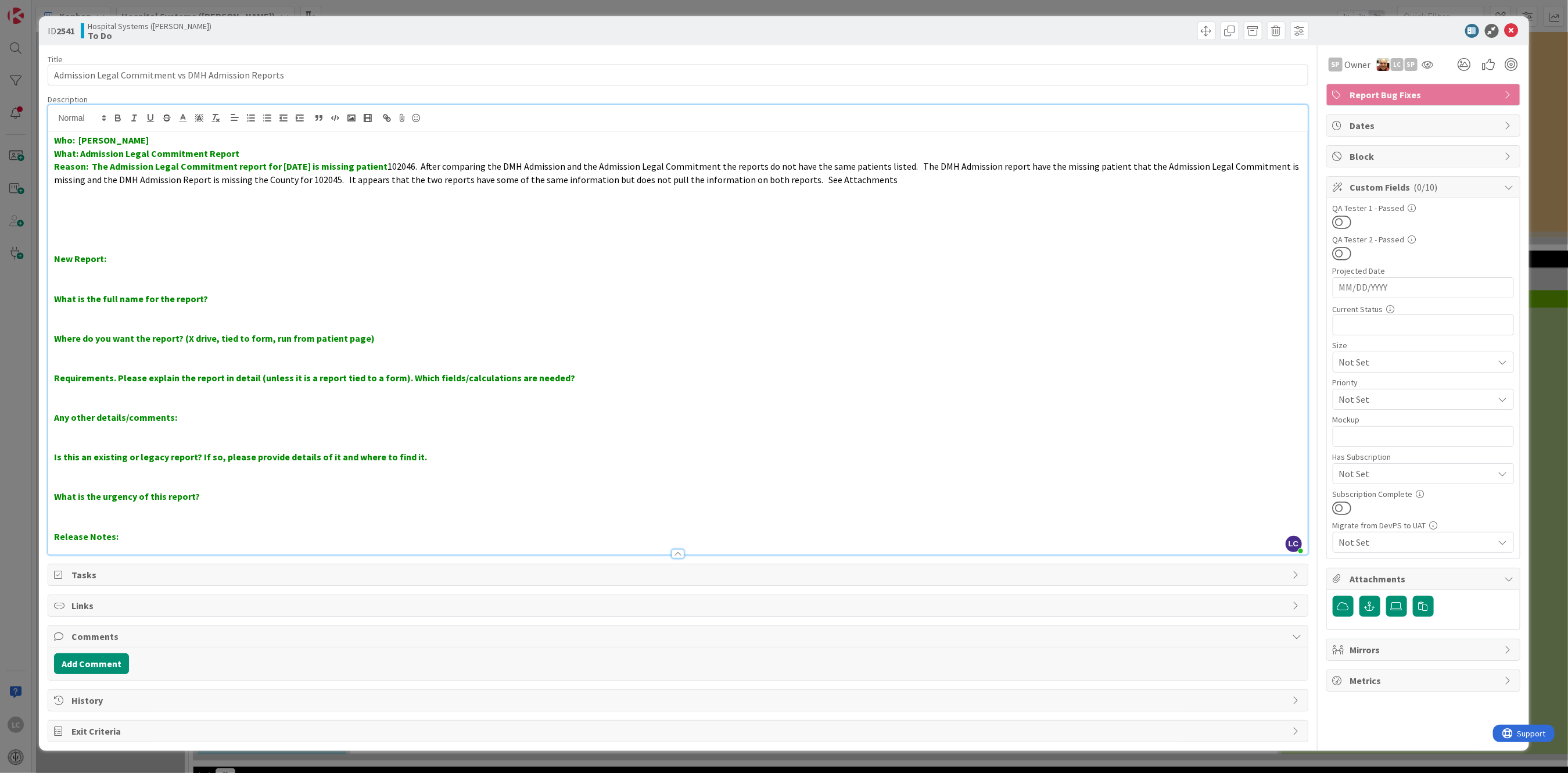
click at [879, 189] on p at bounding box center [677, 193] width 1247 height 14
click at [1394, 605] on icon at bounding box center [1396, 607] width 11 height 9
click at [1386, 596] on input "file" at bounding box center [1386, 596] width 0 height 0
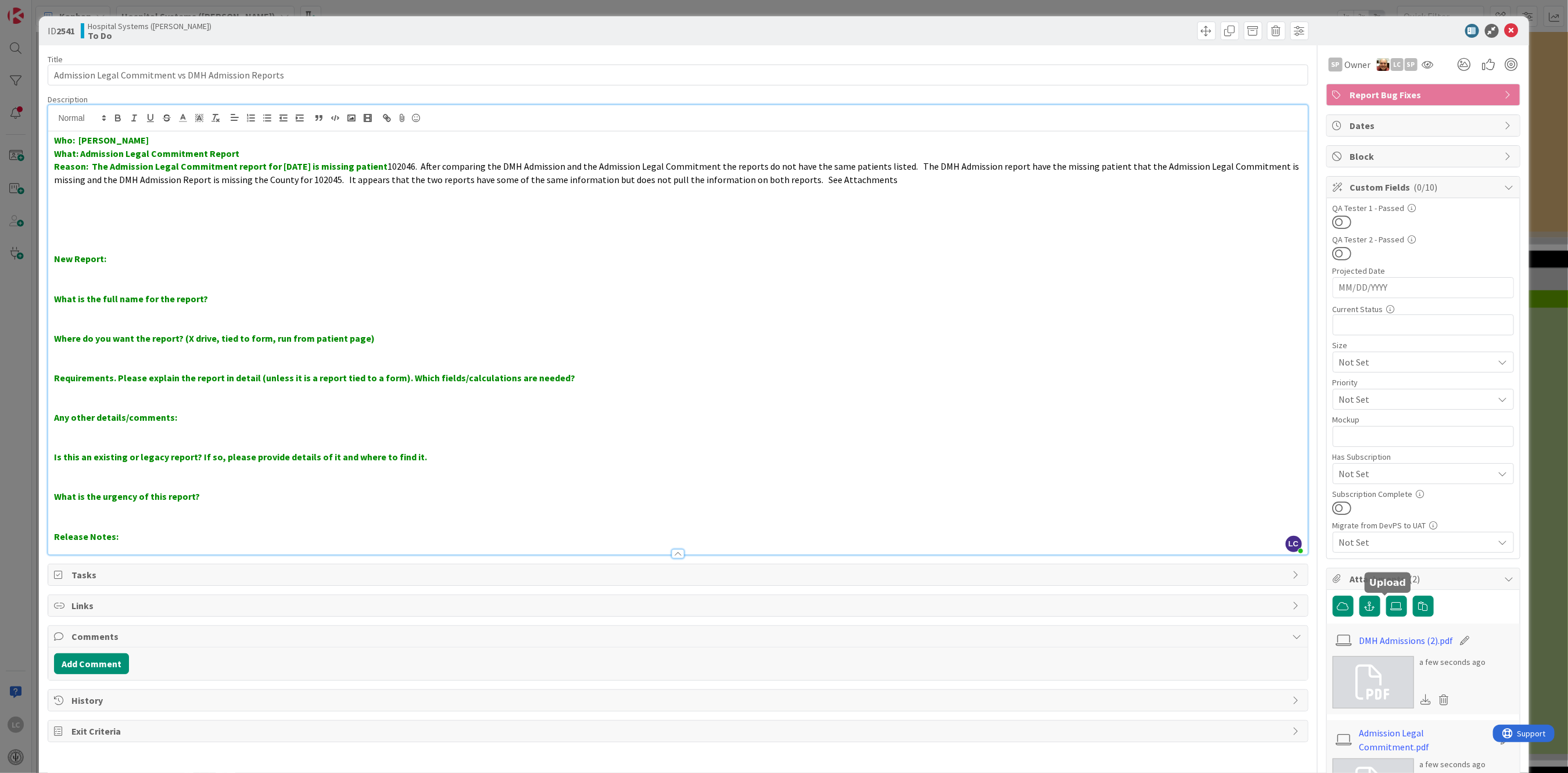
click at [432, 165] on span "102046. After comparing the DMH Admission and the Admission Legal Commitment th…" at bounding box center [677, 172] width 1247 height 25
click at [388, 164] on strong "Reason: The Admission Legal Commitment report for [DATE] is missing patient" at bounding box center [221, 166] width 334 height 11
click at [1505, 30] on icon at bounding box center [1512, 30] width 14 height 14
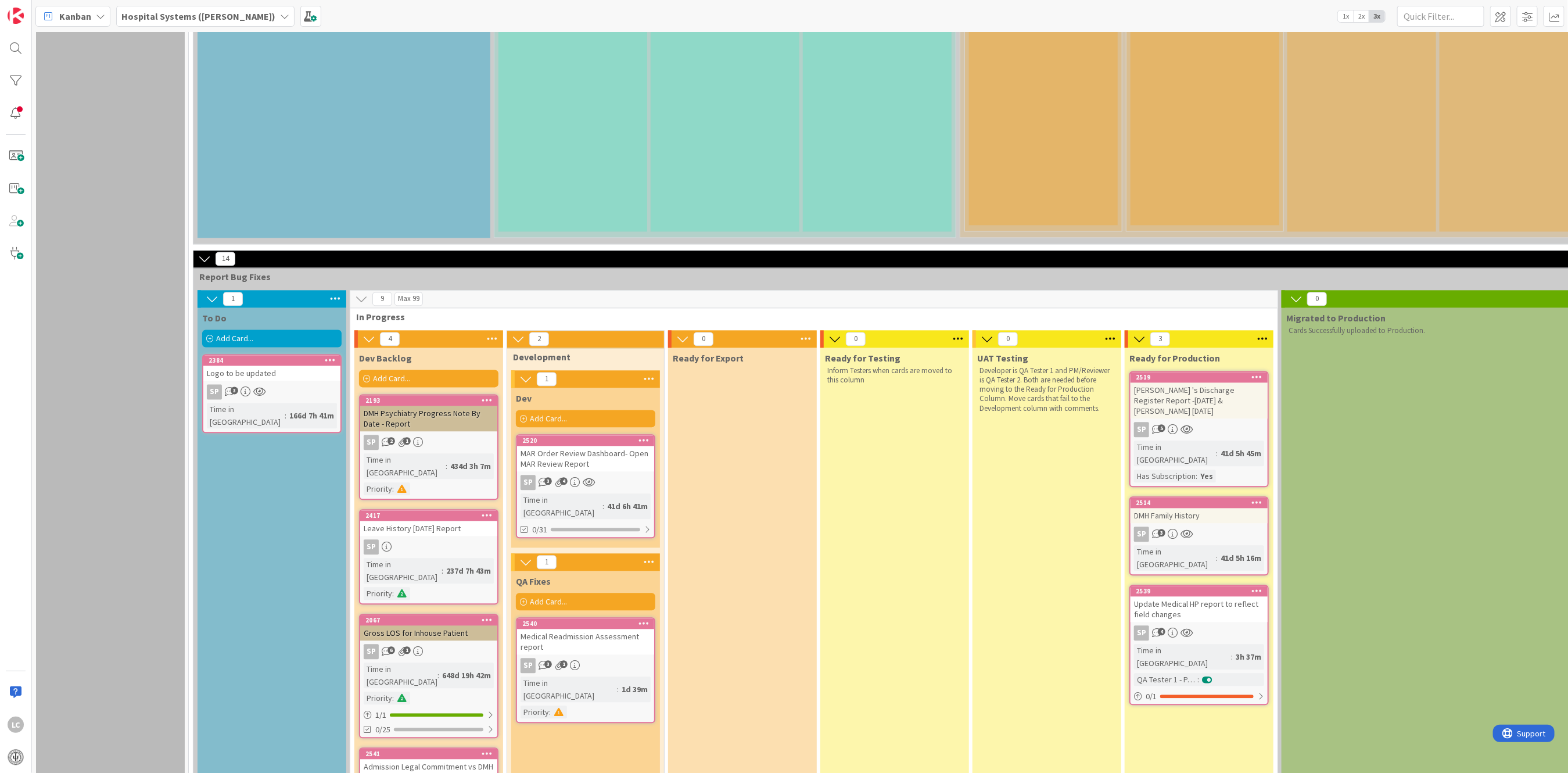
click at [889, 466] on div "Ready for Testing Inform Testers when cards are moved to this column" at bounding box center [895, 582] width 149 height 470
